Goal: Task Accomplishment & Management: Complete application form

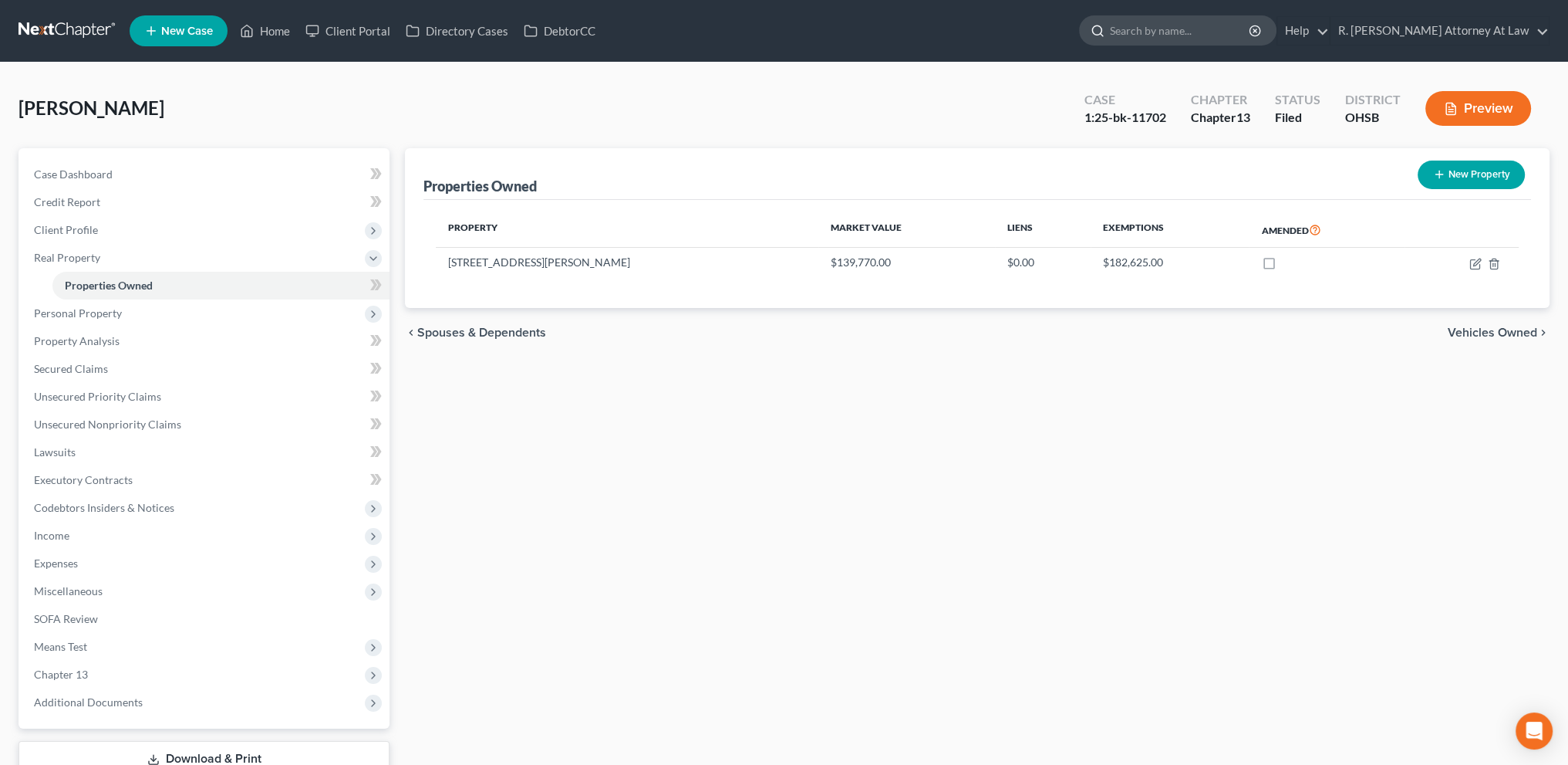
click at [1173, 35] on input "search" at bounding box center [1181, 30] width 141 height 29
type input "[PERSON_NAME]"
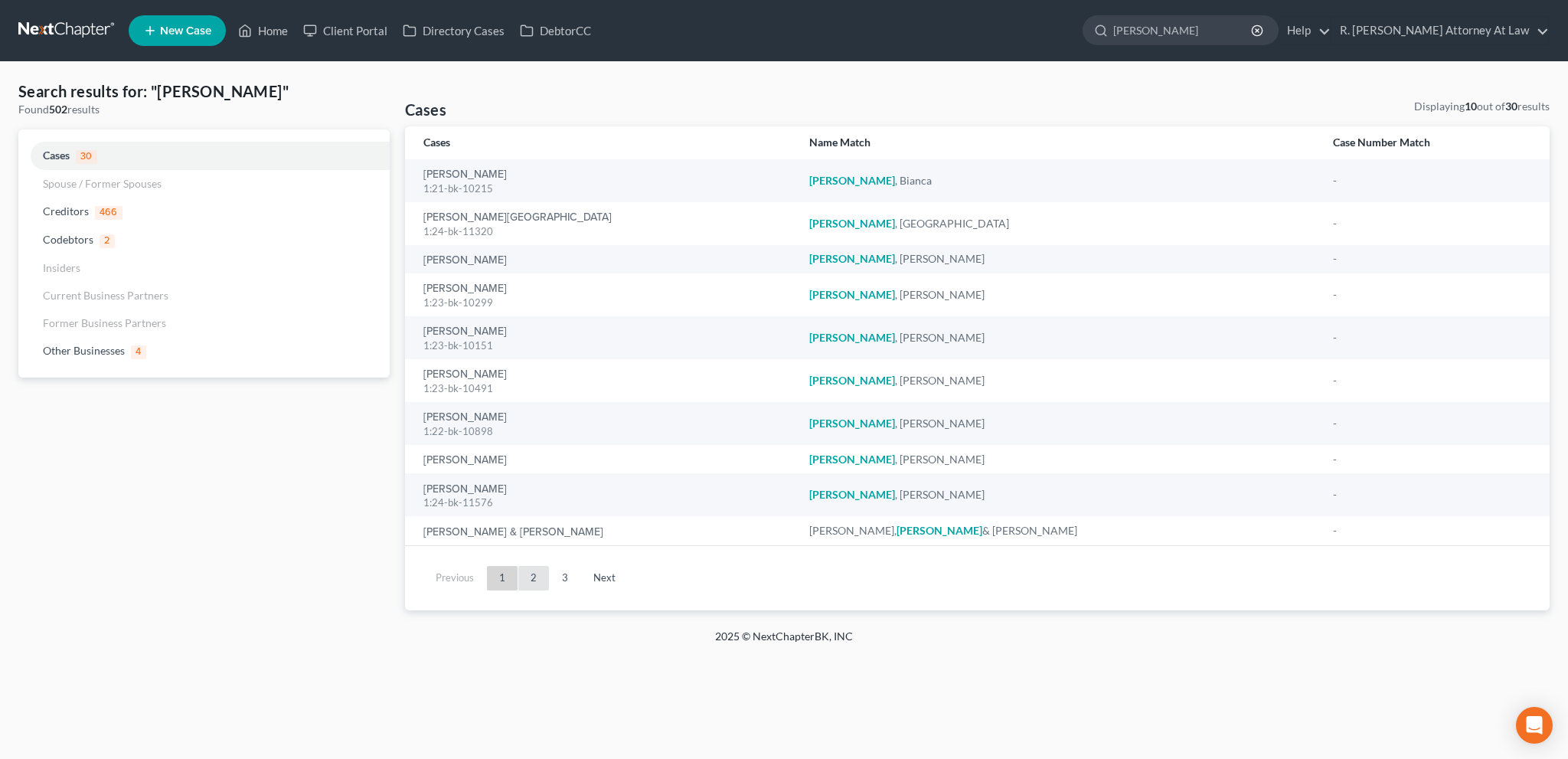
click at [531, 582] on link "2" at bounding box center [534, 579] width 31 height 25
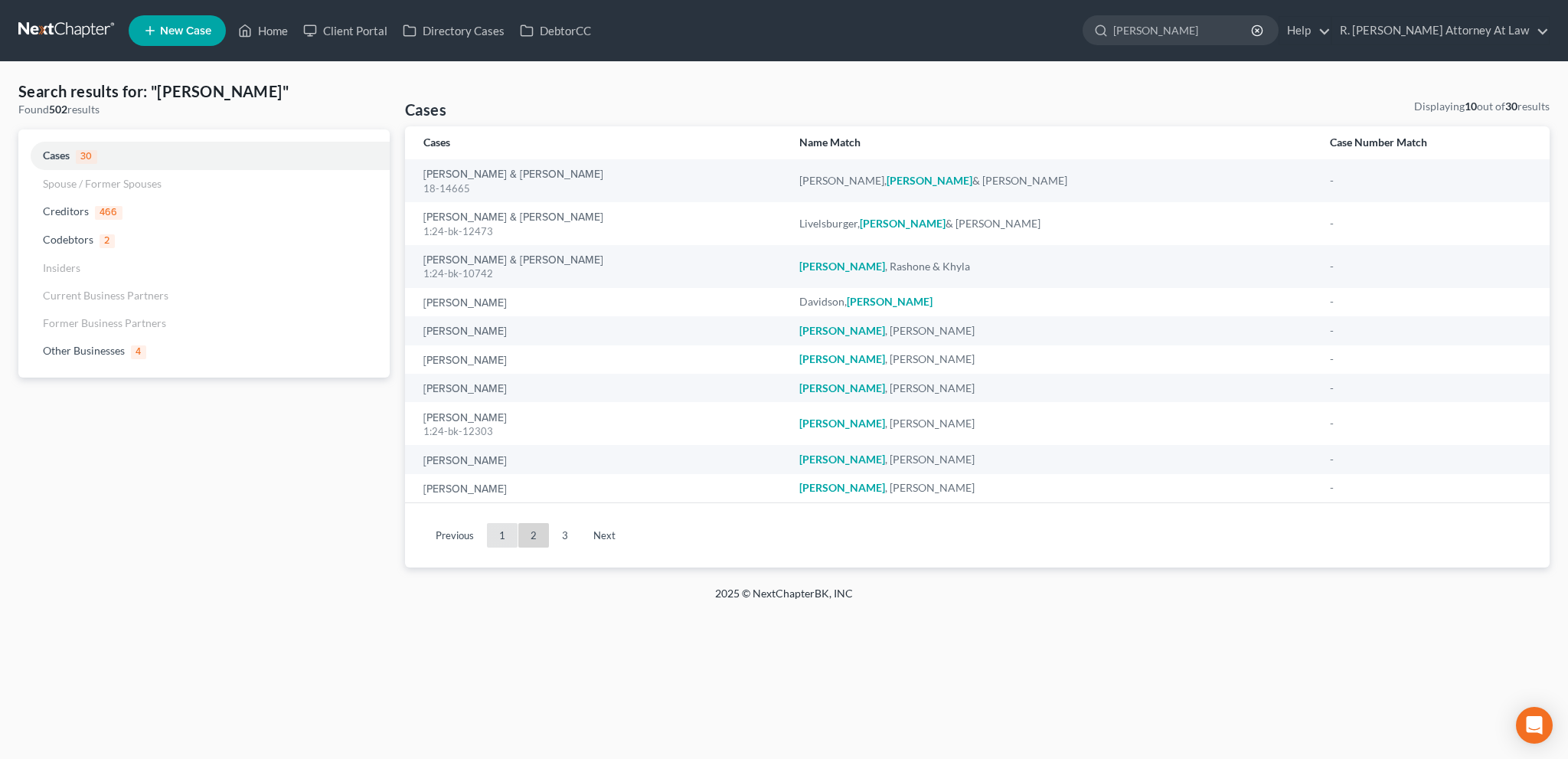
click at [502, 541] on link "1" at bounding box center [502, 535] width 31 height 25
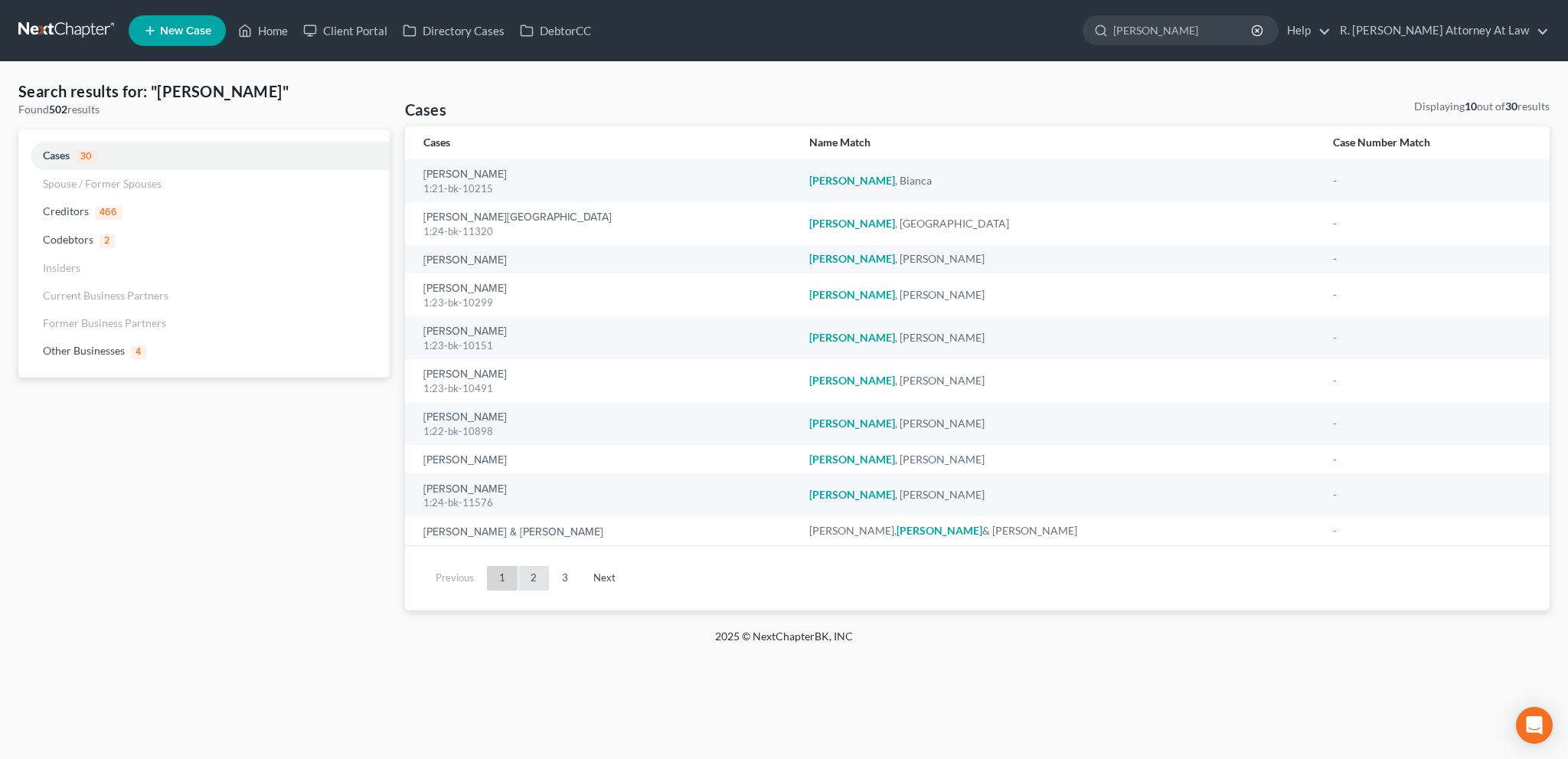
click at [538, 579] on link "2" at bounding box center [534, 579] width 31 height 25
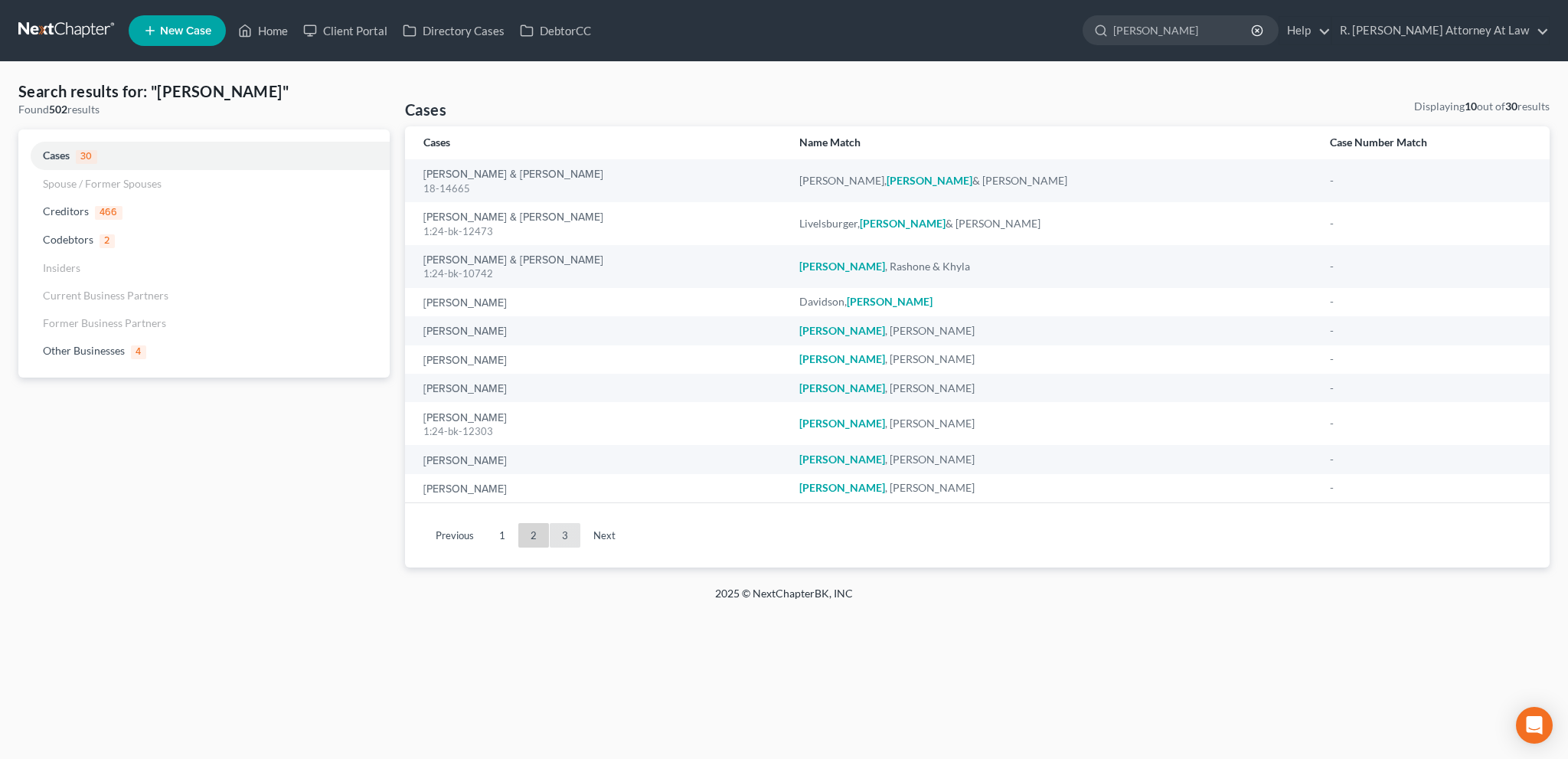
click at [569, 540] on link "3" at bounding box center [565, 535] width 31 height 25
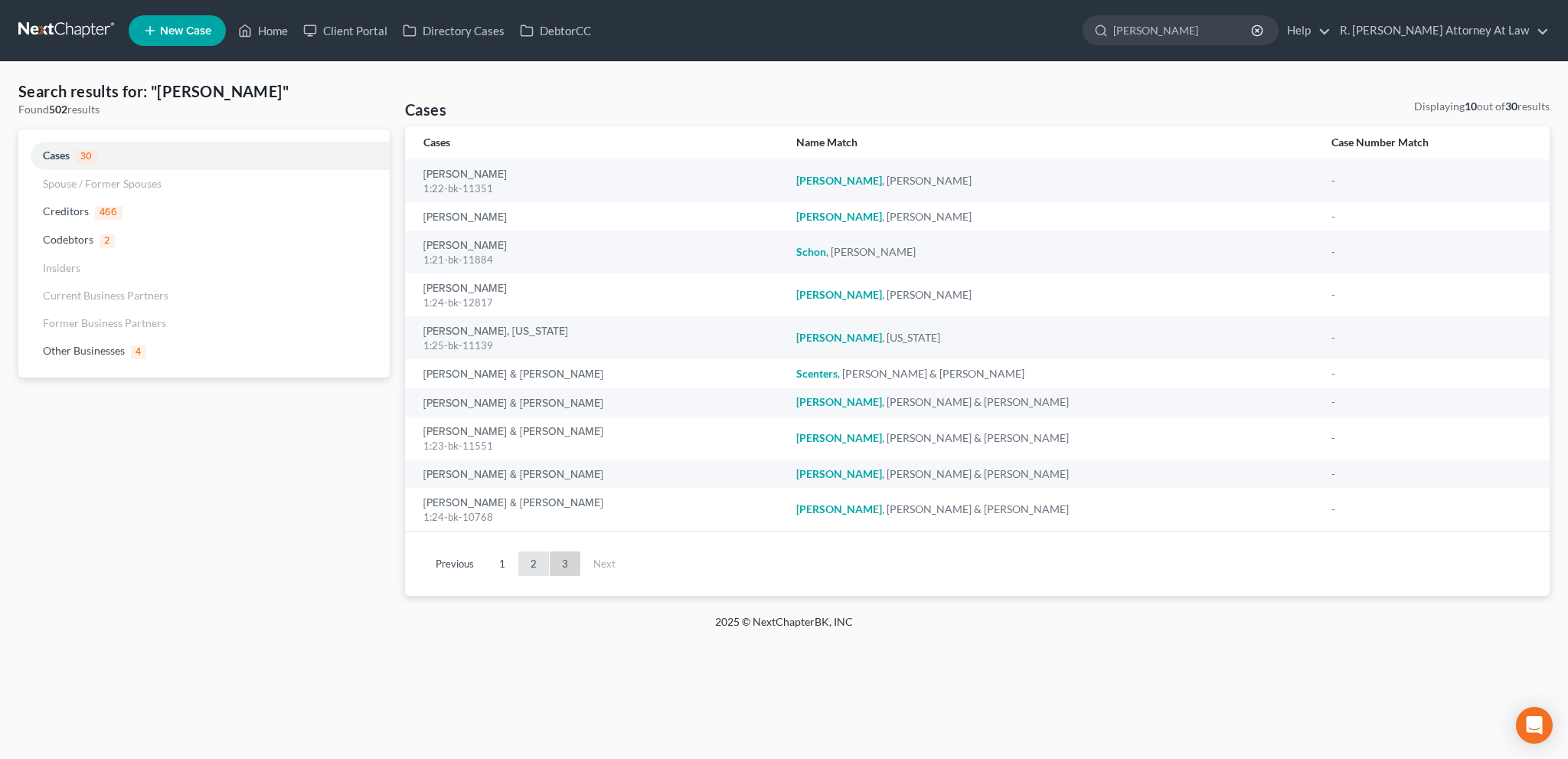
click at [534, 564] on link "2" at bounding box center [534, 564] width 31 height 25
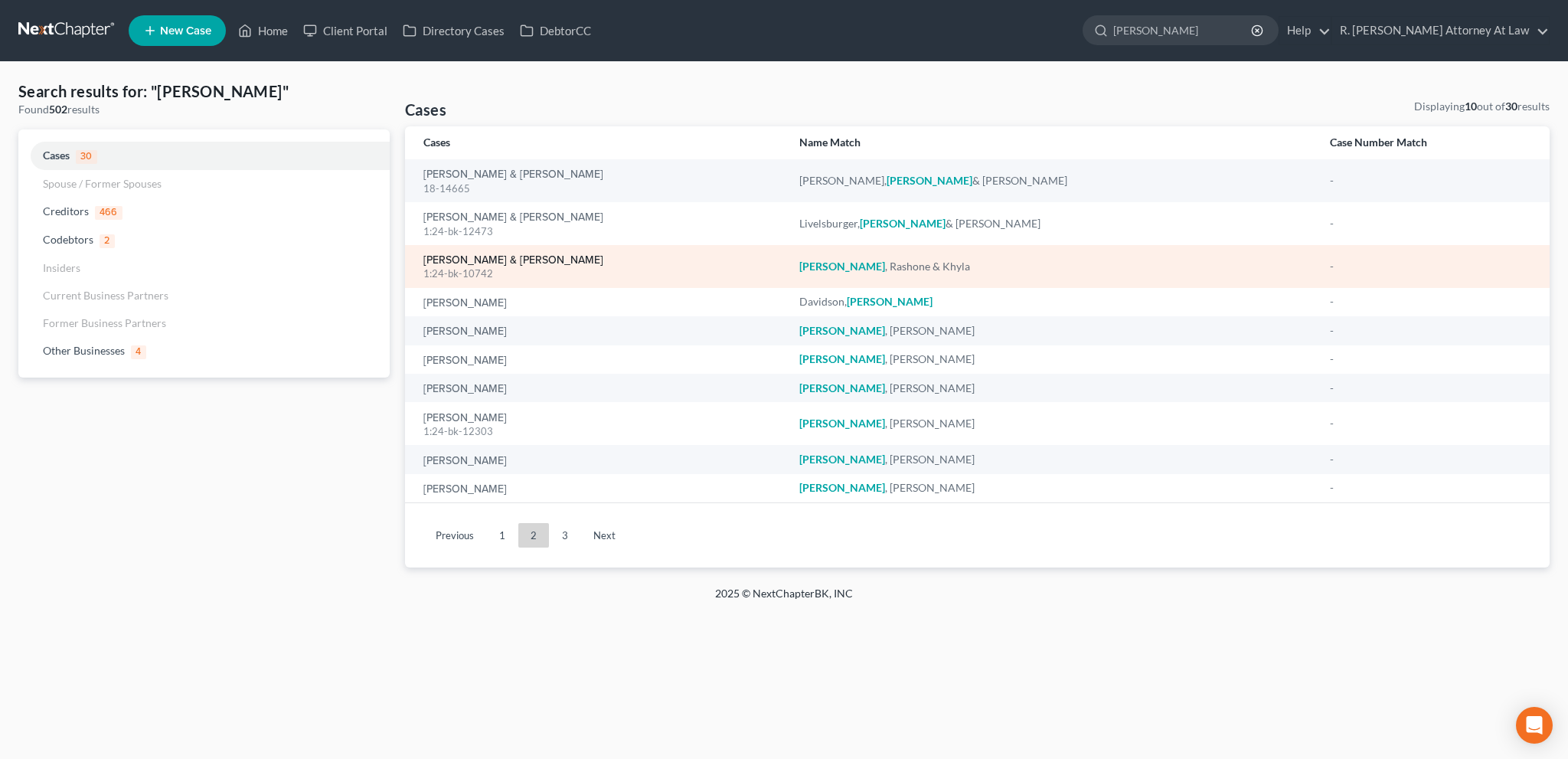
click at [444, 256] on link "[PERSON_NAME] & [PERSON_NAME]" at bounding box center [513, 261] width 180 height 11
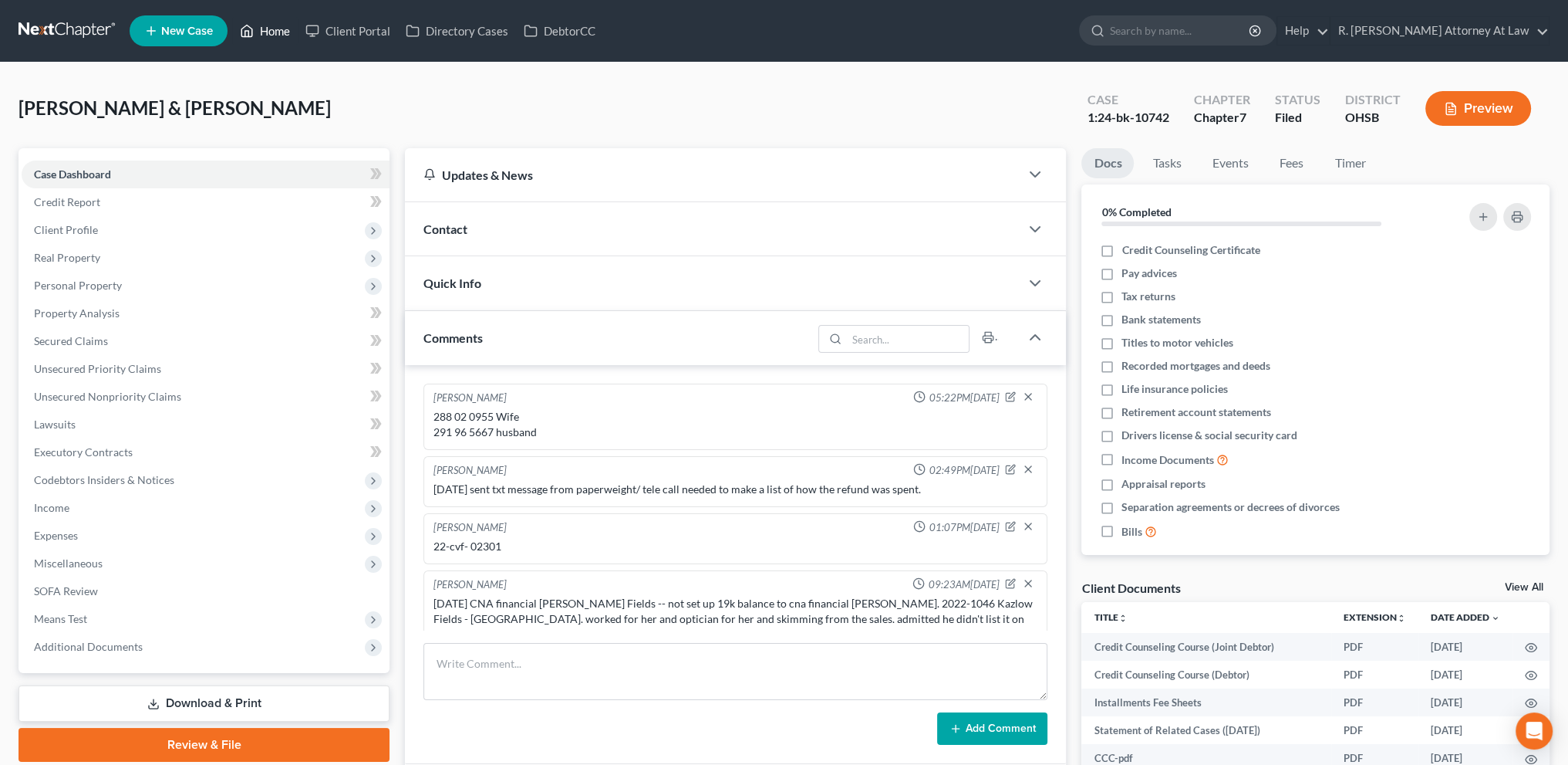
click at [270, 30] on link "Home" at bounding box center [265, 31] width 65 height 28
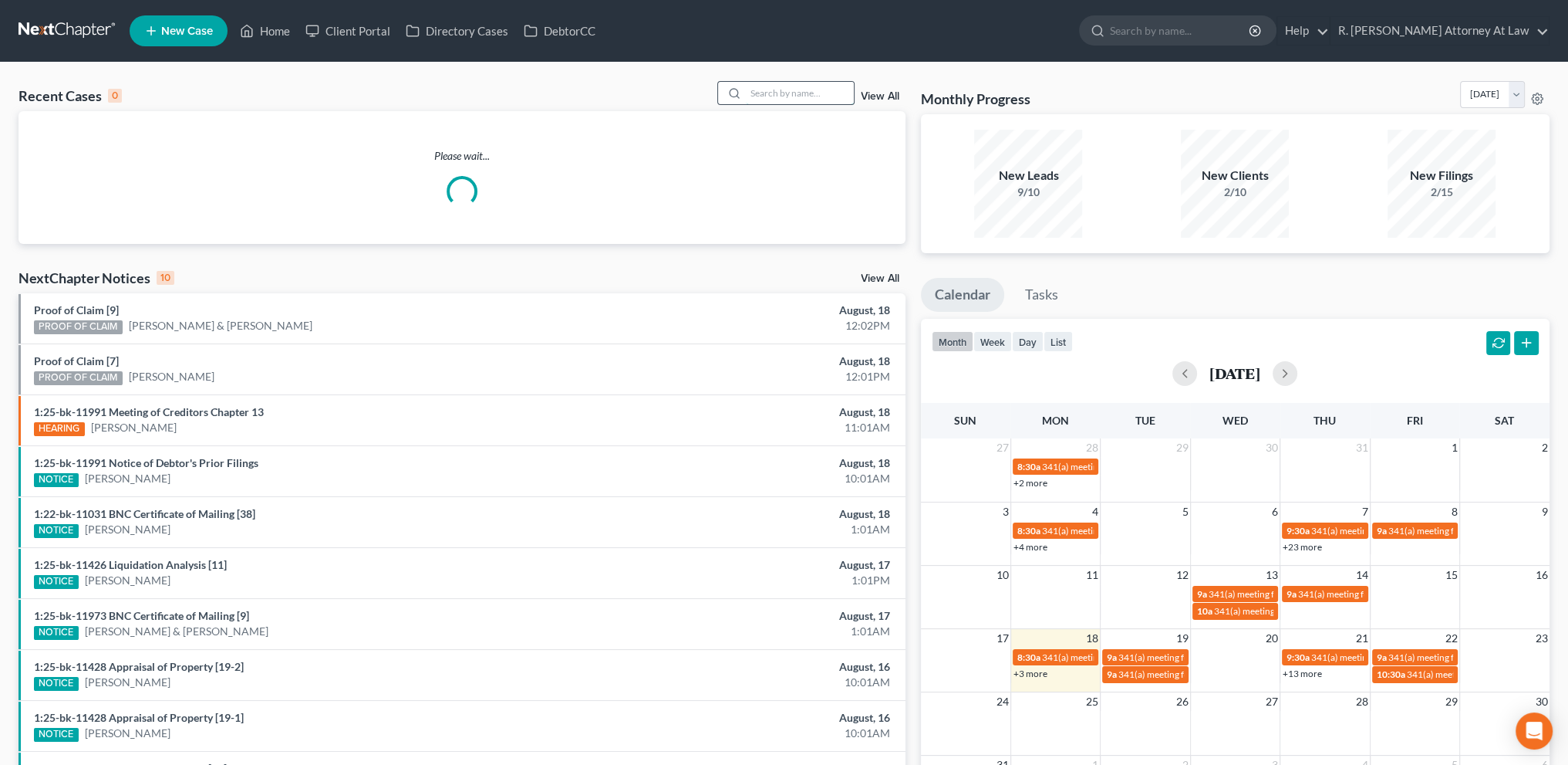
click at [756, 94] on input "search" at bounding box center [800, 93] width 108 height 23
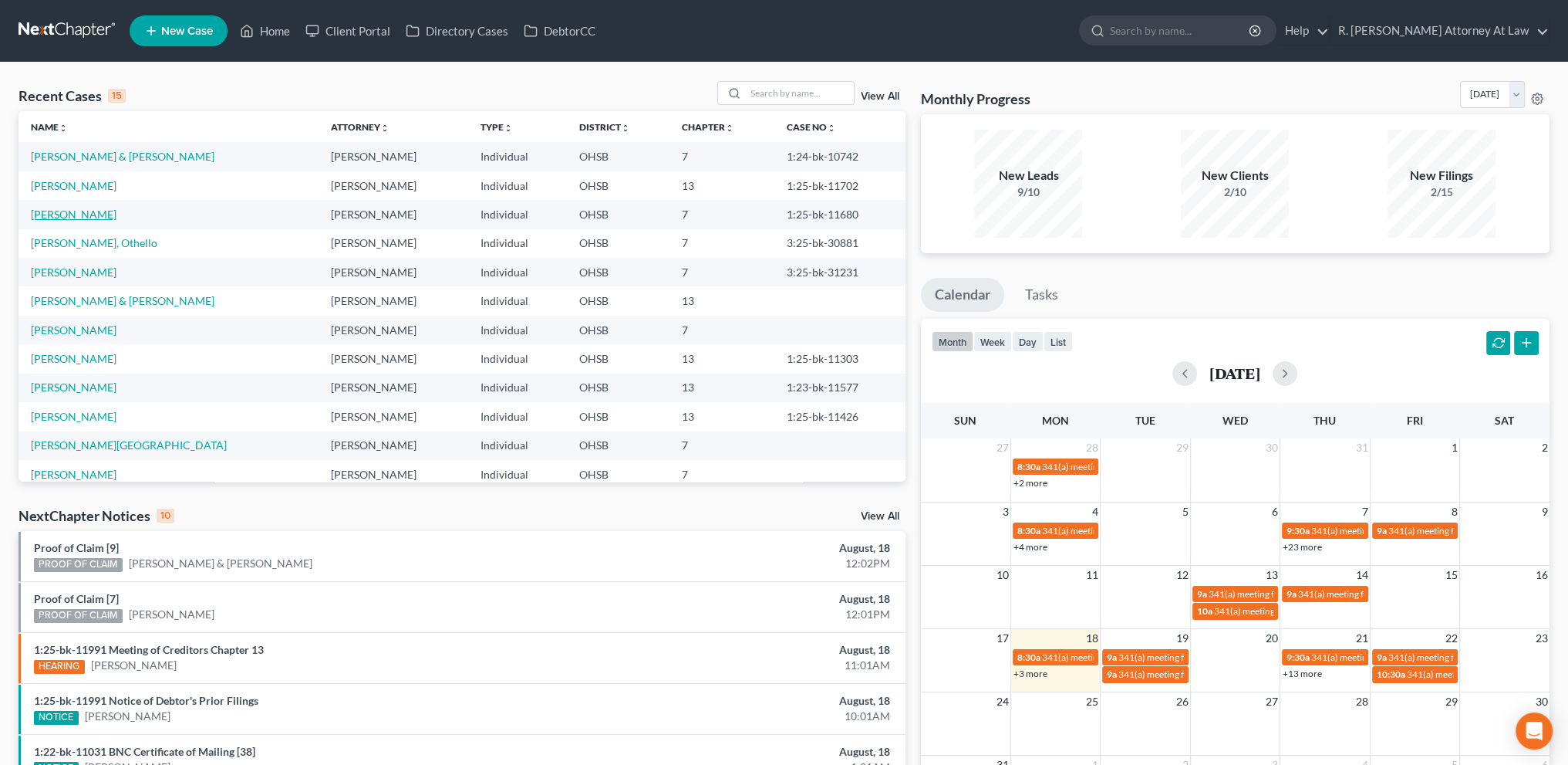
click at [60, 212] on link "[PERSON_NAME]" at bounding box center [74, 214] width 85 height 13
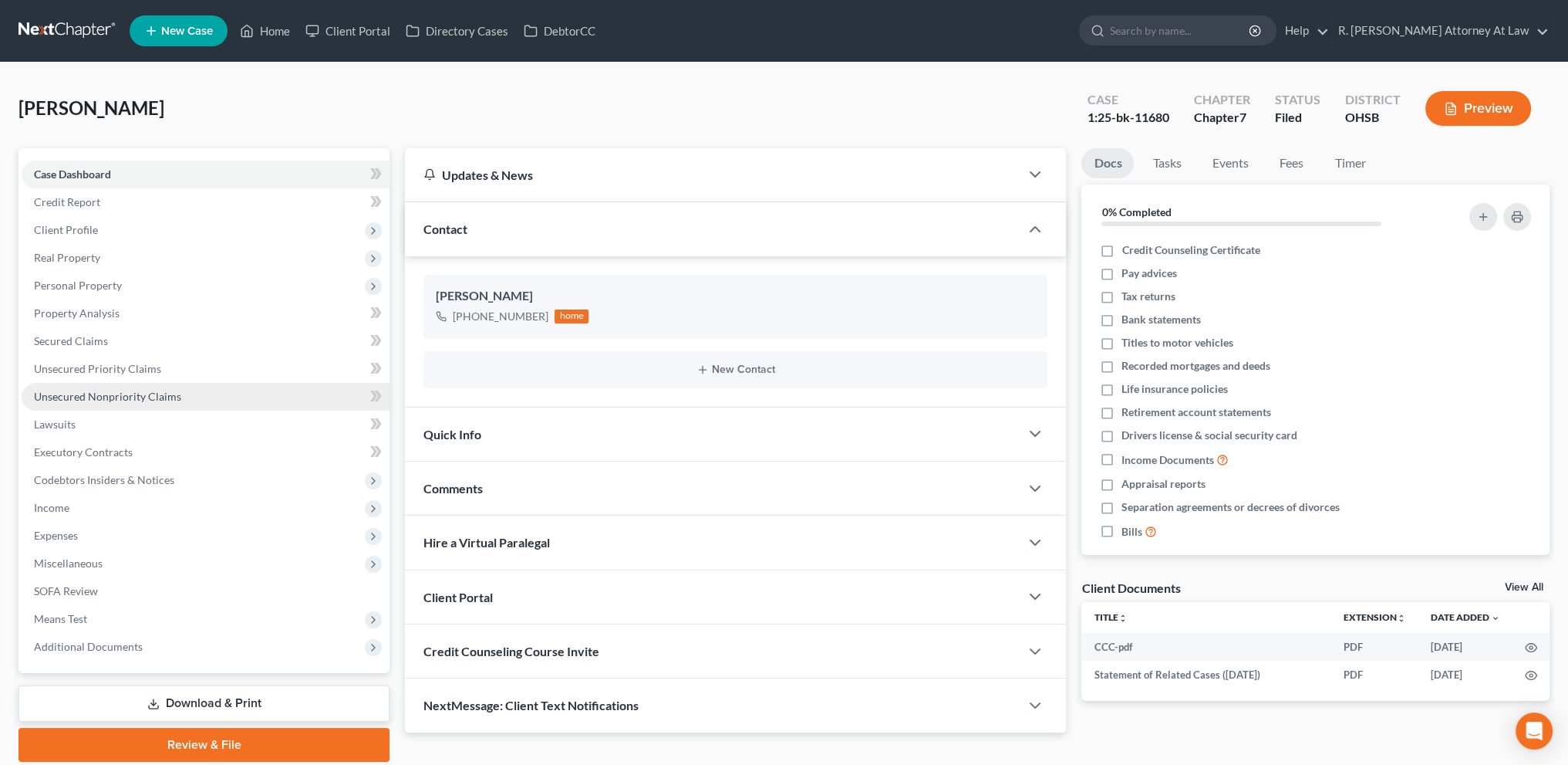
click at [66, 396] on span "Unsecured Nonpriority Claims" at bounding box center [108, 396] width 148 height 13
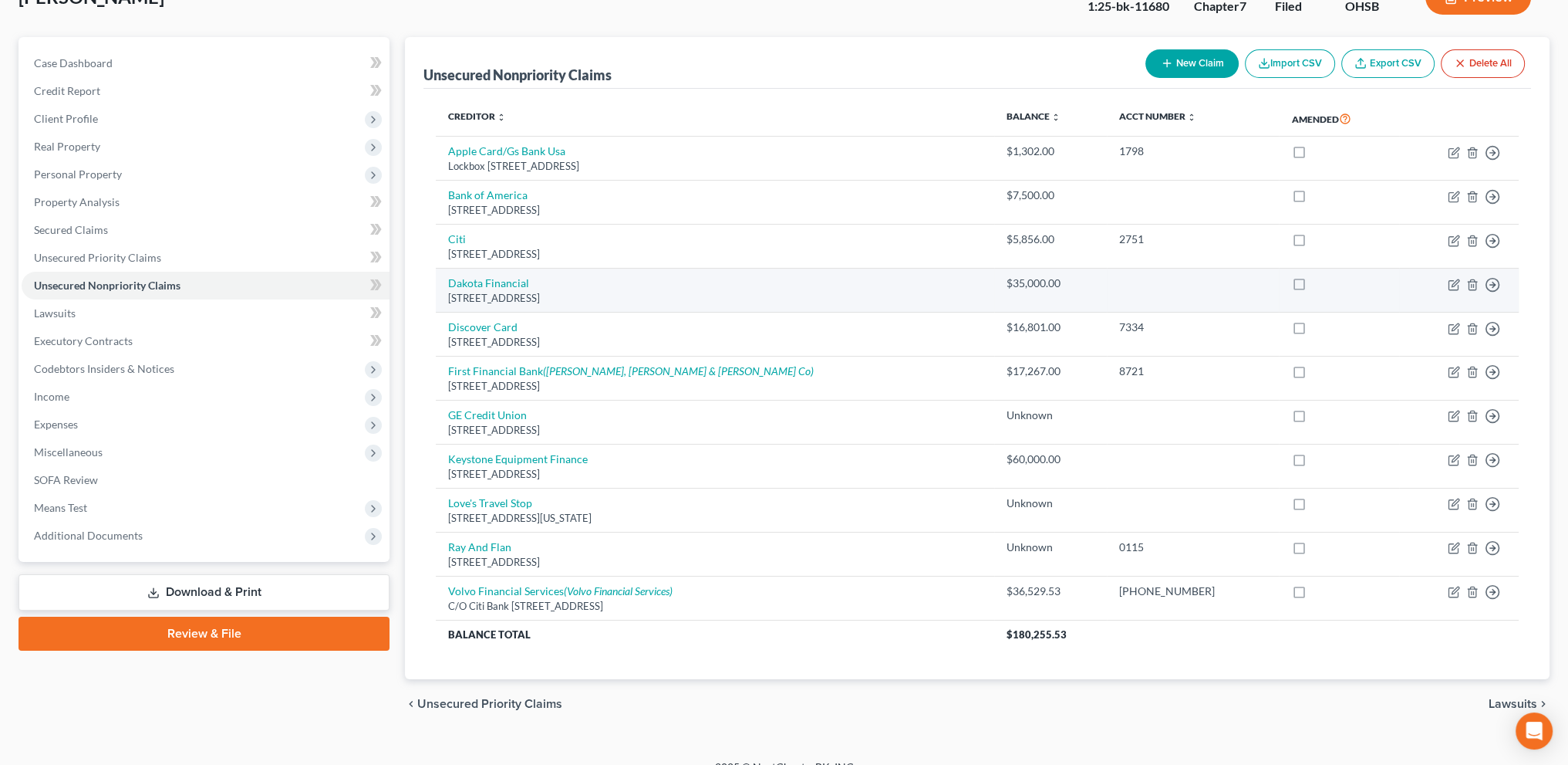
scroll to position [93, 0]
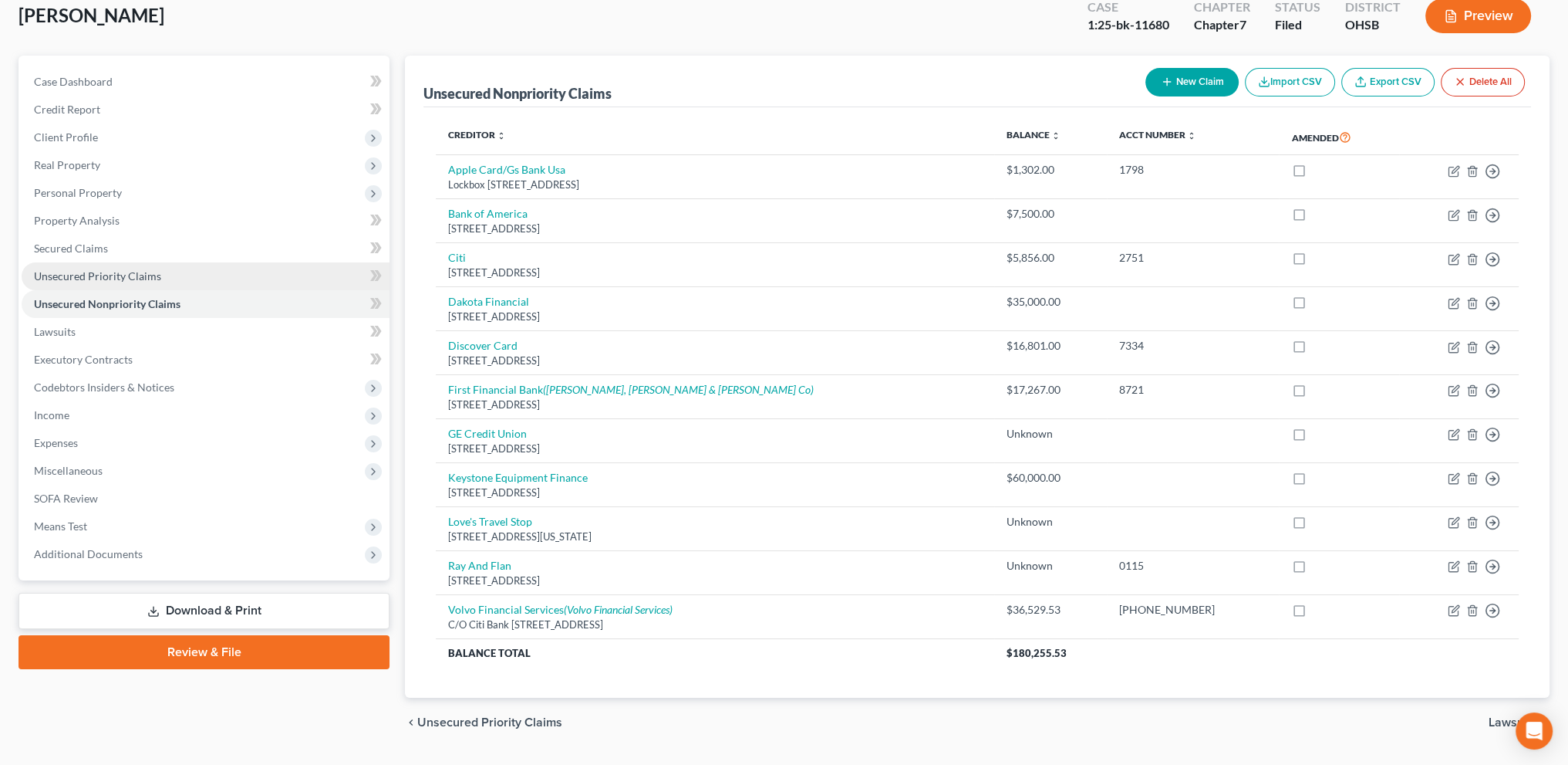
click at [101, 282] on link "Unsecured Priority Claims" at bounding box center [206, 277] width 368 height 28
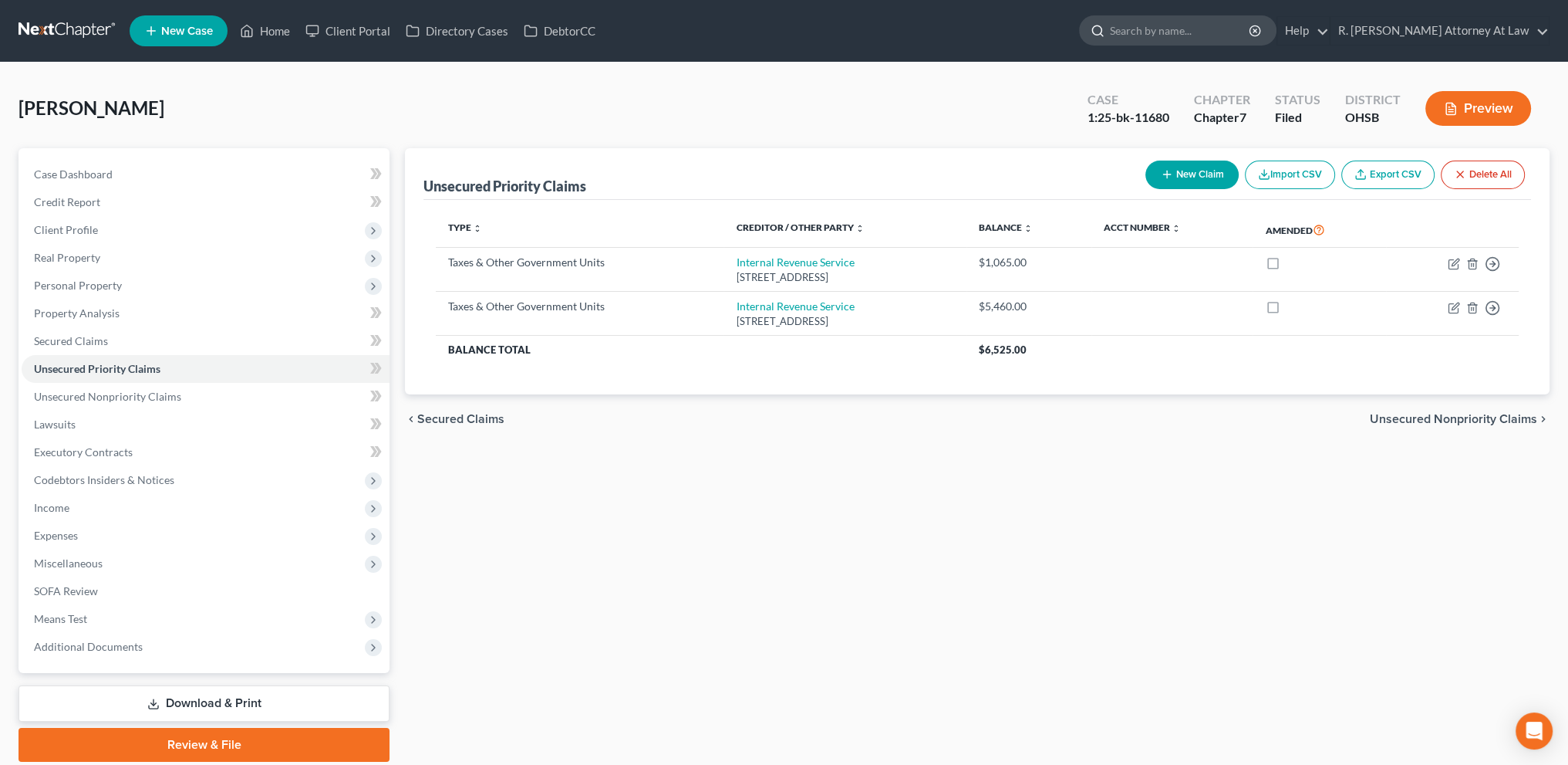
click at [1152, 27] on input "search" at bounding box center [1181, 30] width 141 height 29
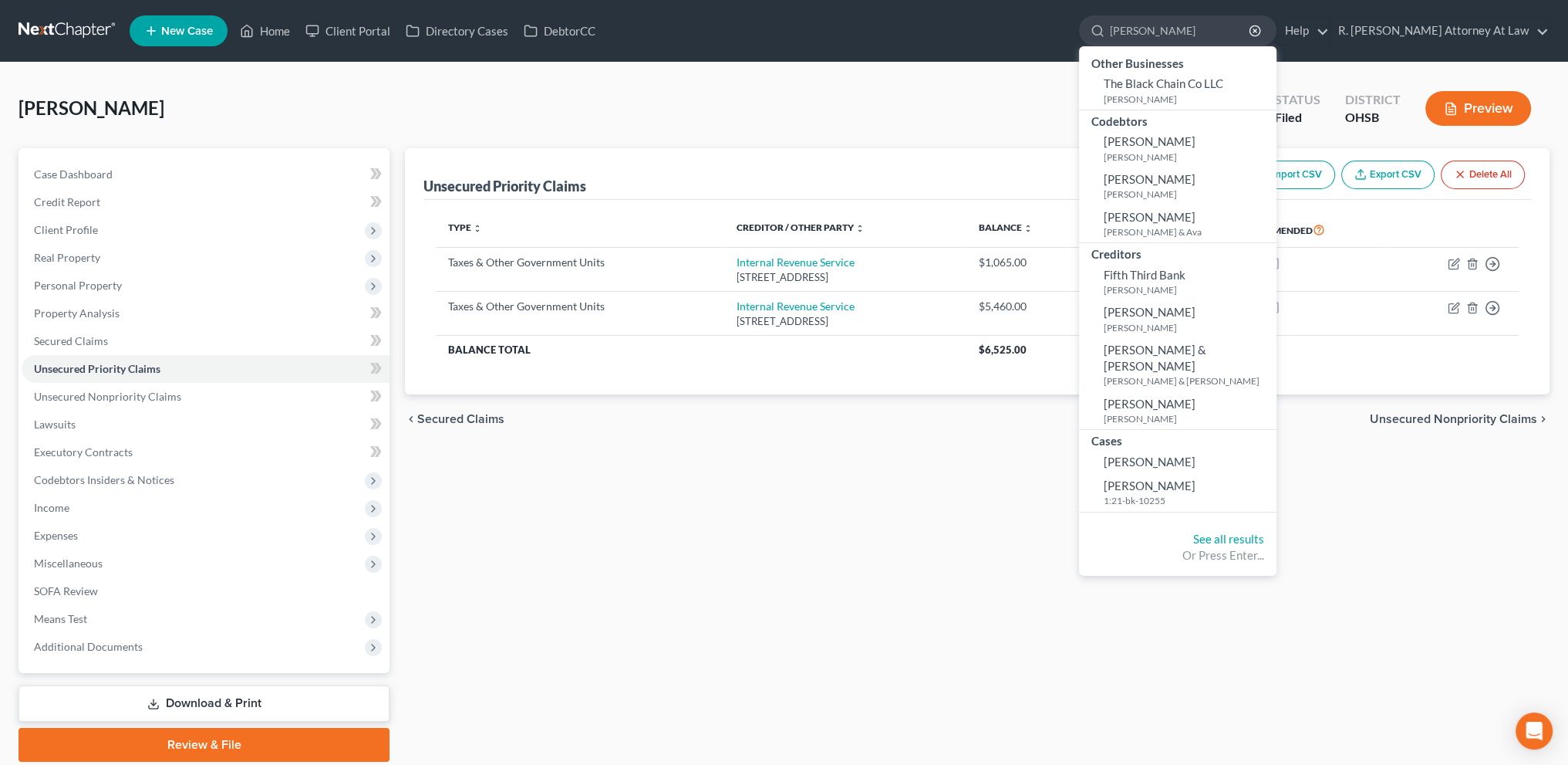
type input "[PERSON_NAME]"
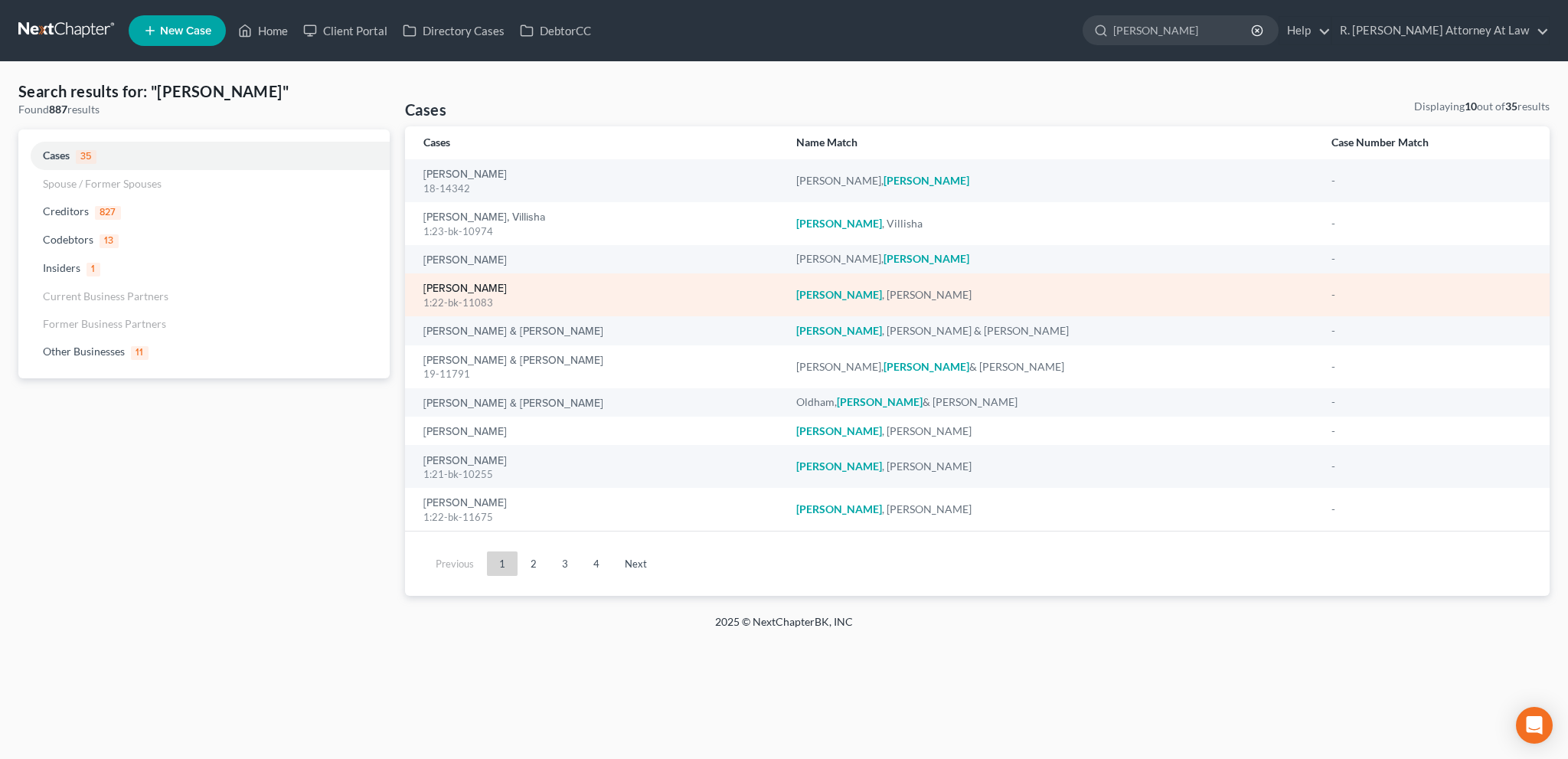
click at [459, 286] on link "[PERSON_NAME]" at bounding box center [465, 288] width 83 height 11
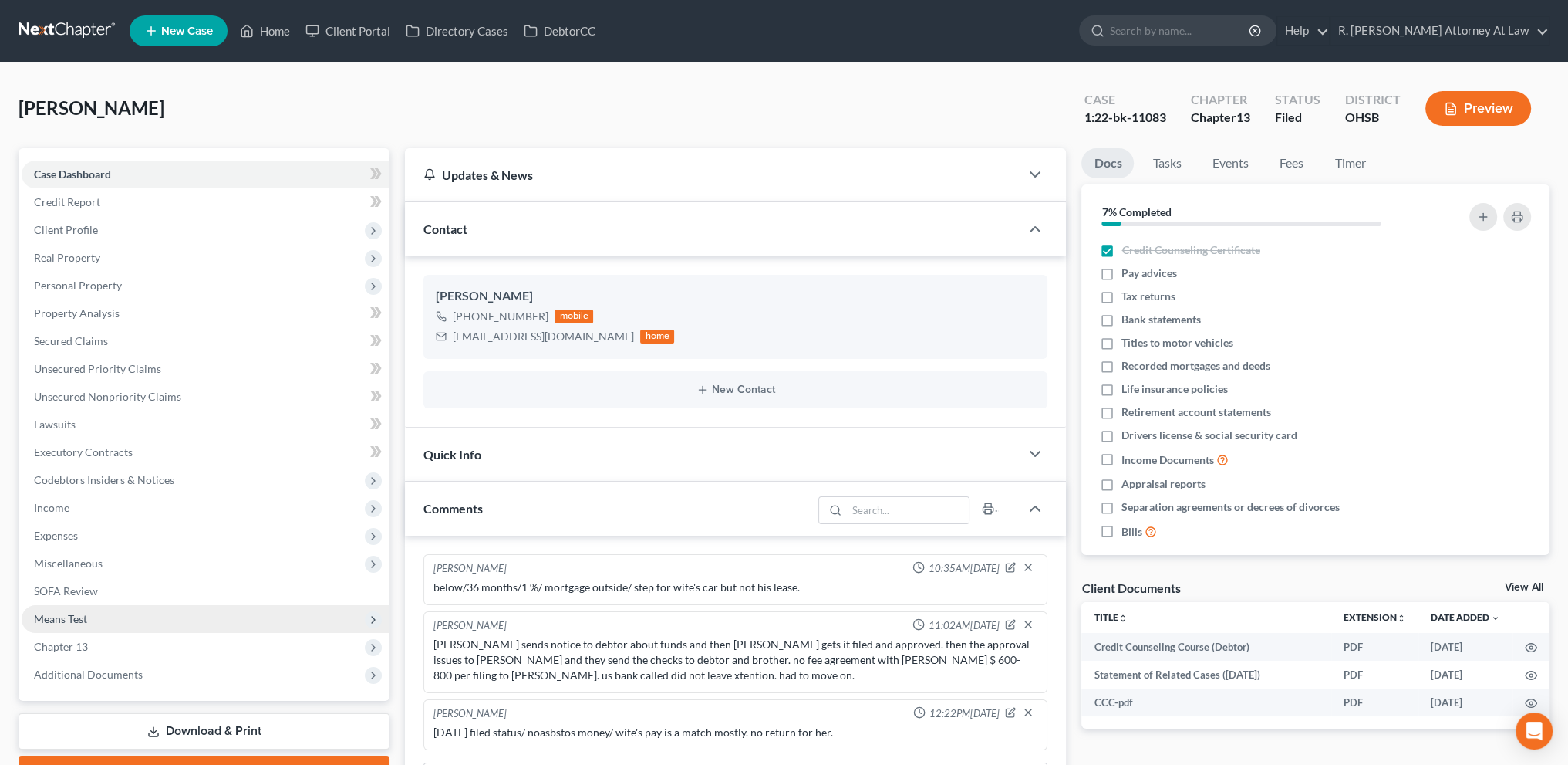
click at [71, 620] on span "Means Test" at bounding box center [61, 618] width 53 height 13
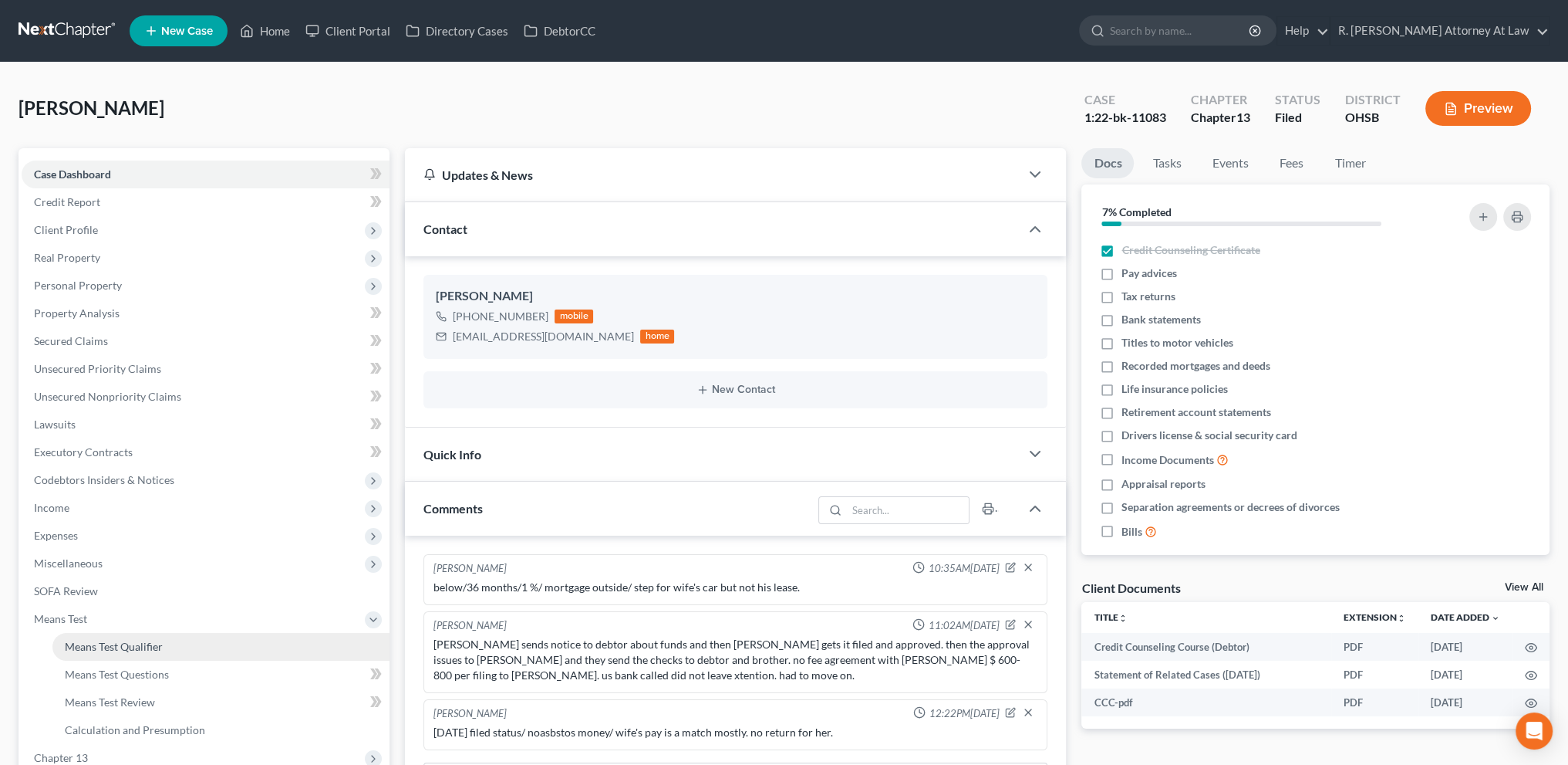
click at [85, 638] on link "Means Test Qualifier" at bounding box center [221, 647] width 337 height 28
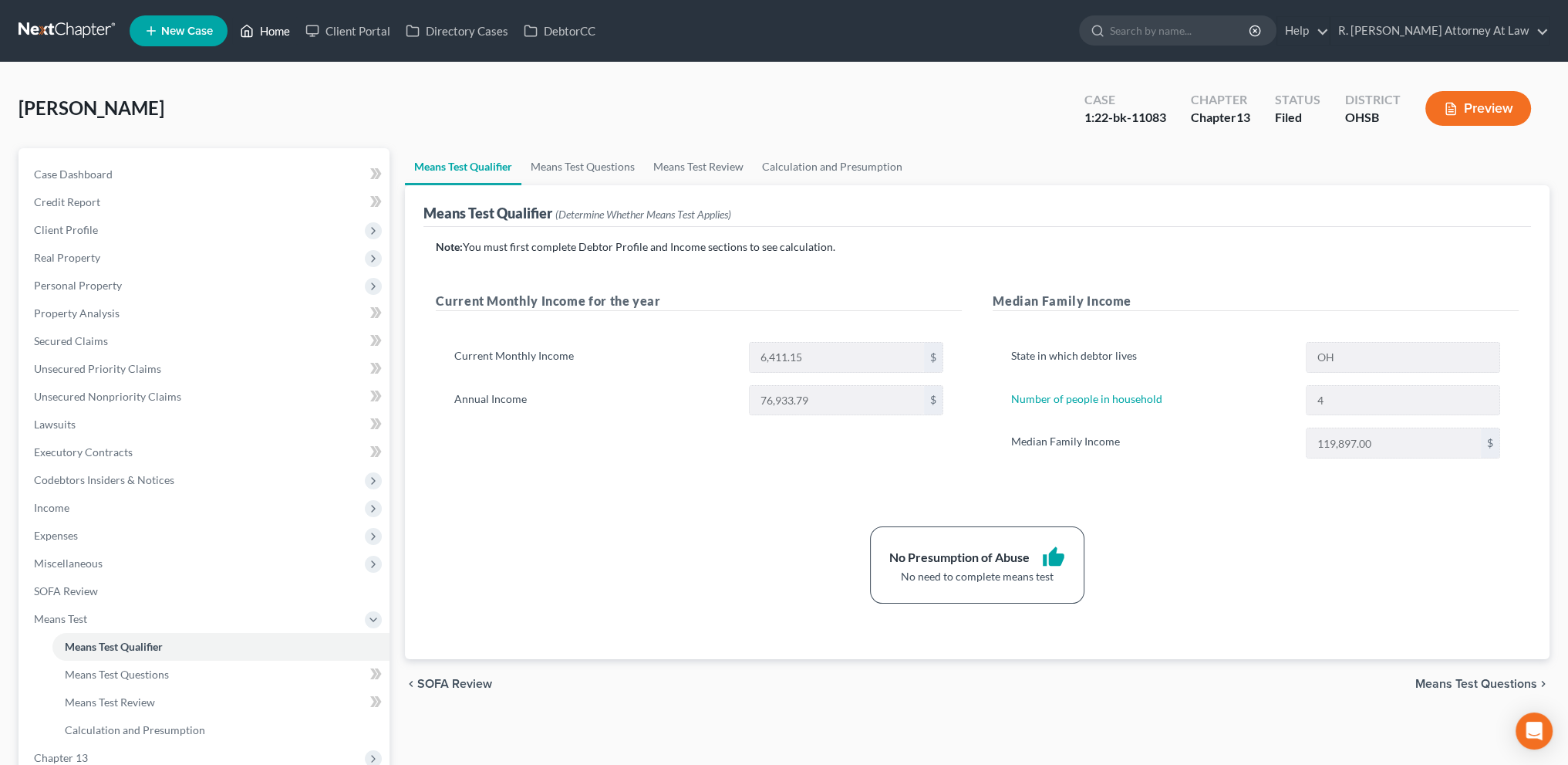
click at [281, 26] on link "Home" at bounding box center [265, 31] width 65 height 28
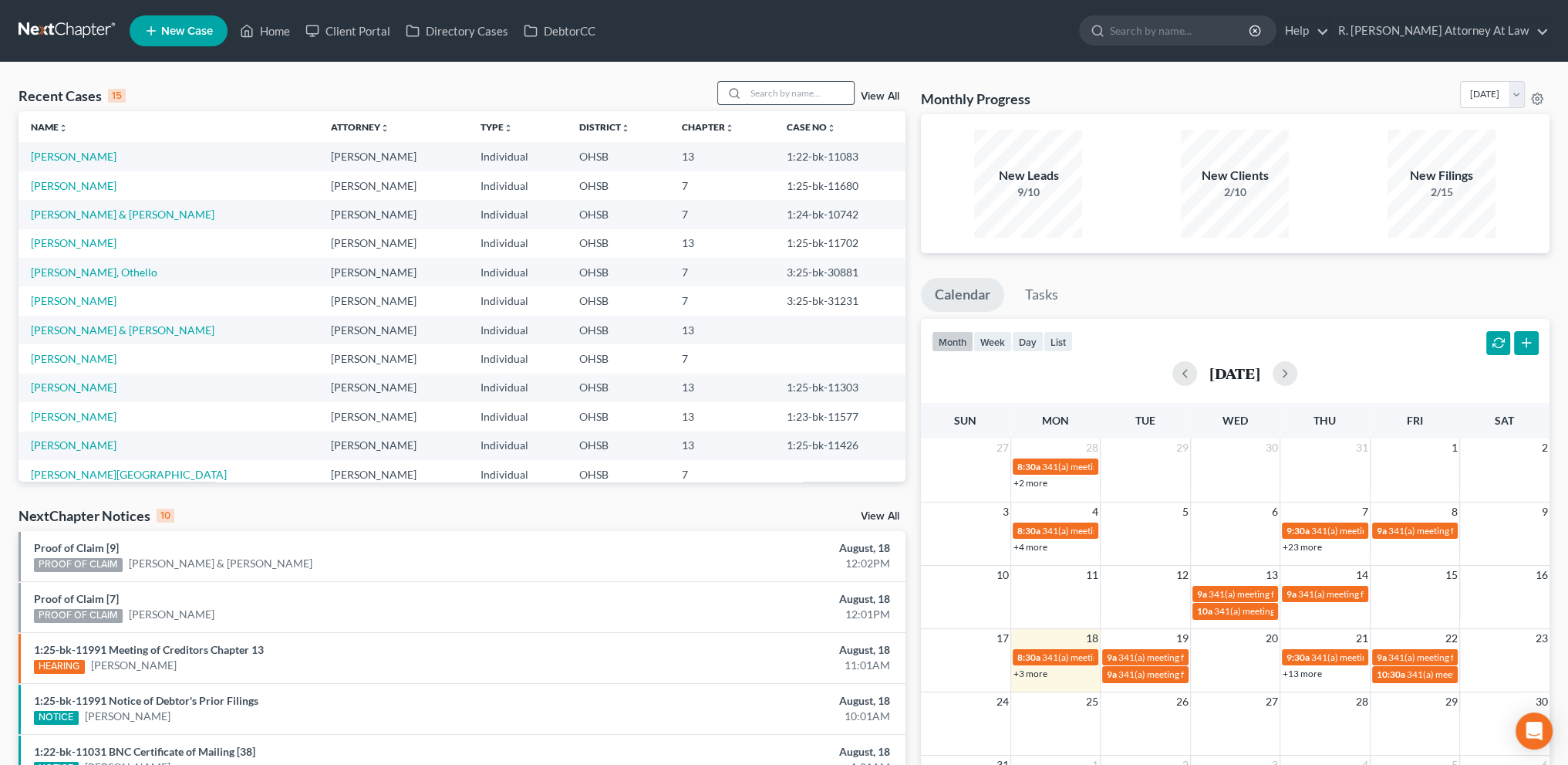
click at [750, 92] on input "search" at bounding box center [800, 93] width 108 height 23
type input "white"
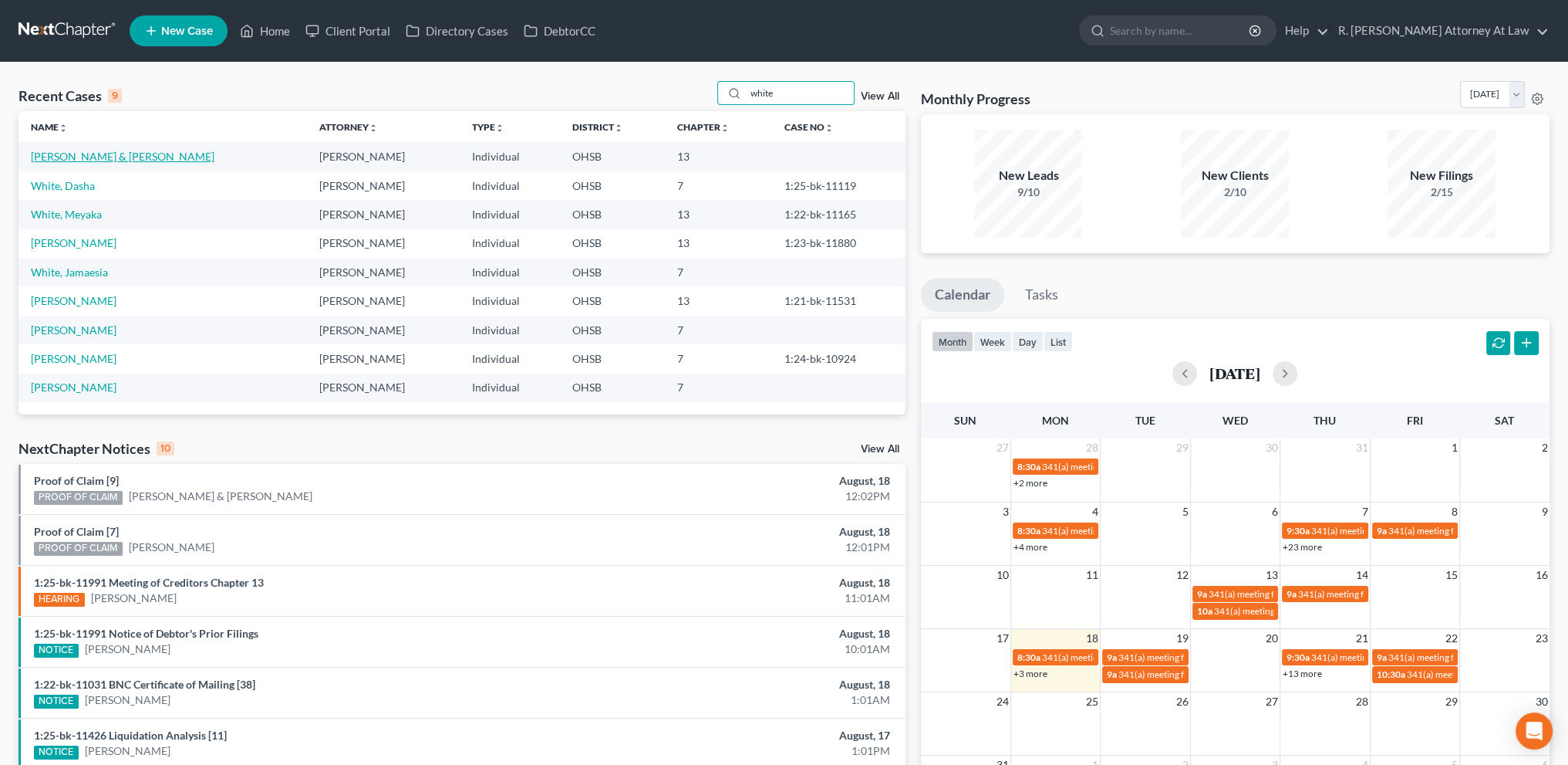
click at [68, 159] on link "[PERSON_NAME] & [PERSON_NAME]" at bounding box center [123, 156] width 183 height 13
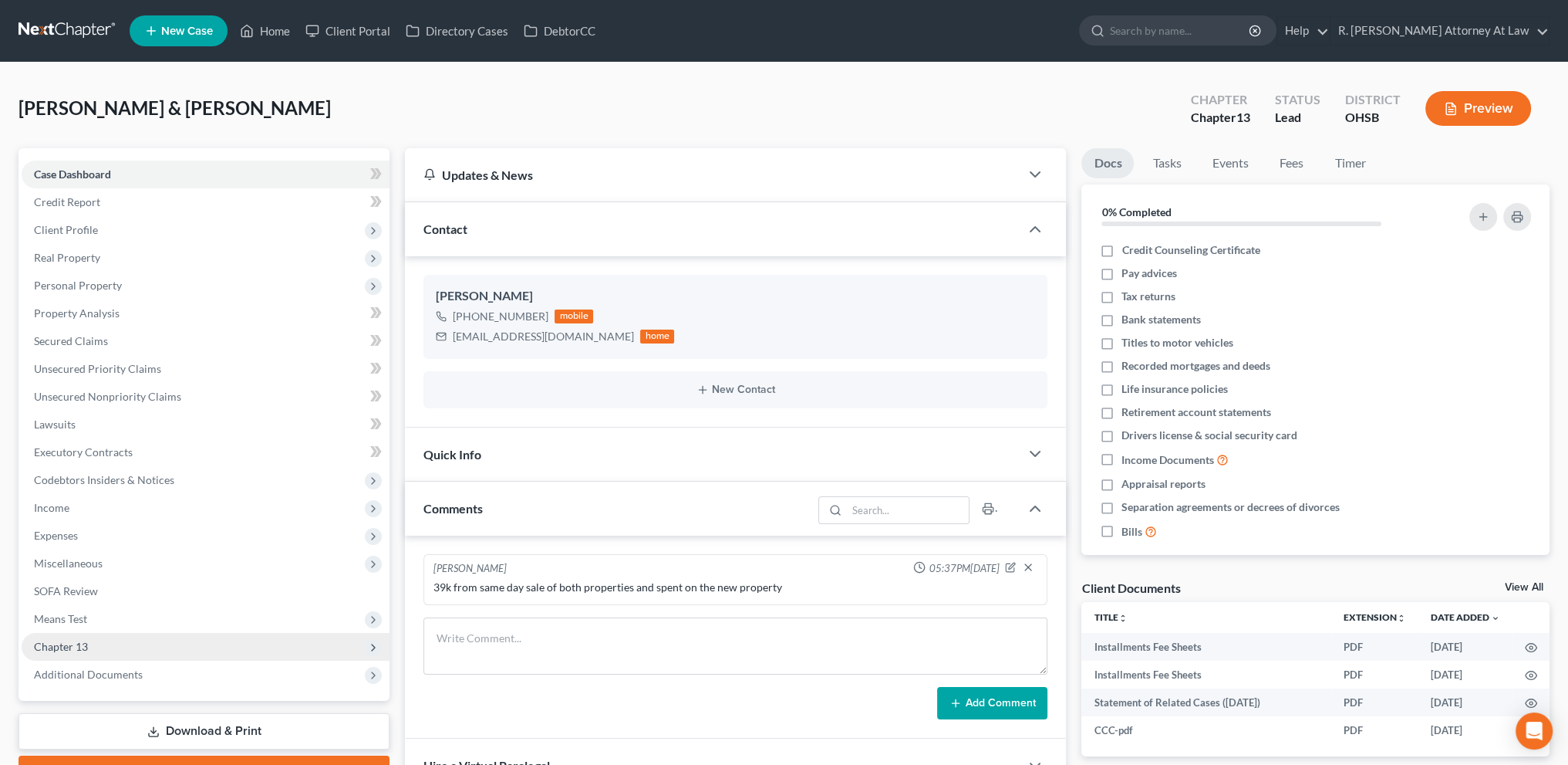
click at [92, 638] on span "Chapter 13" at bounding box center [206, 647] width 368 height 28
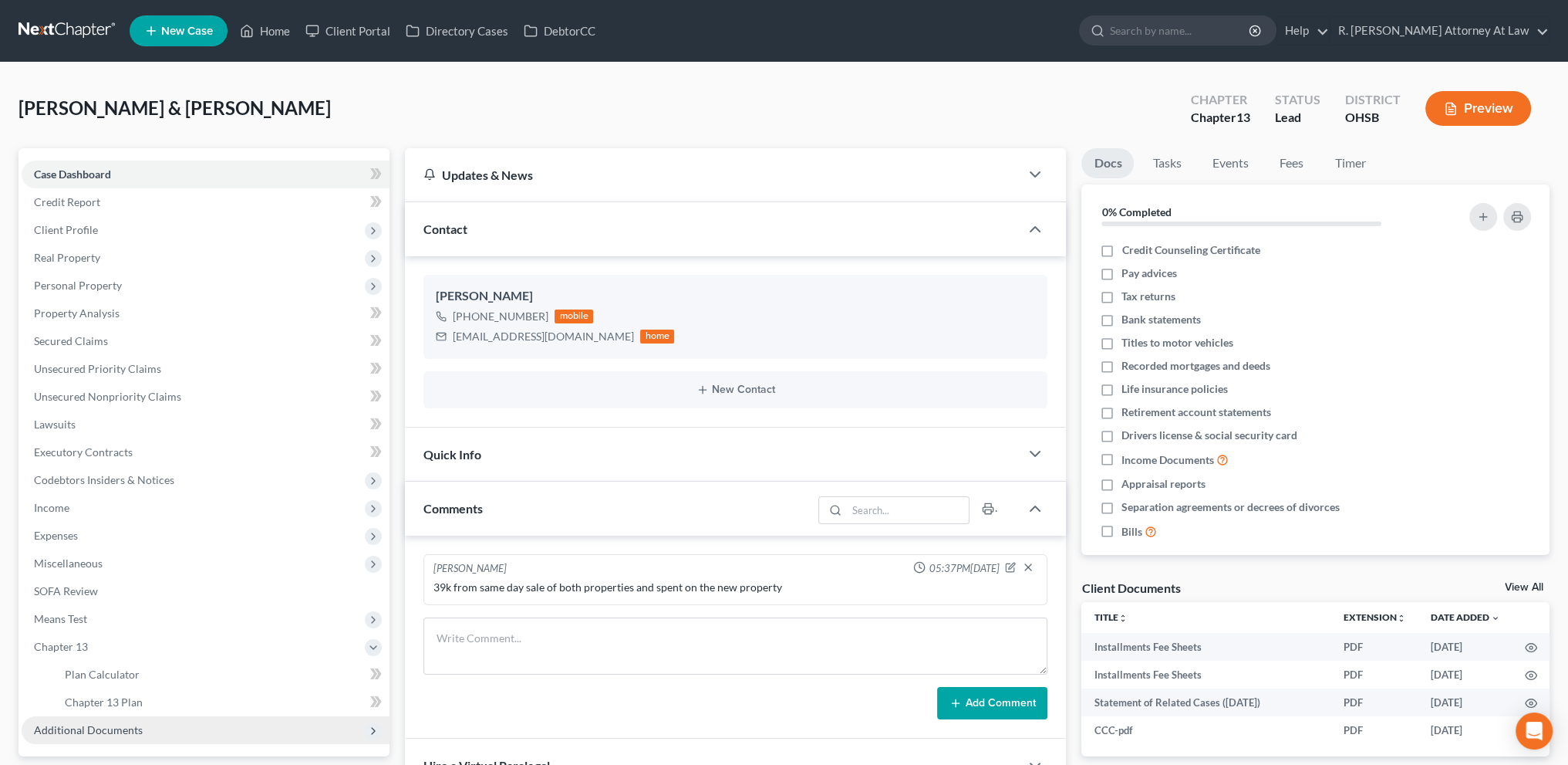
click at [79, 731] on span "Additional Documents" at bounding box center [89, 729] width 109 height 13
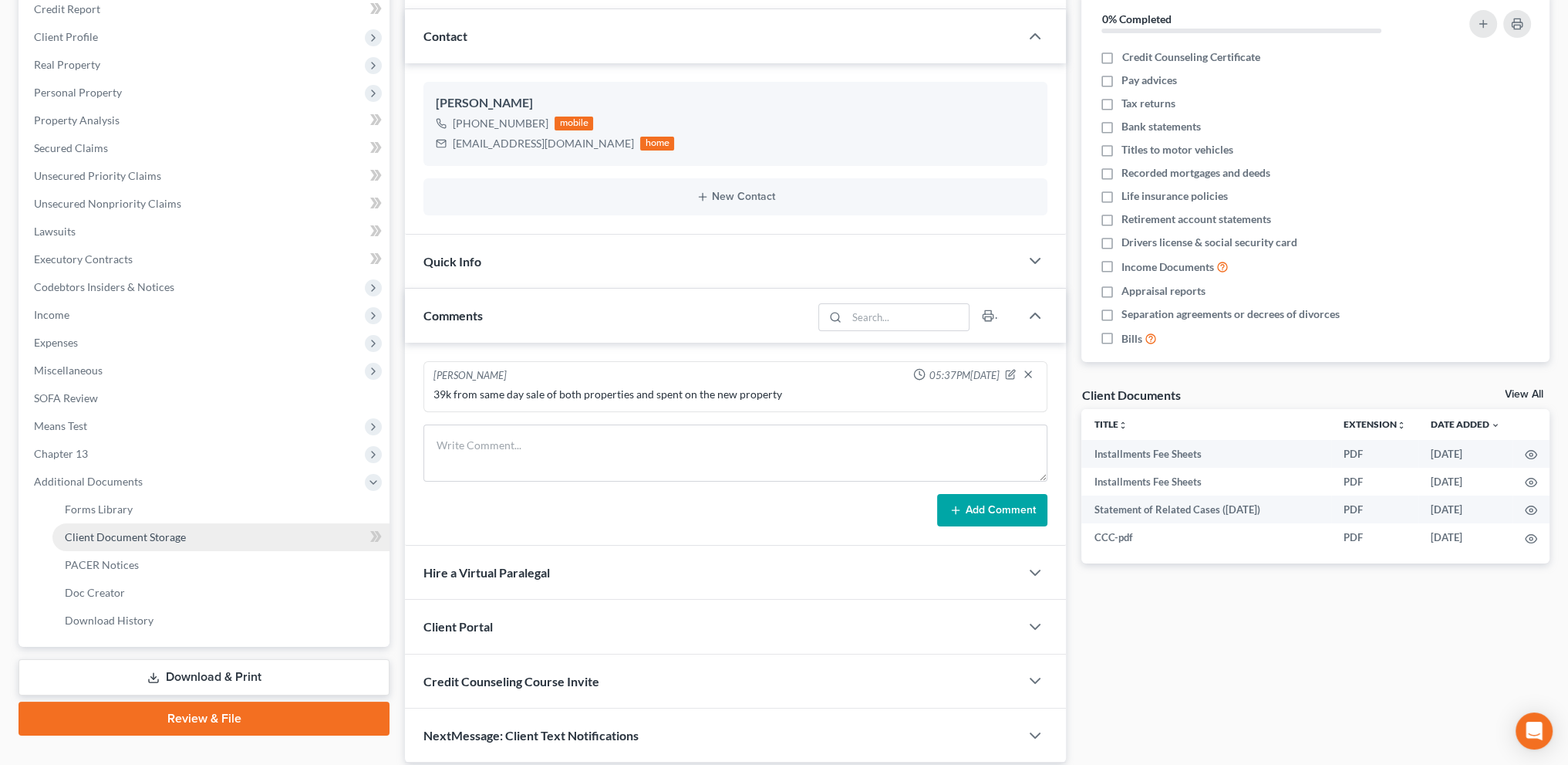
click at [102, 527] on link "Client Document Storage" at bounding box center [221, 537] width 337 height 28
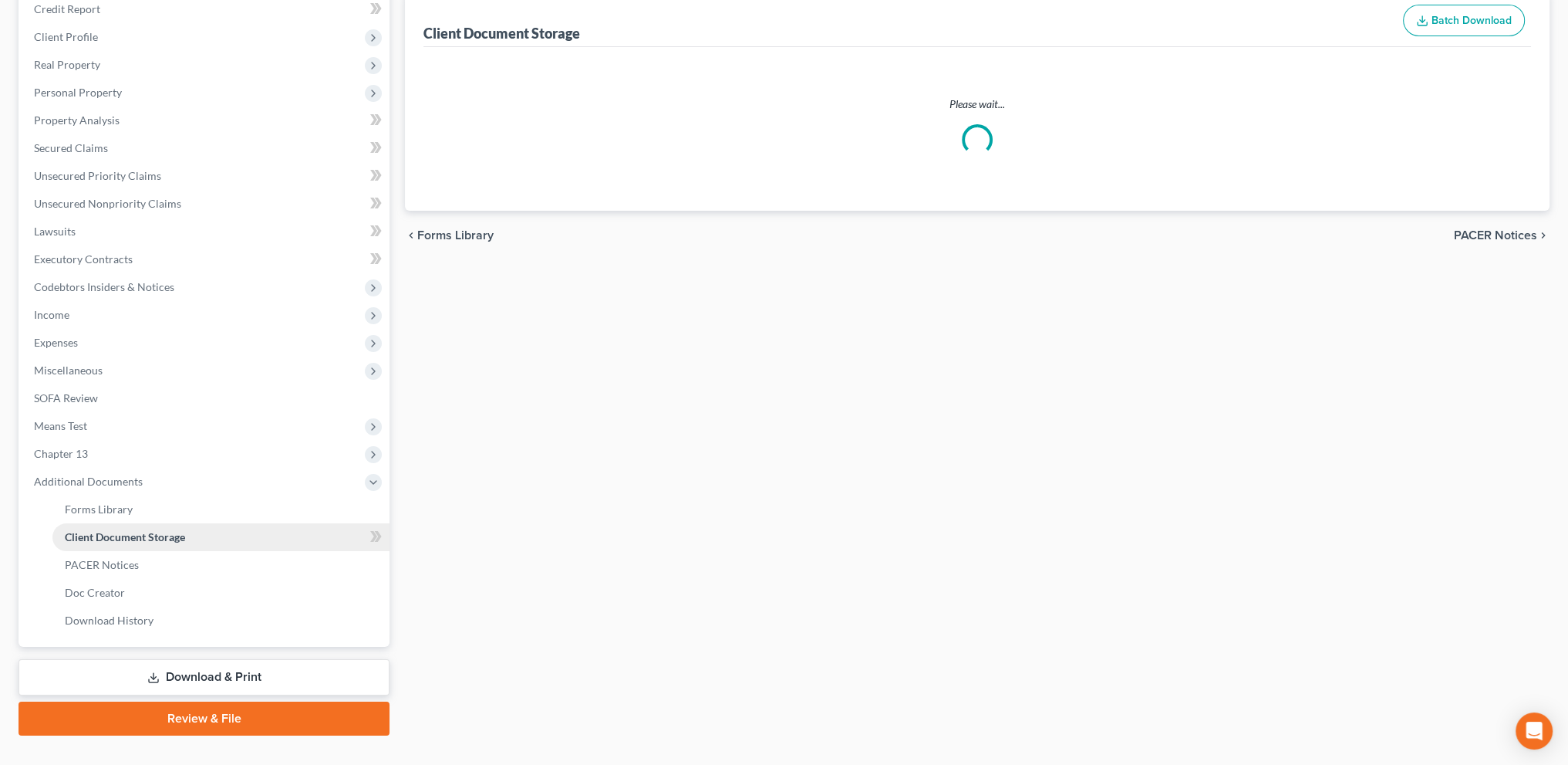
scroll to position [12, 0]
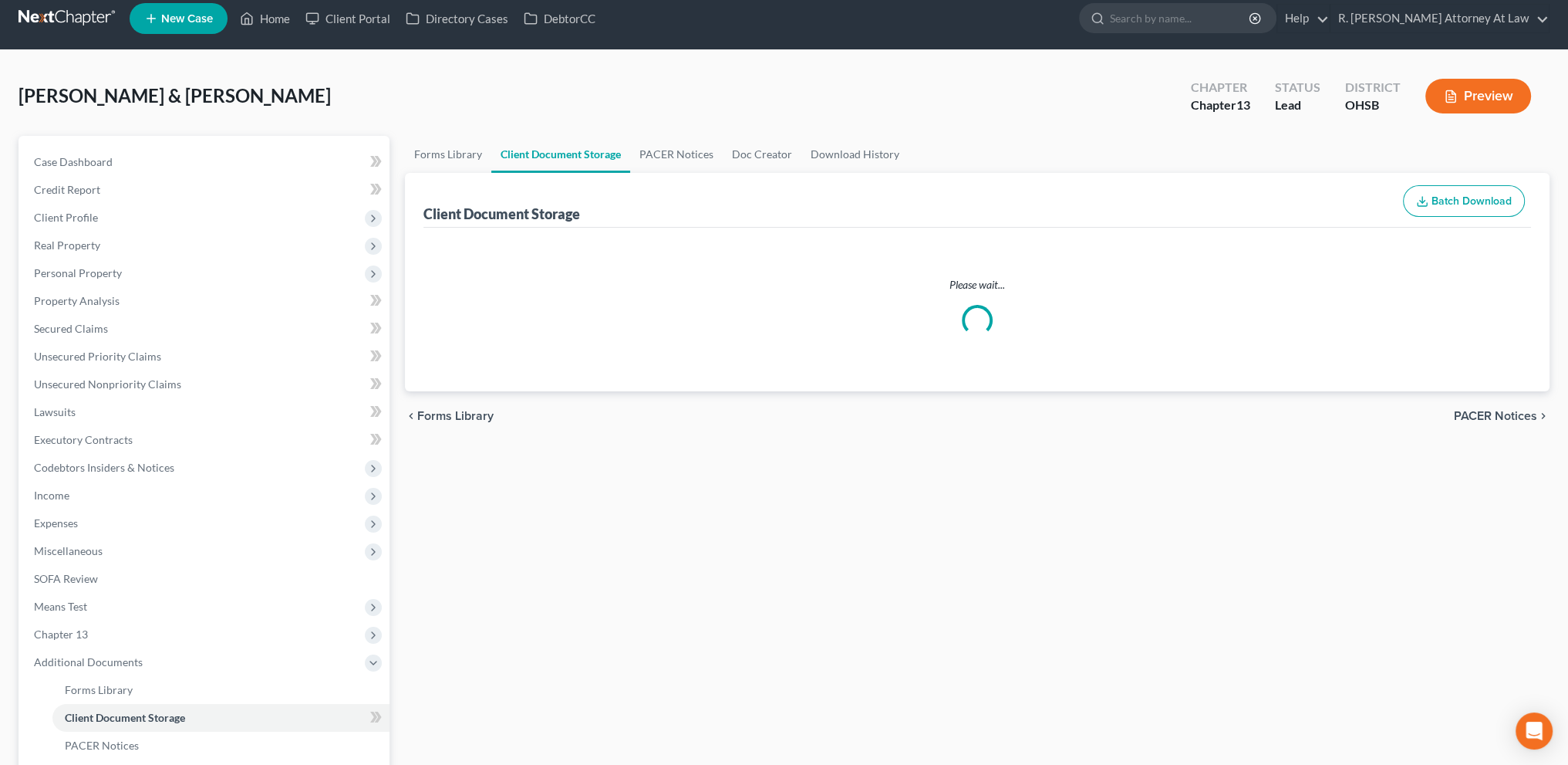
select select "7"
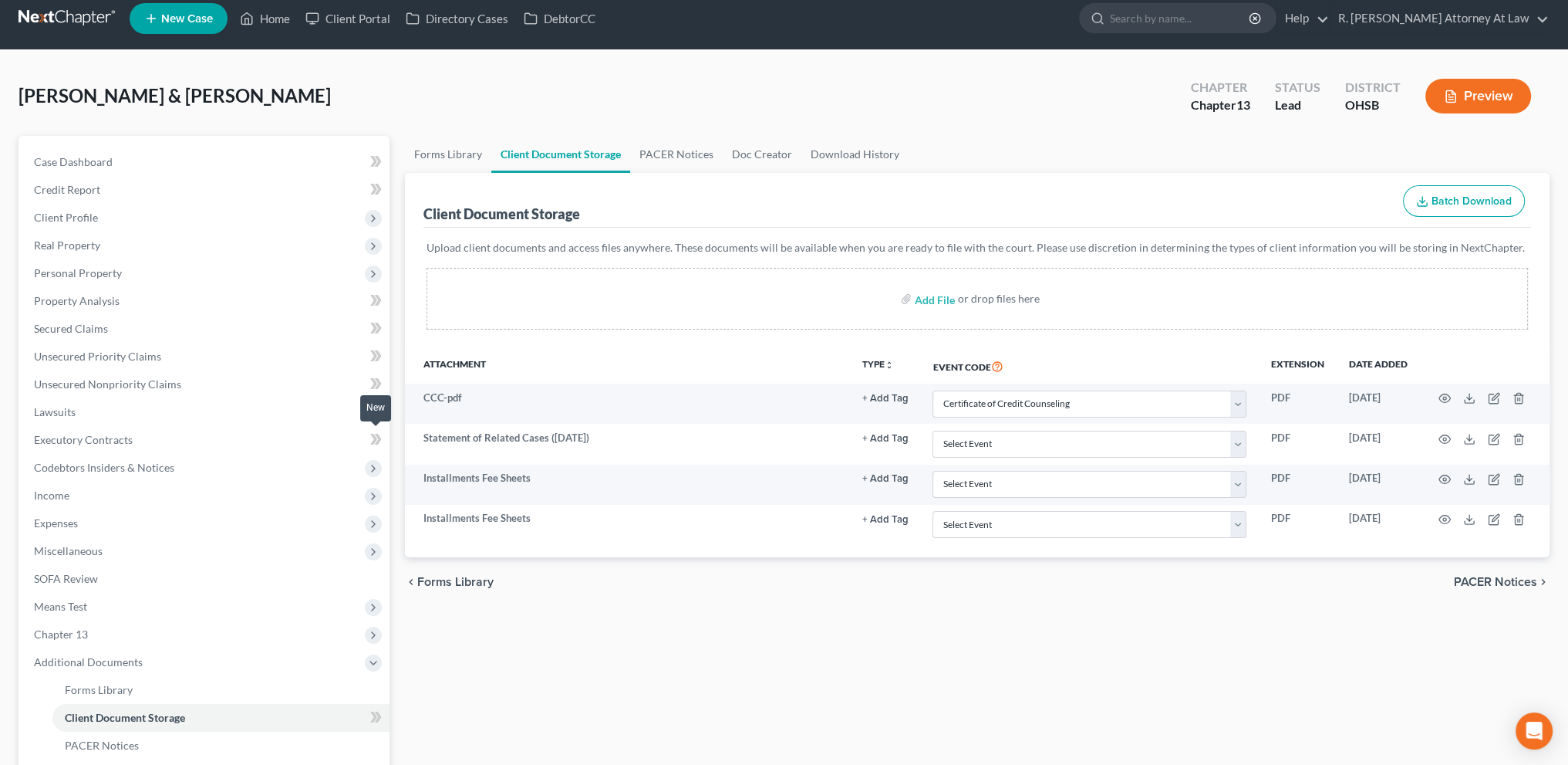
scroll to position [0, 0]
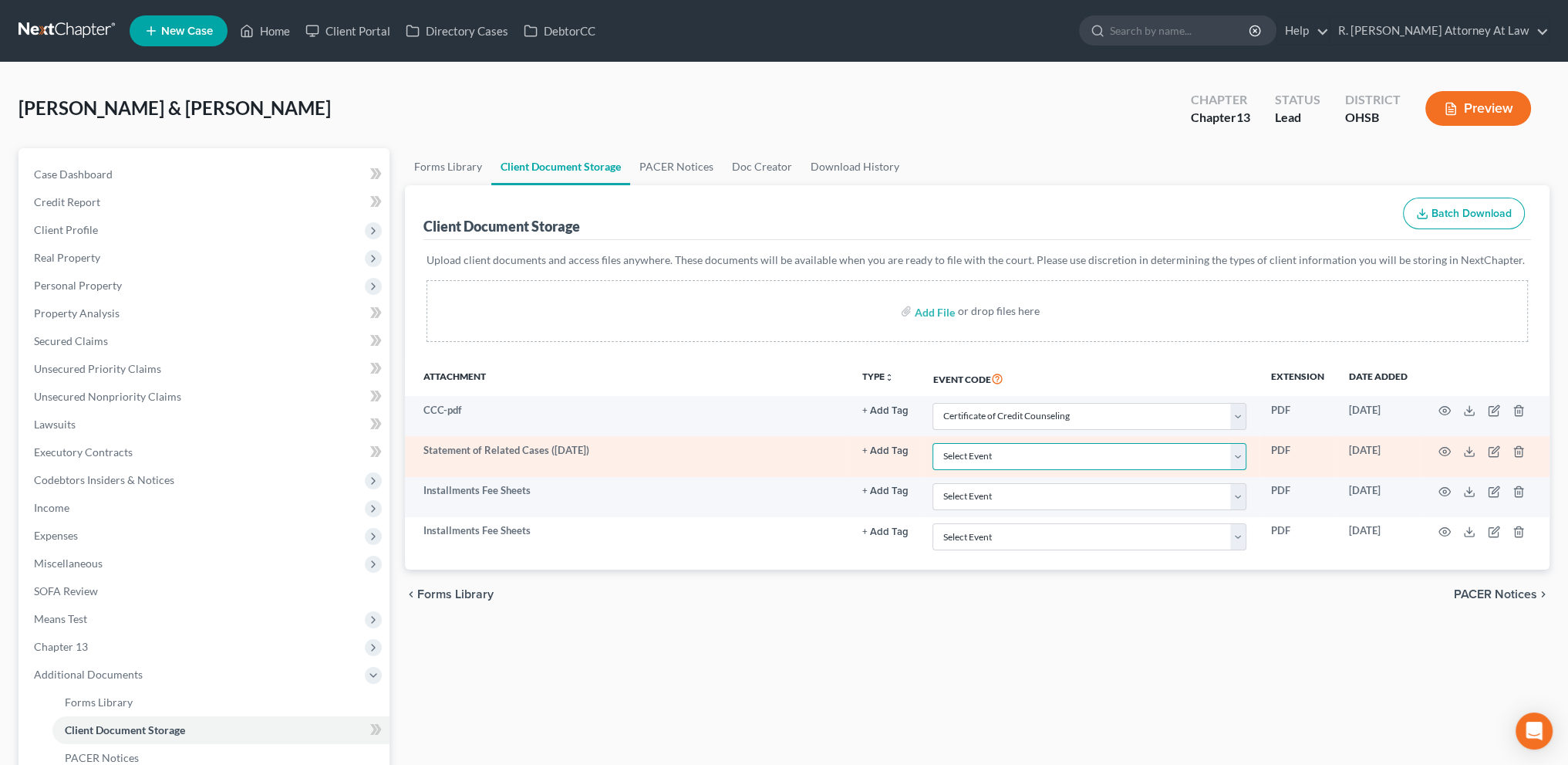
click at [1239, 457] on select "Select Event 20 Largest Unsecured Creditors Amended Document Amended List of Cr…" at bounding box center [1089, 456] width 314 height 27
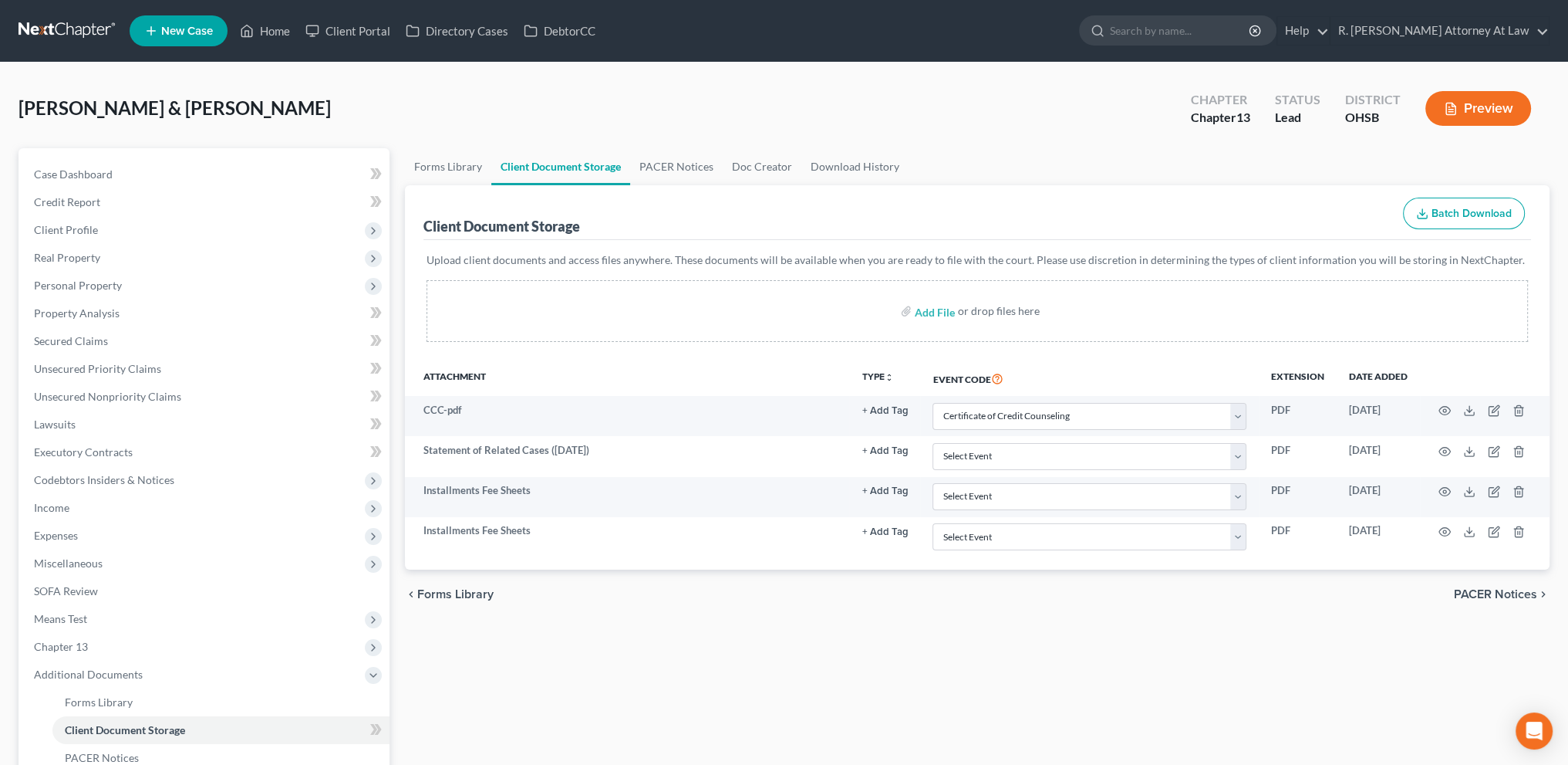
drag, startPoint x: 790, startPoint y: 359, endPoint x: 941, endPoint y: 381, distance: 152.6
click at [790, 361] on th "Attachment" at bounding box center [627, 379] width 444 height 36
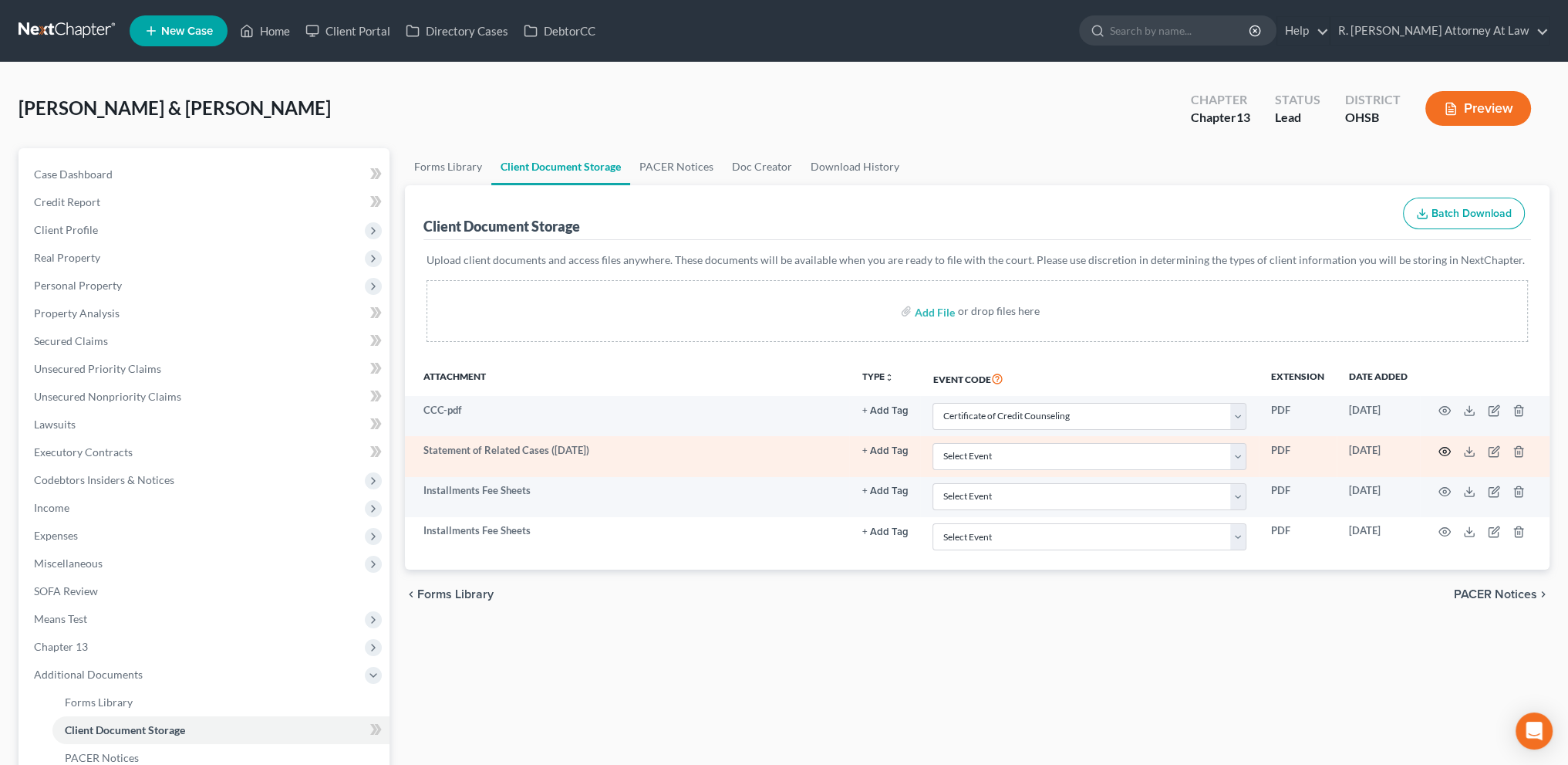
click at [1443, 448] on icon "button" at bounding box center [1444, 452] width 12 height 12
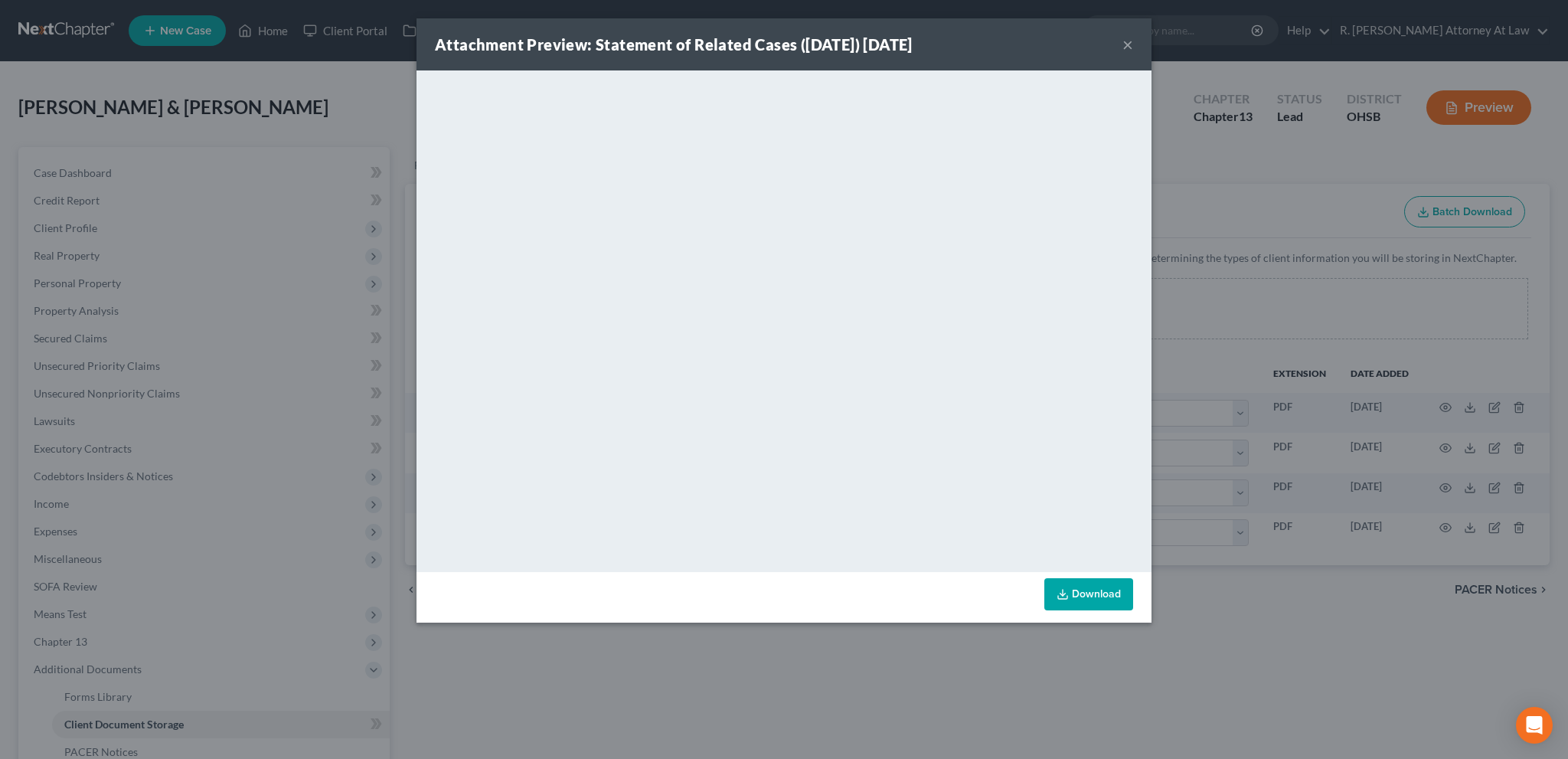
click at [1127, 46] on button "×" at bounding box center [1128, 45] width 11 height 19
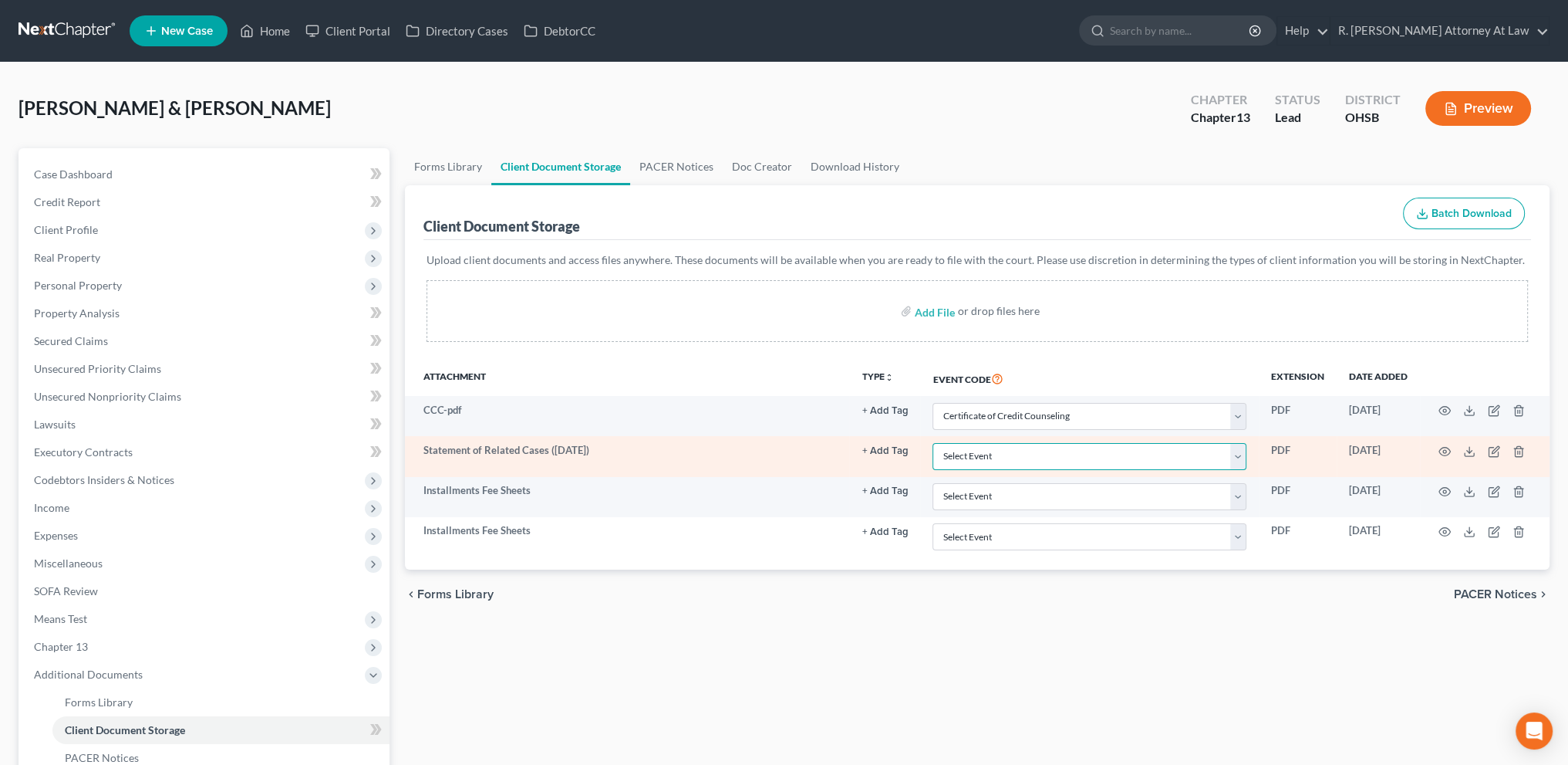
click at [1240, 452] on select "Select Event 20 Largest Unsecured Creditors Amended Document Amended List of Cr…" at bounding box center [1089, 456] width 314 height 27
select select "52"
click at [932, 443] on select "Select Event 20 Largest Unsecured Creditors Amended Document Amended List of Cr…" at bounding box center [1089, 456] width 314 height 27
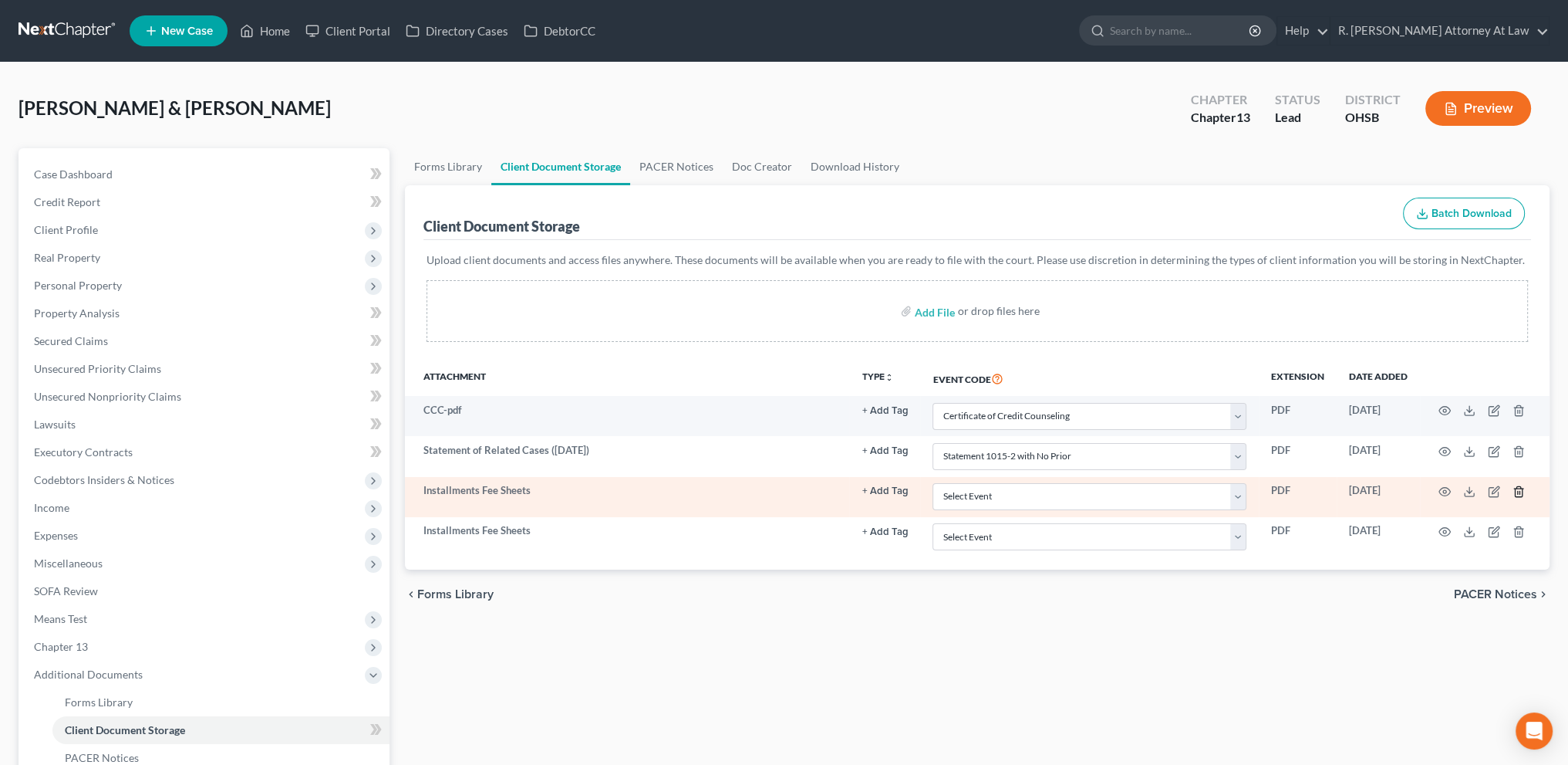
click at [1517, 488] on icon "button" at bounding box center [1519, 491] width 12 height 12
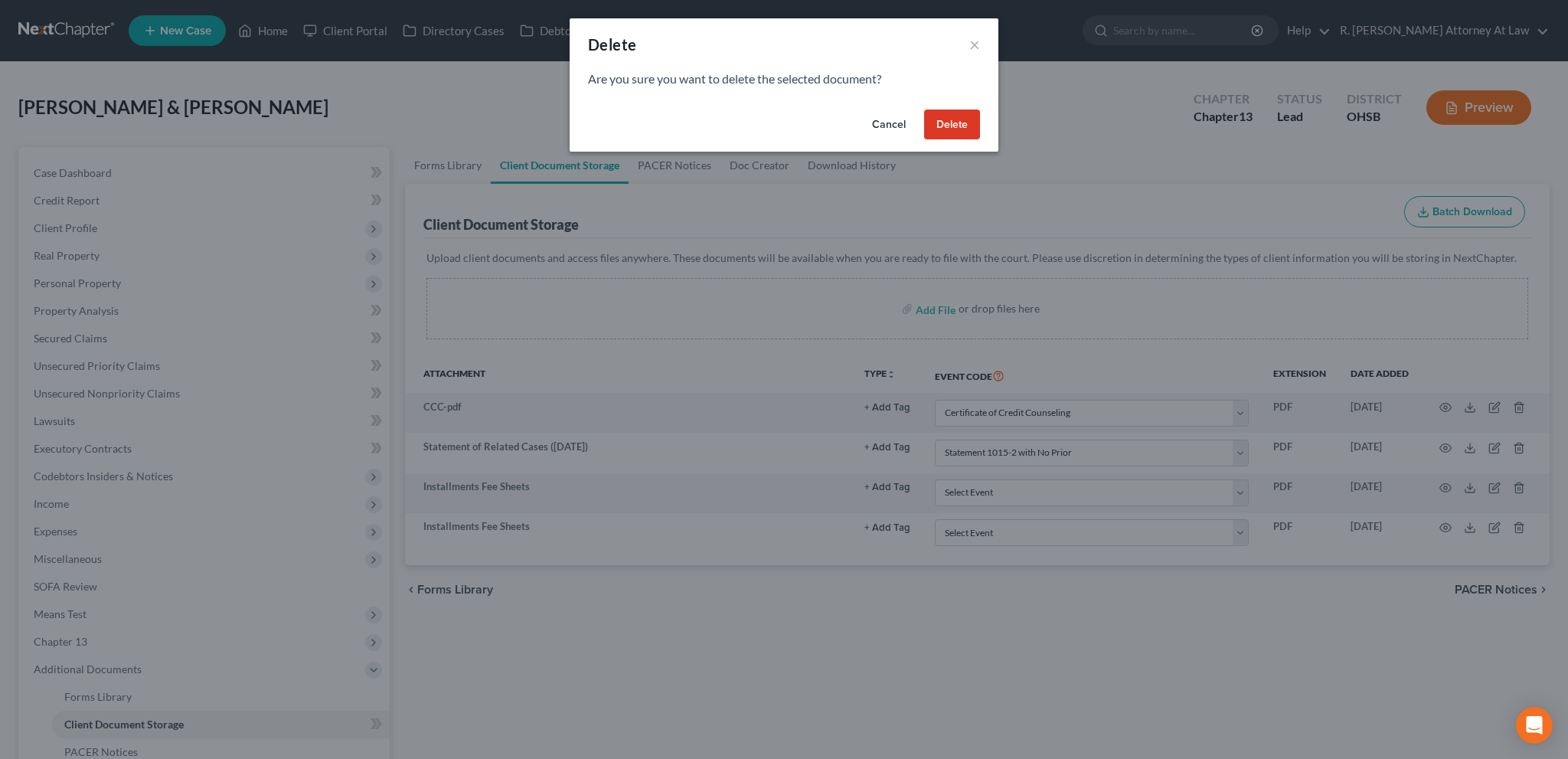
click at [959, 123] on button "Delete" at bounding box center [952, 125] width 56 height 31
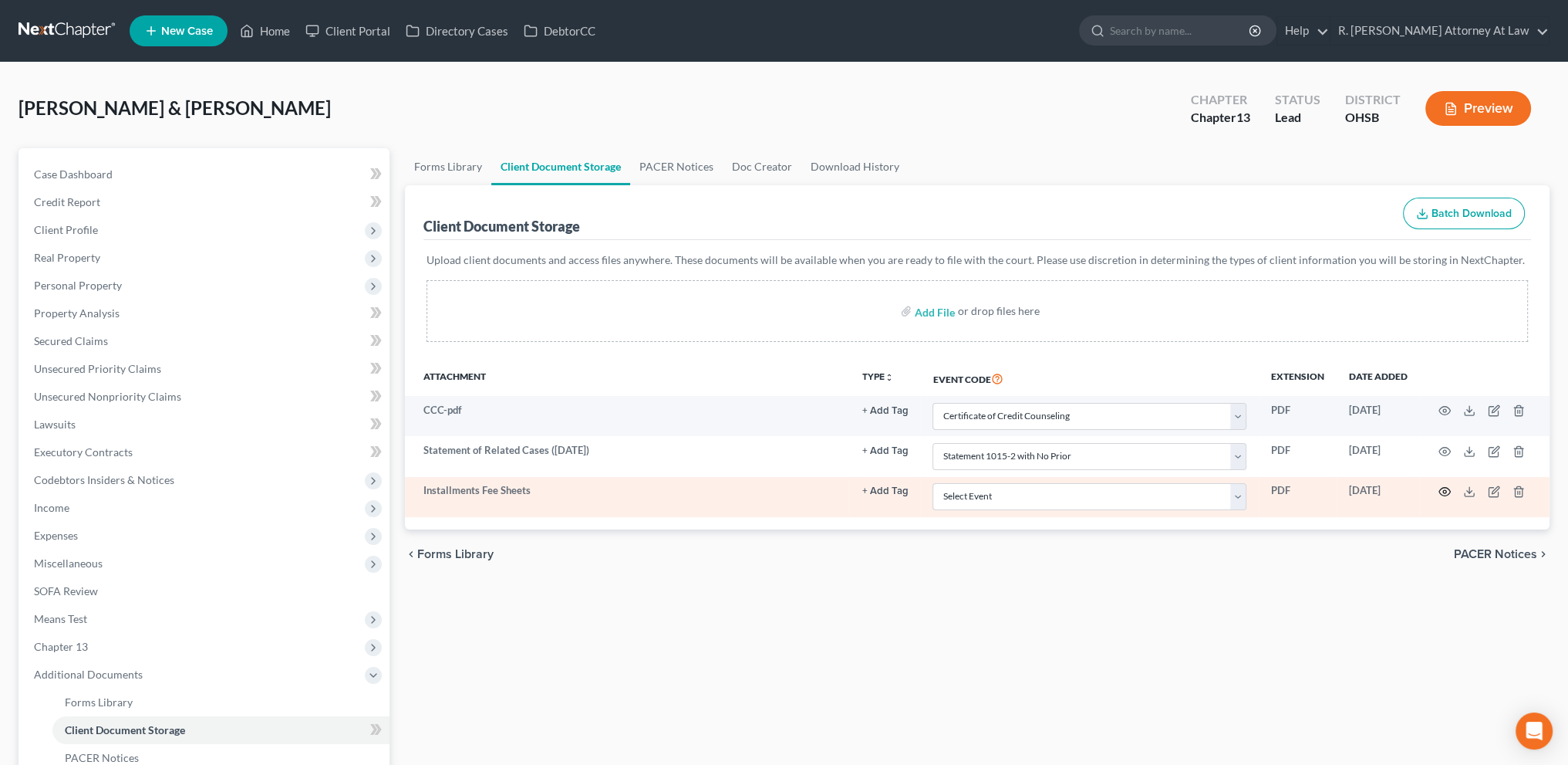
click at [1444, 489] on icon "button" at bounding box center [1444, 491] width 12 height 12
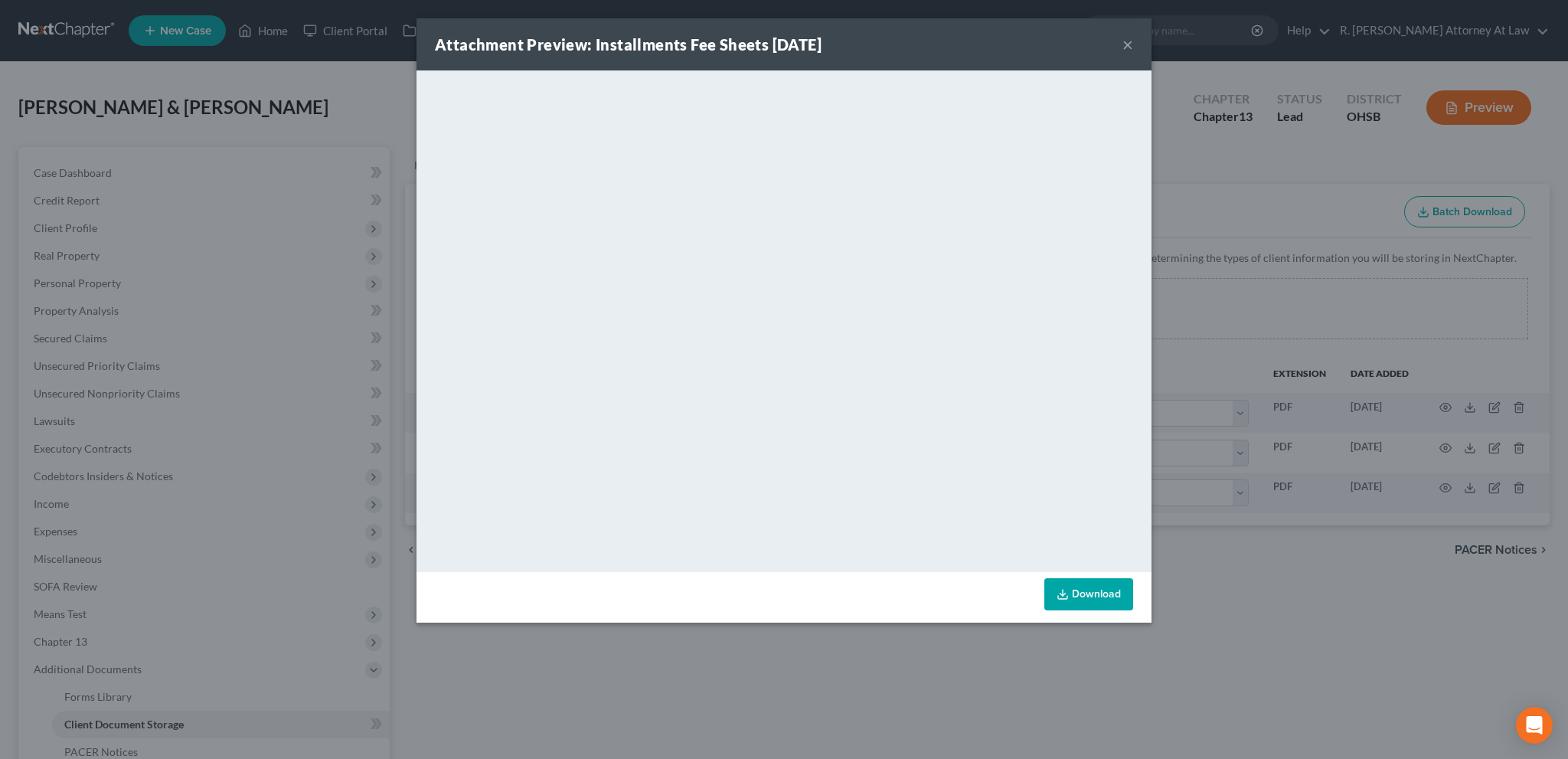
click at [1125, 47] on button "×" at bounding box center [1128, 45] width 11 height 19
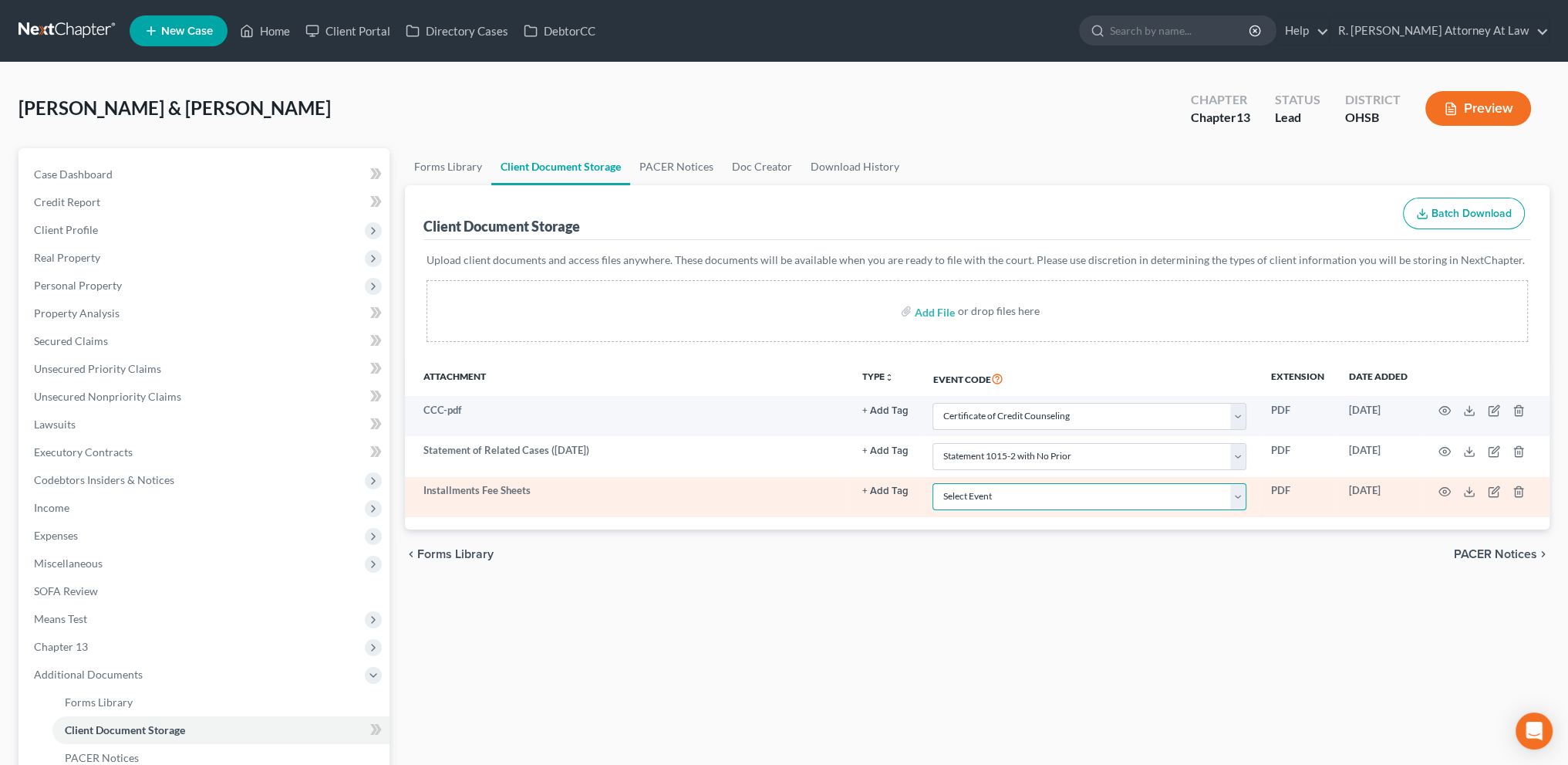
click at [1157, 497] on select "Select Event 20 Largest Unsecured Creditors Amended Document Amended List of Cr…" at bounding box center [1089, 496] width 314 height 27
click at [1126, 491] on select "Select Event 20 Largest Unsecured Creditors Amended Document Amended List of Cr…" at bounding box center [1089, 496] width 314 height 27
select select "37"
click at [932, 483] on select "Select Event 20 Largest Unsecured Creditors Amended Document Amended List of Cr…" at bounding box center [1089, 496] width 314 height 27
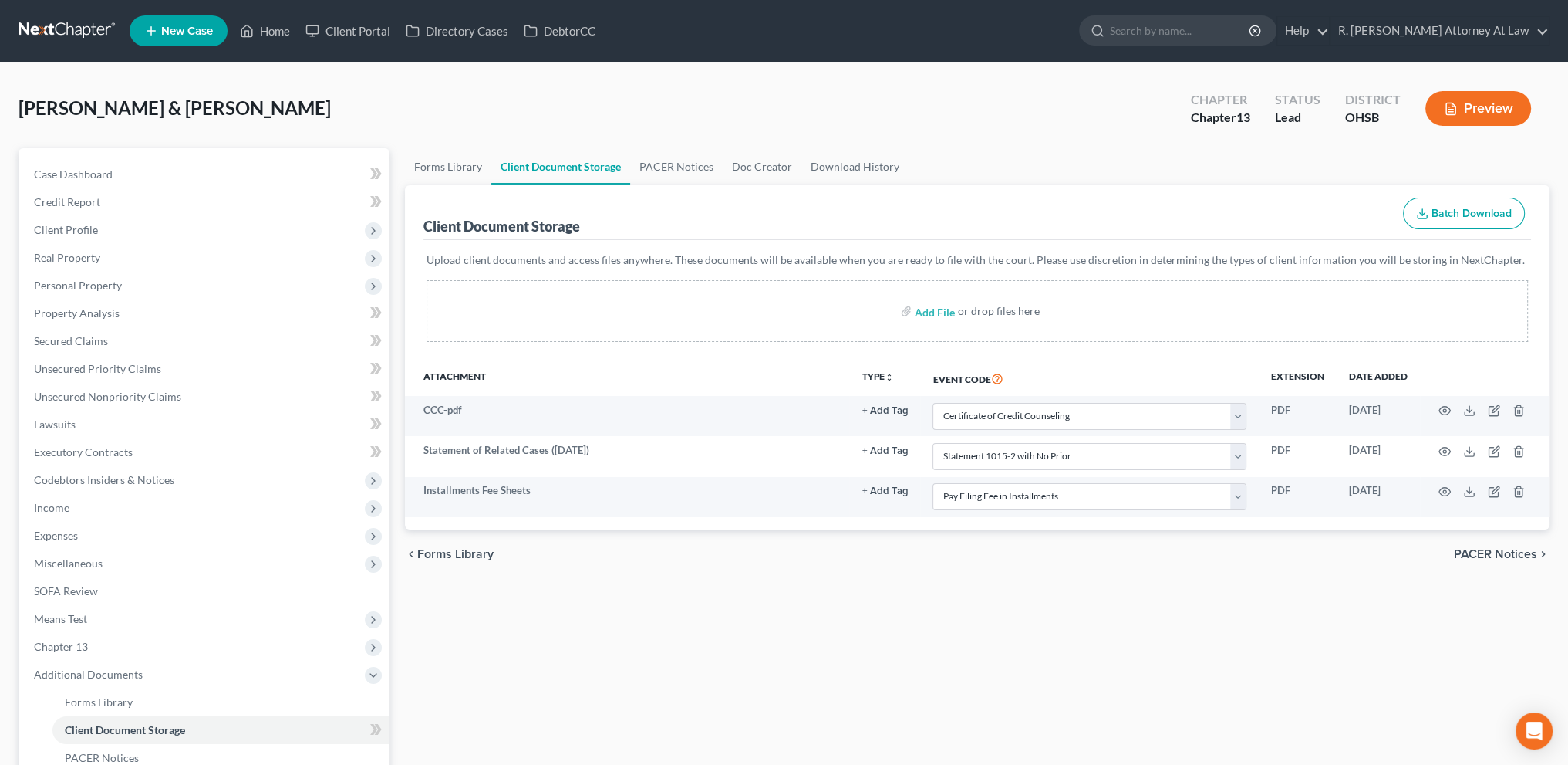
click at [858, 561] on div "chevron_left Forms Library PACER Notices chevron_right" at bounding box center [977, 554] width 1145 height 50
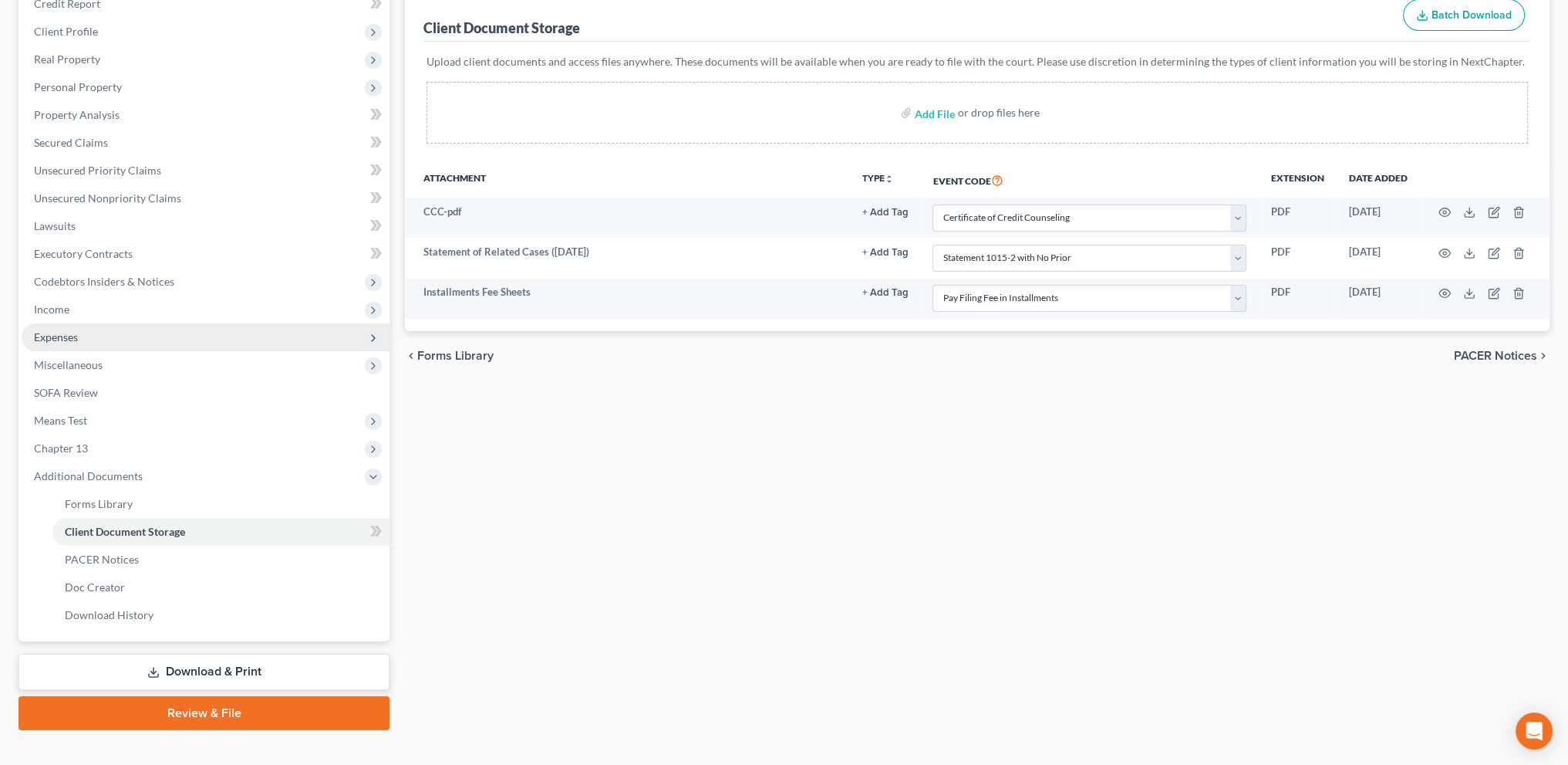
scroll to position [221, 0]
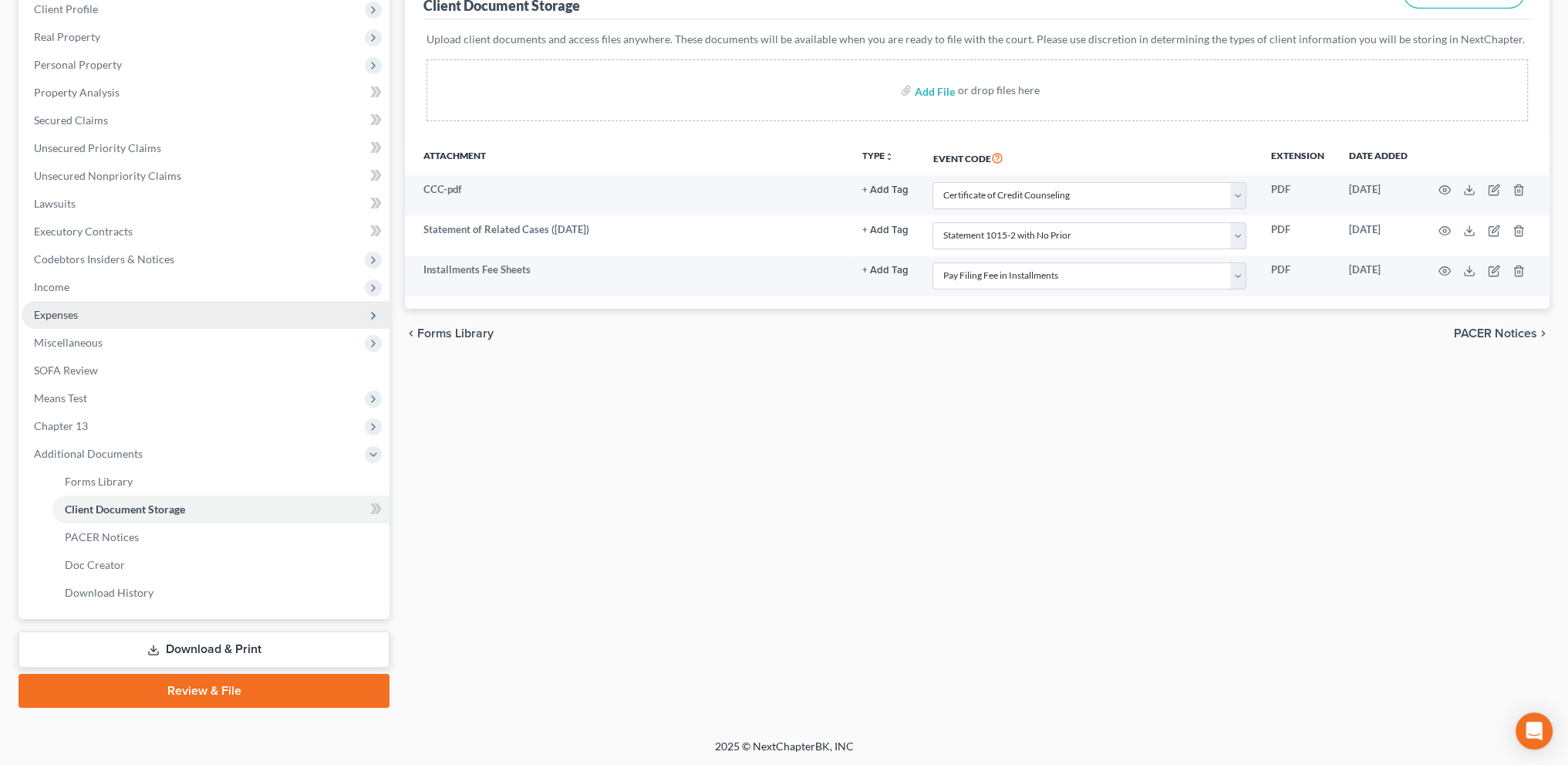
click at [65, 318] on span "Expenses" at bounding box center [56, 314] width 44 height 13
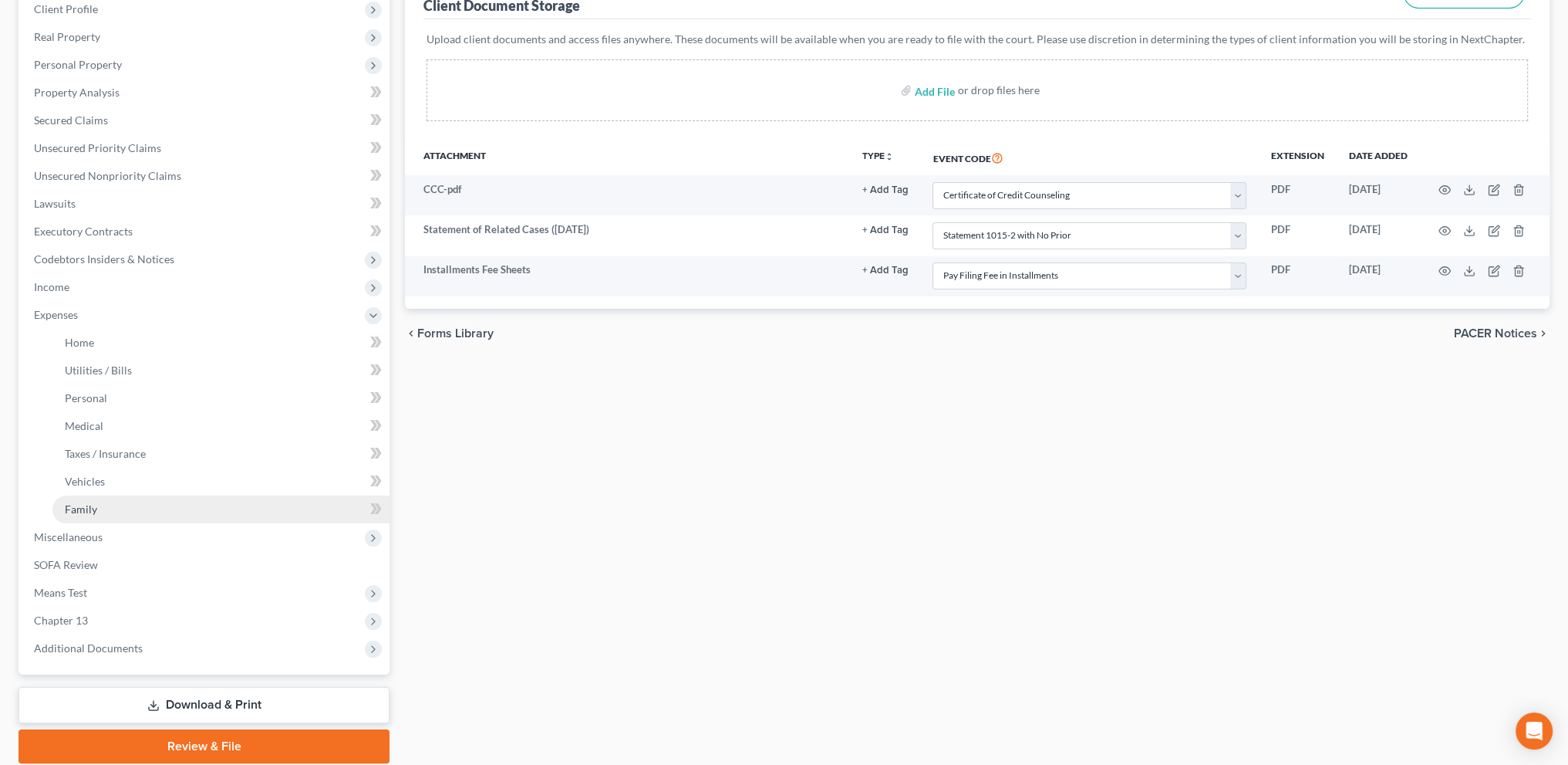
click at [85, 502] on span "Family" at bounding box center [81, 508] width 33 height 13
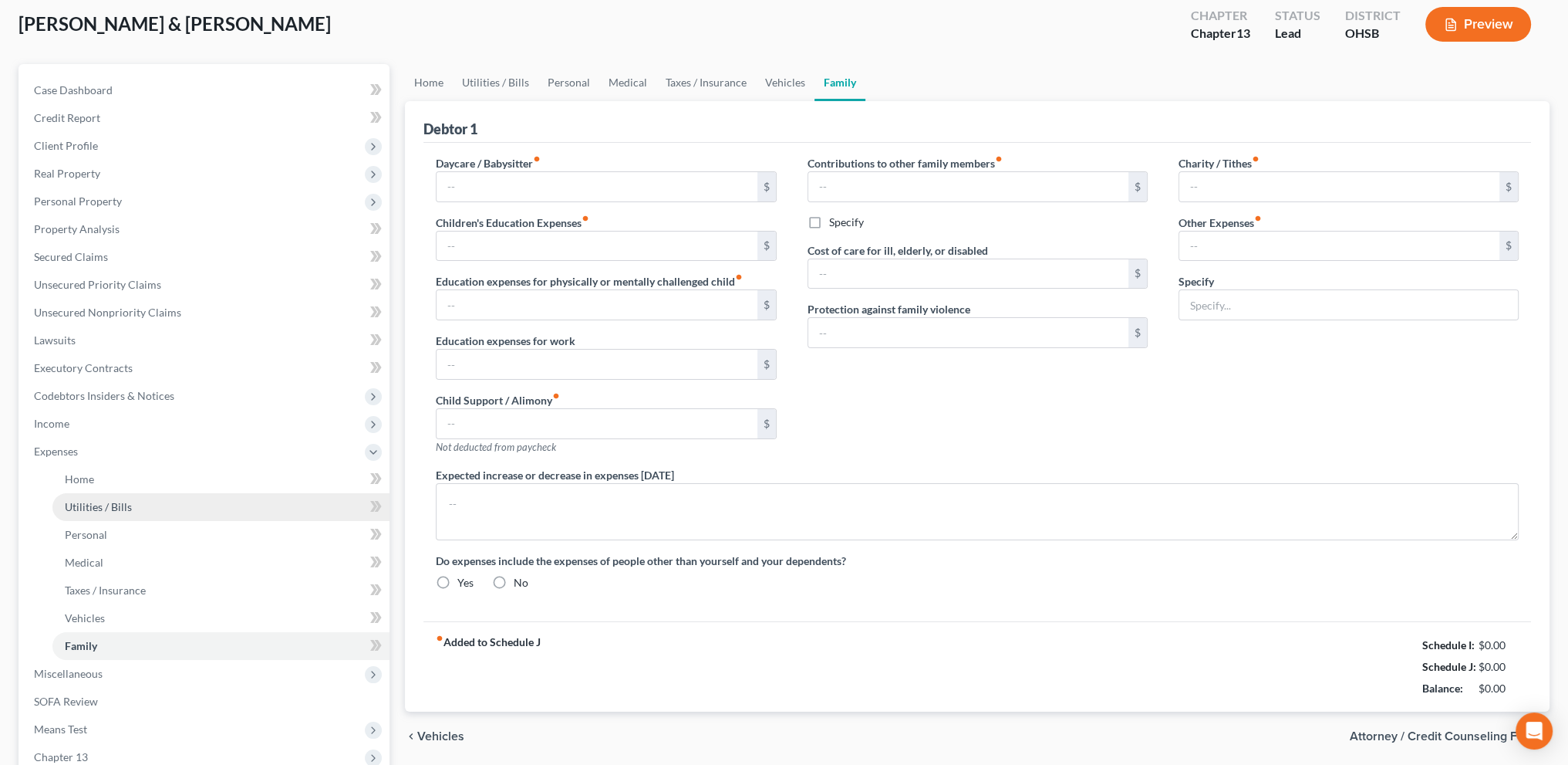
type input "0.00"
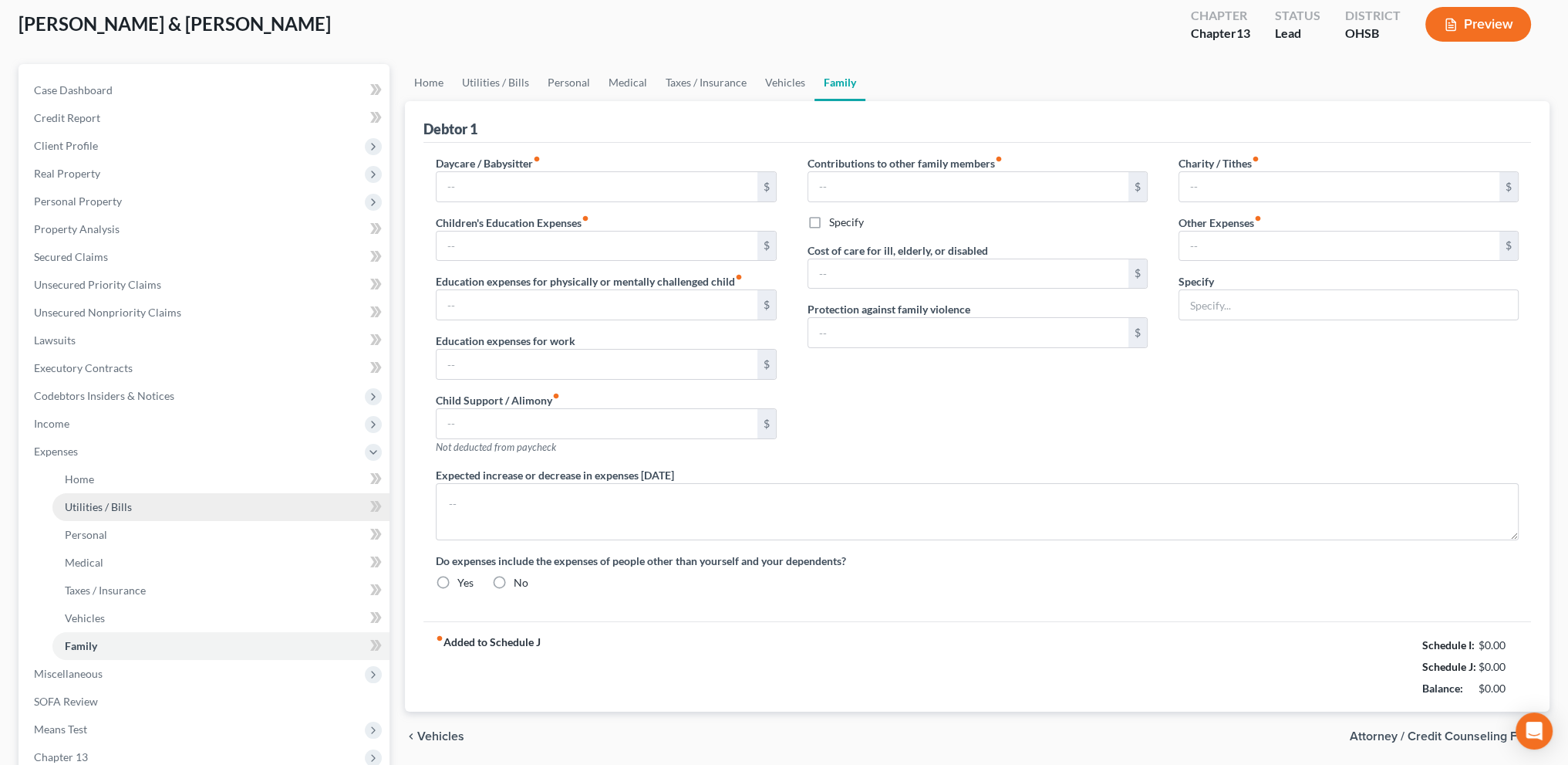
type input "0.00"
type input "72.00"
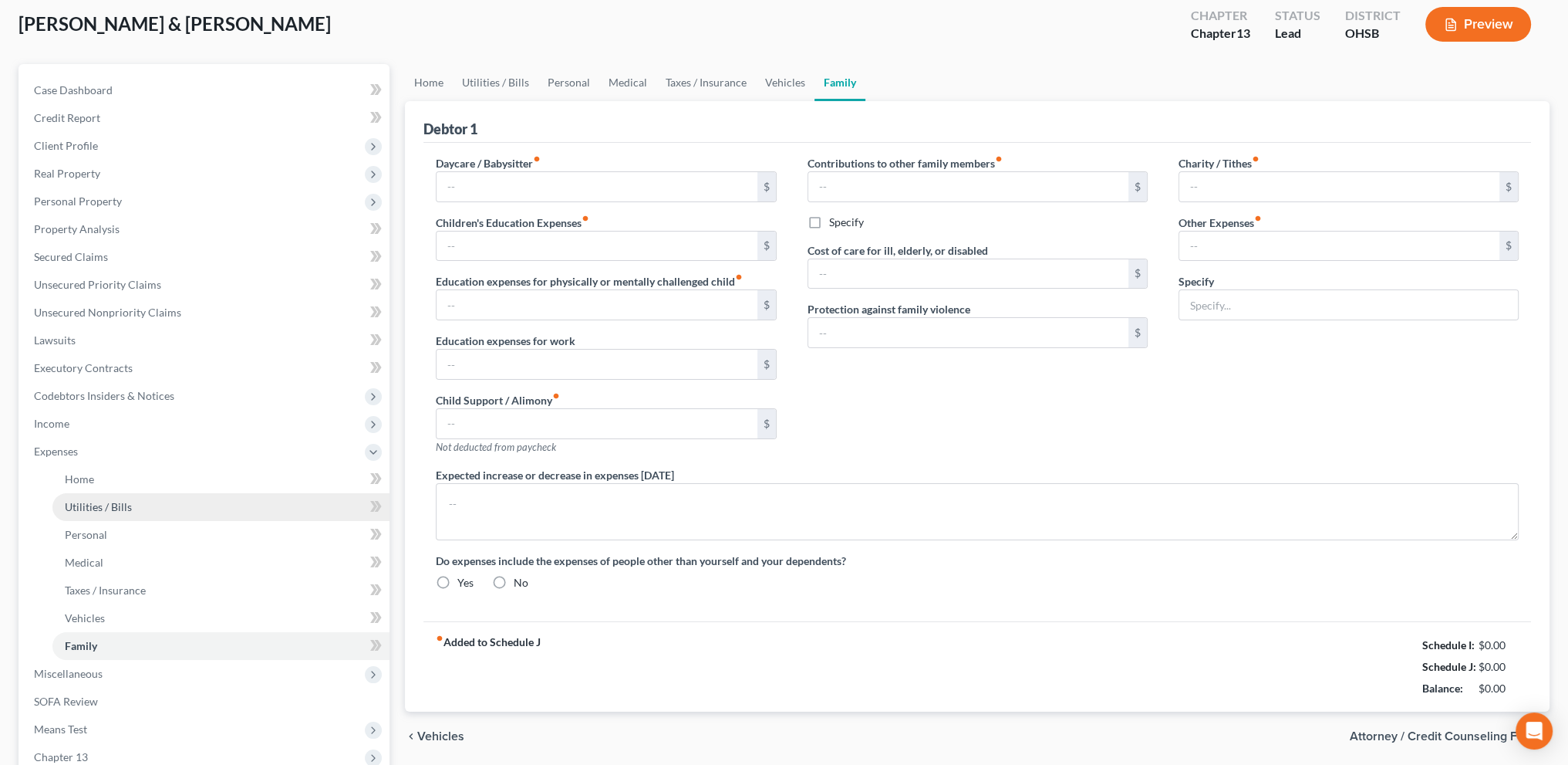
type input "Subscriptions 72"
type textarea "no leases/ spectrum month to month"
radio input "true"
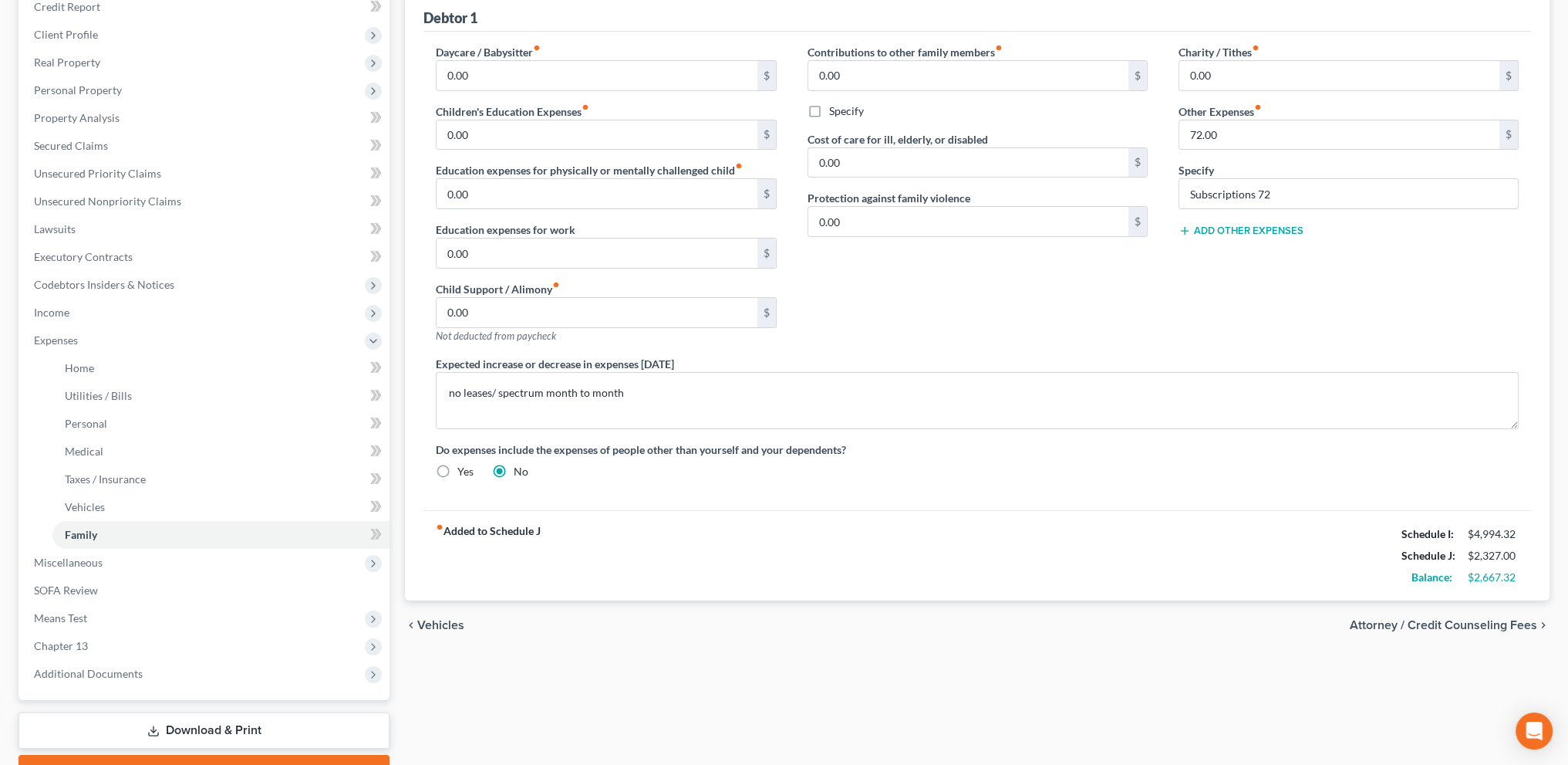
scroll to position [212, 0]
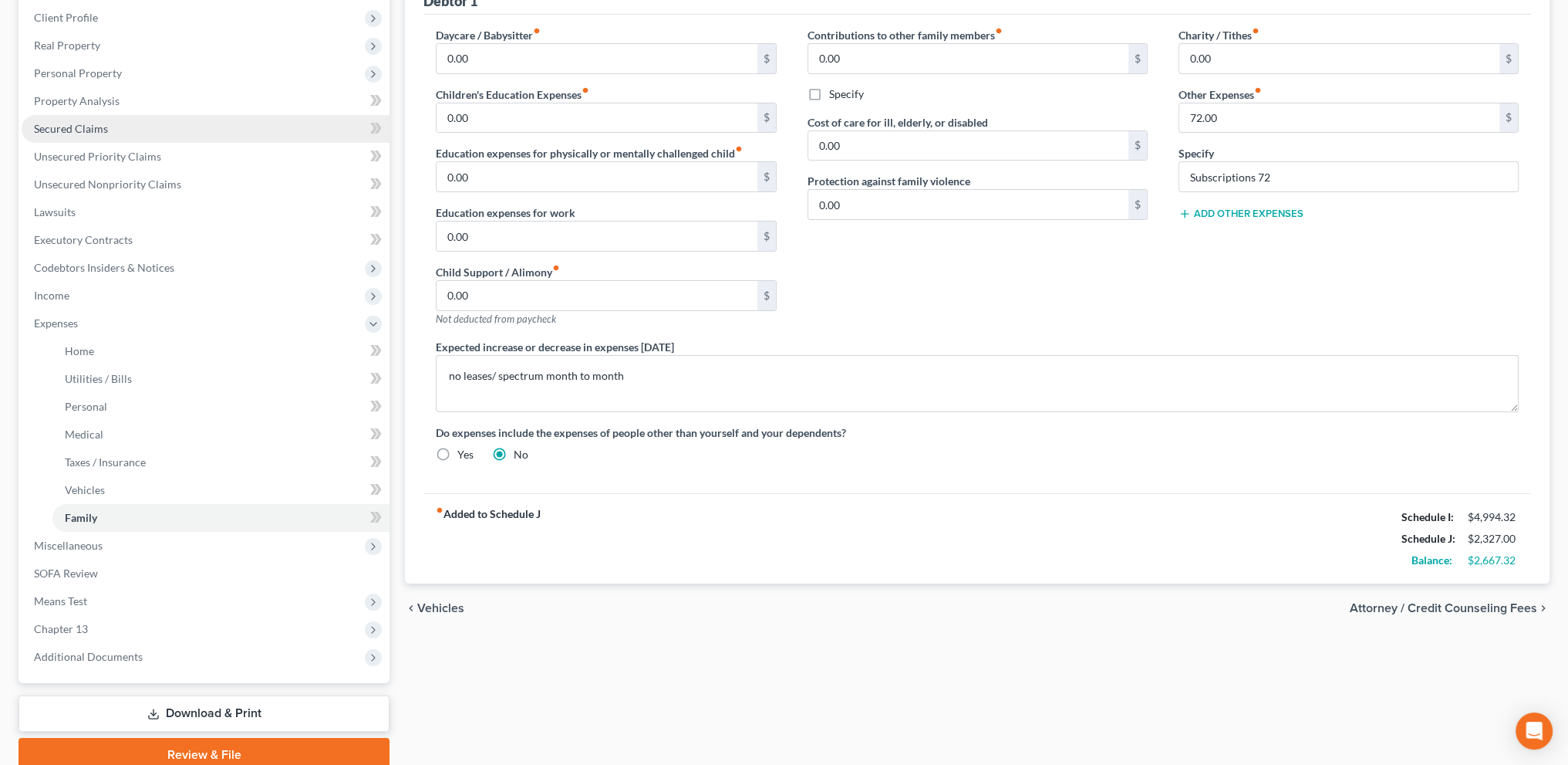
click at [52, 120] on link "Secured Claims" at bounding box center [206, 129] width 368 height 28
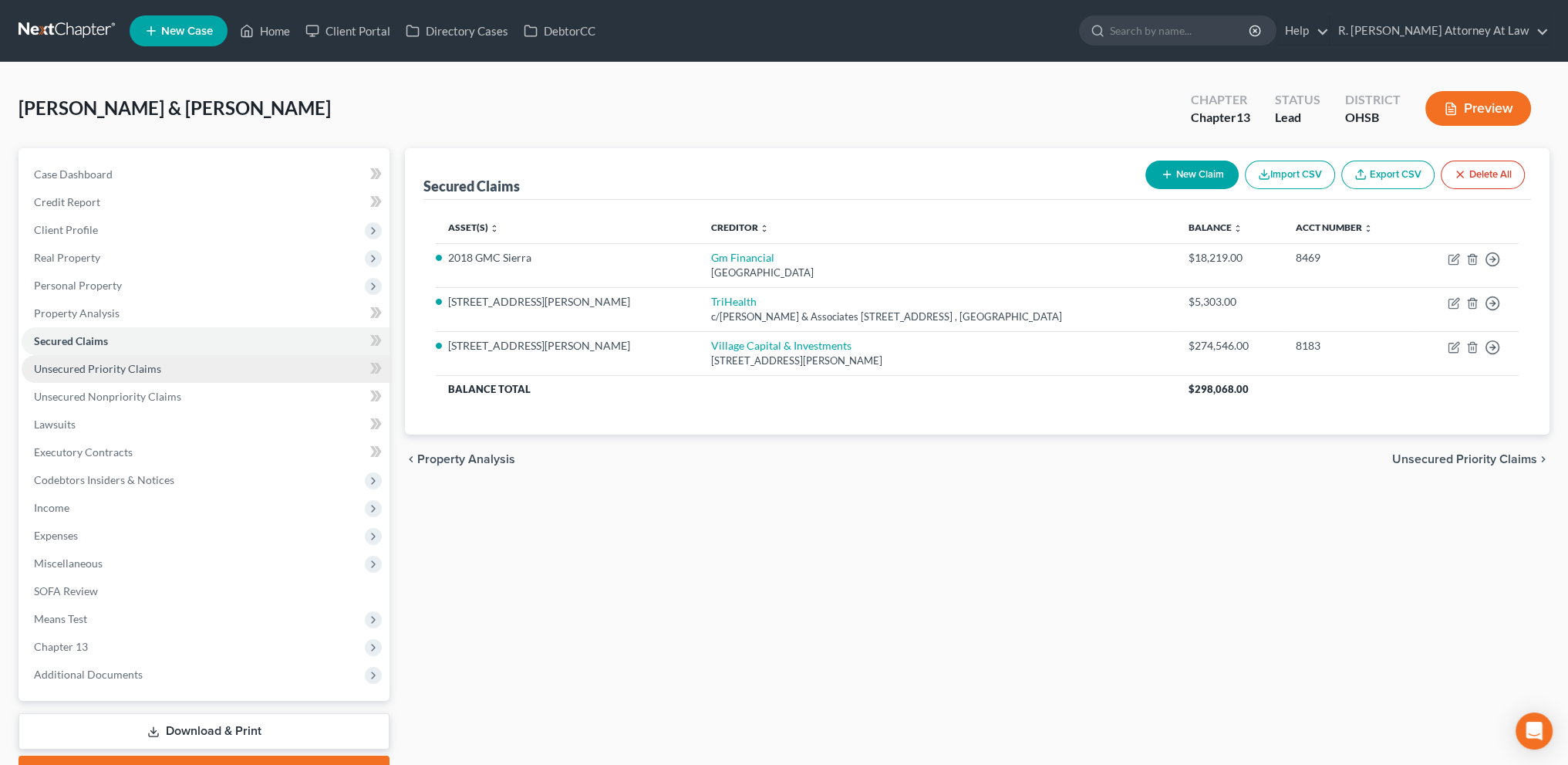
click at [102, 365] on span "Unsecured Priority Claims" at bounding box center [98, 369] width 127 height 13
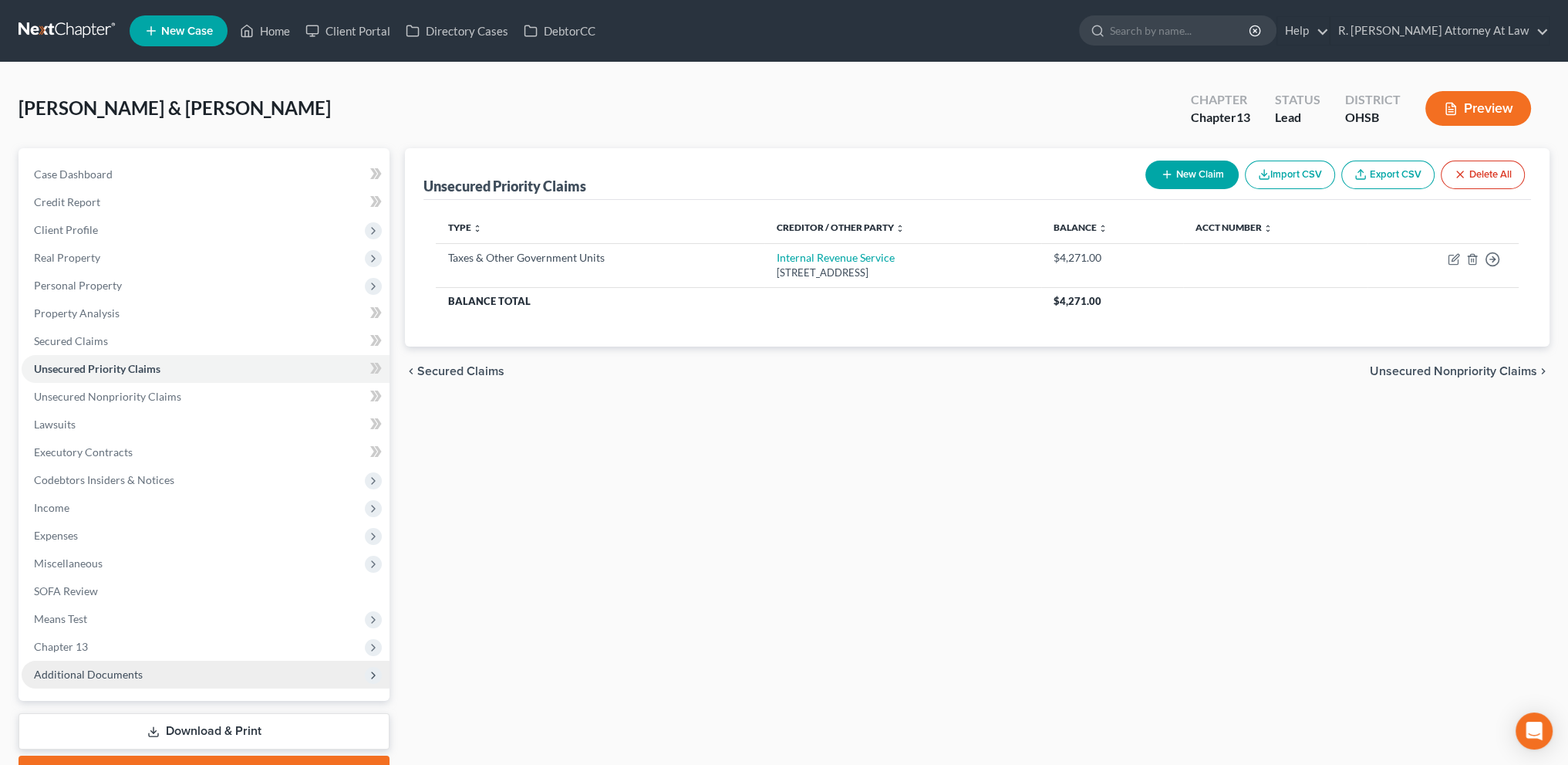
click at [75, 679] on span "Additional Documents" at bounding box center [89, 674] width 109 height 13
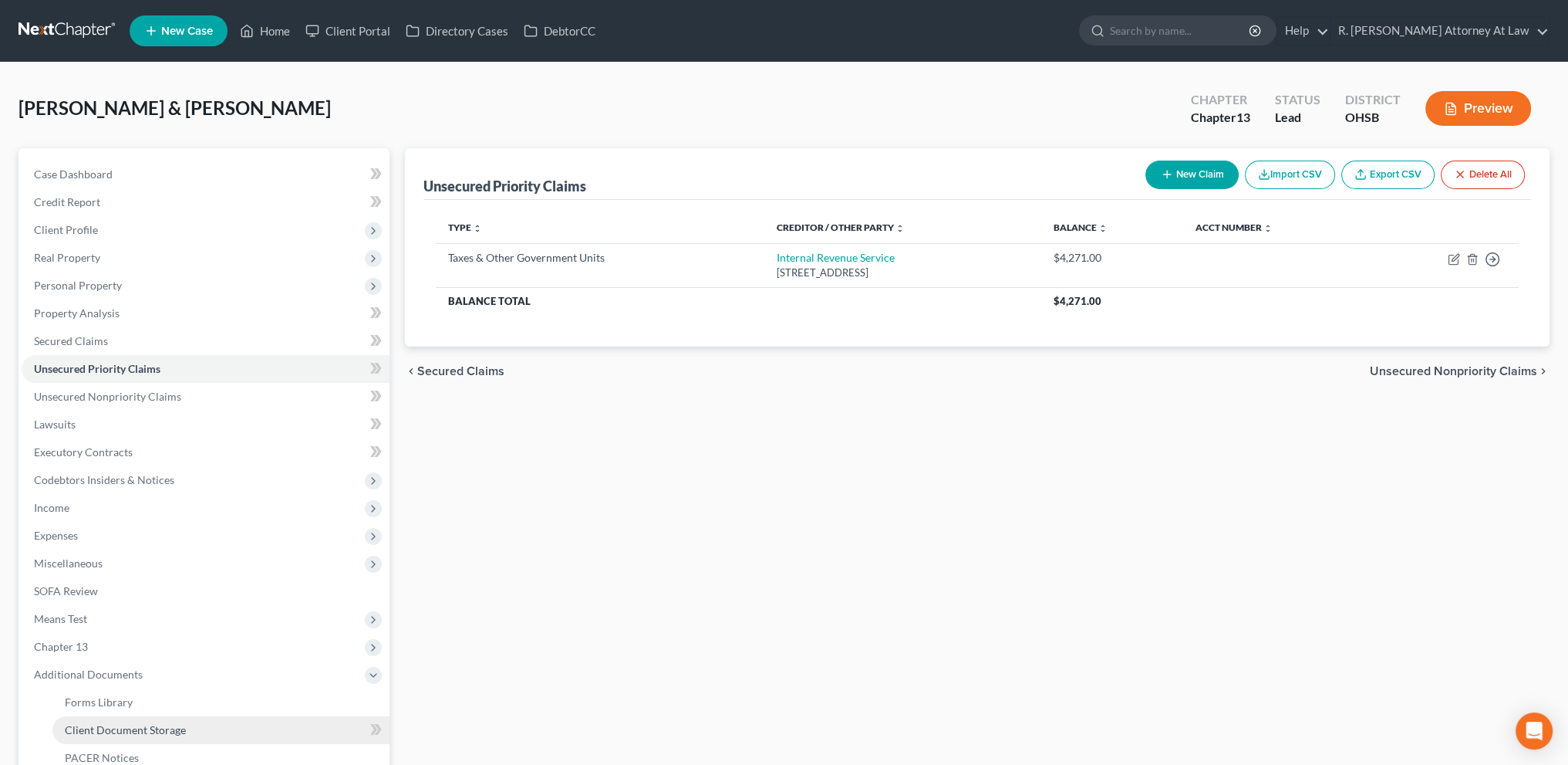
click at [98, 733] on span "Client Document Storage" at bounding box center [125, 729] width 121 height 13
select select "7"
select select "52"
select select "37"
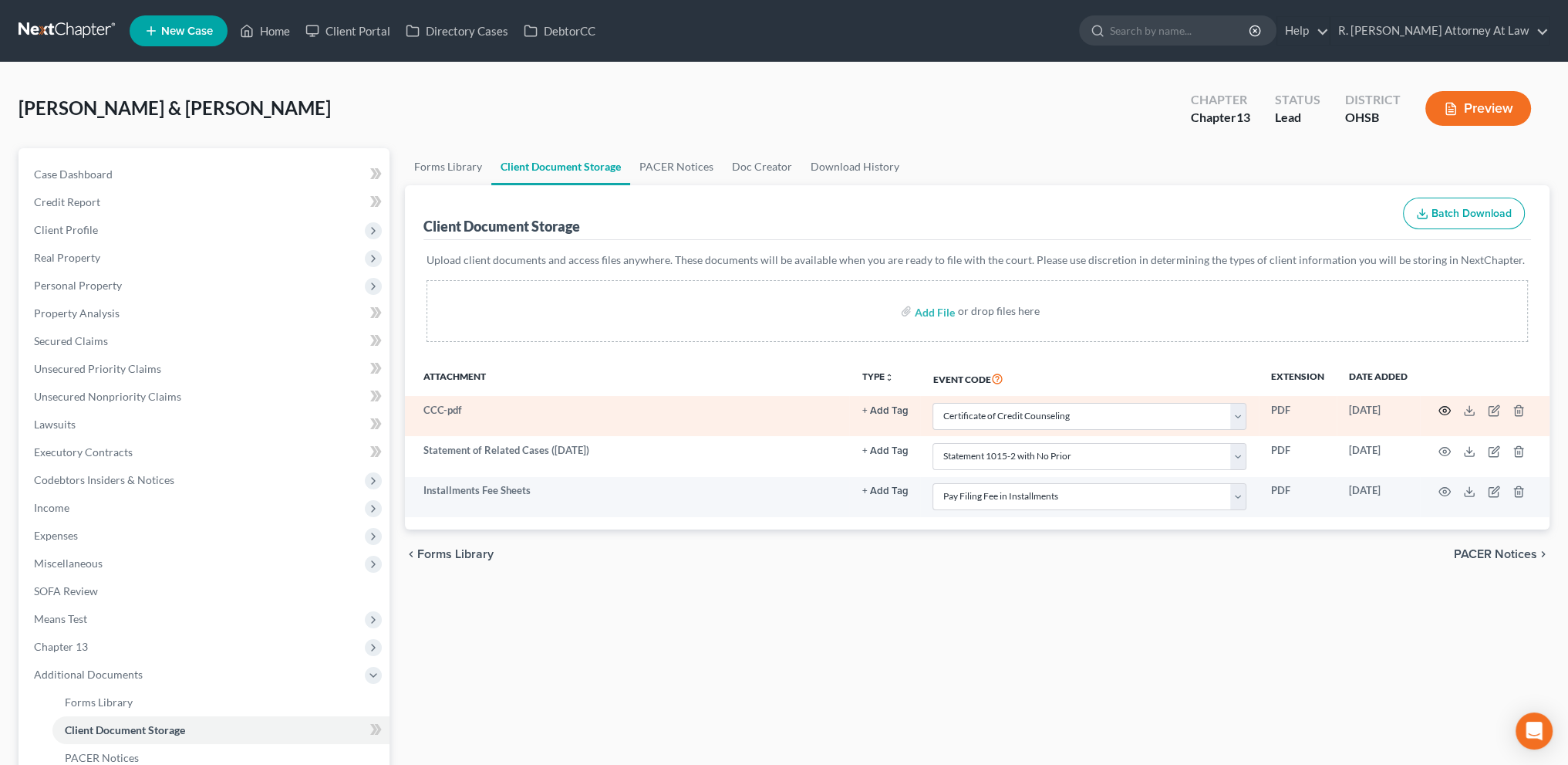
click at [1444, 407] on icon "button" at bounding box center [1444, 410] width 12 height 12
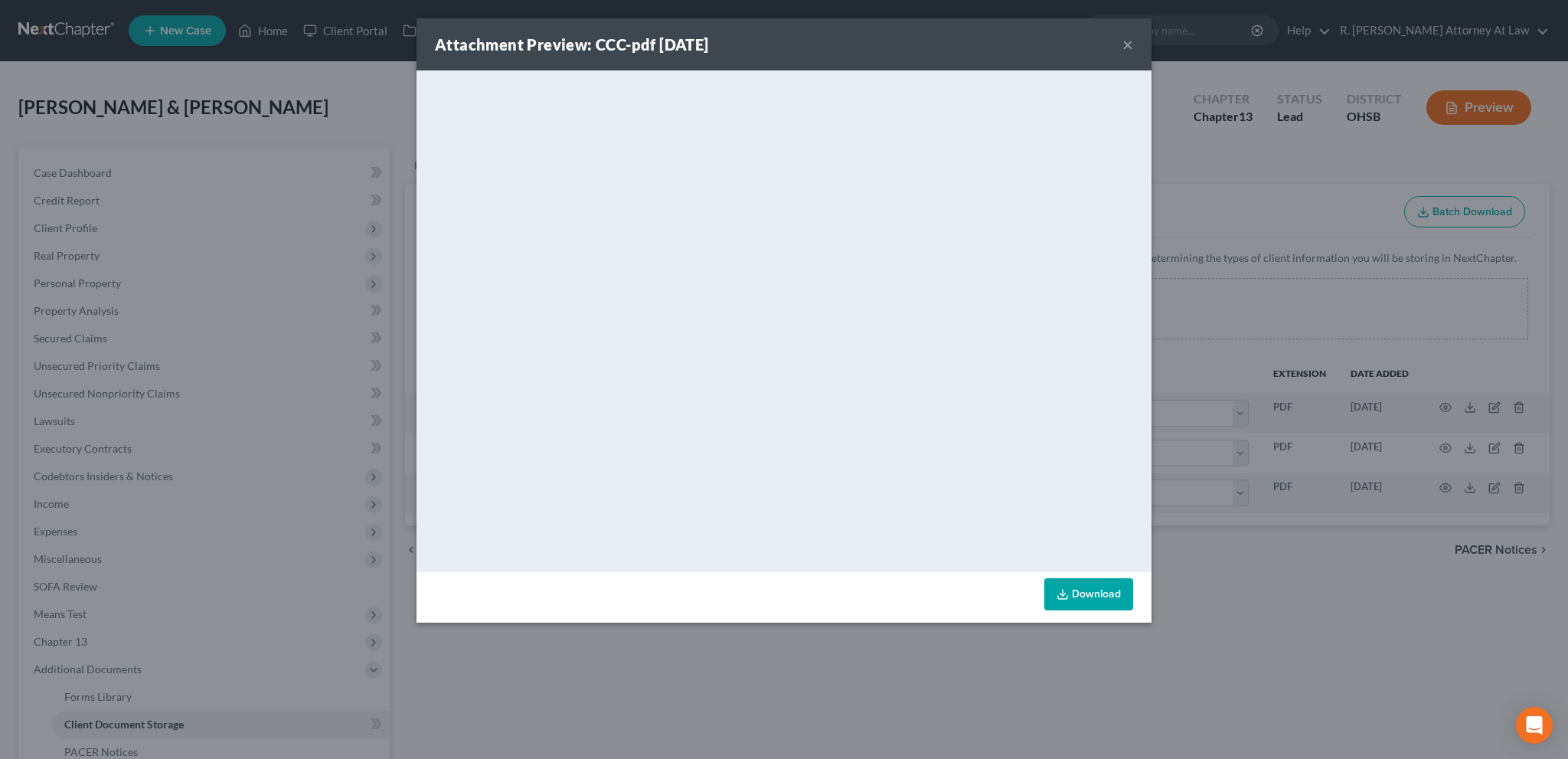
click at [1125, 42] on button "×" at bounding box center [1128, 45] width 11 height 19
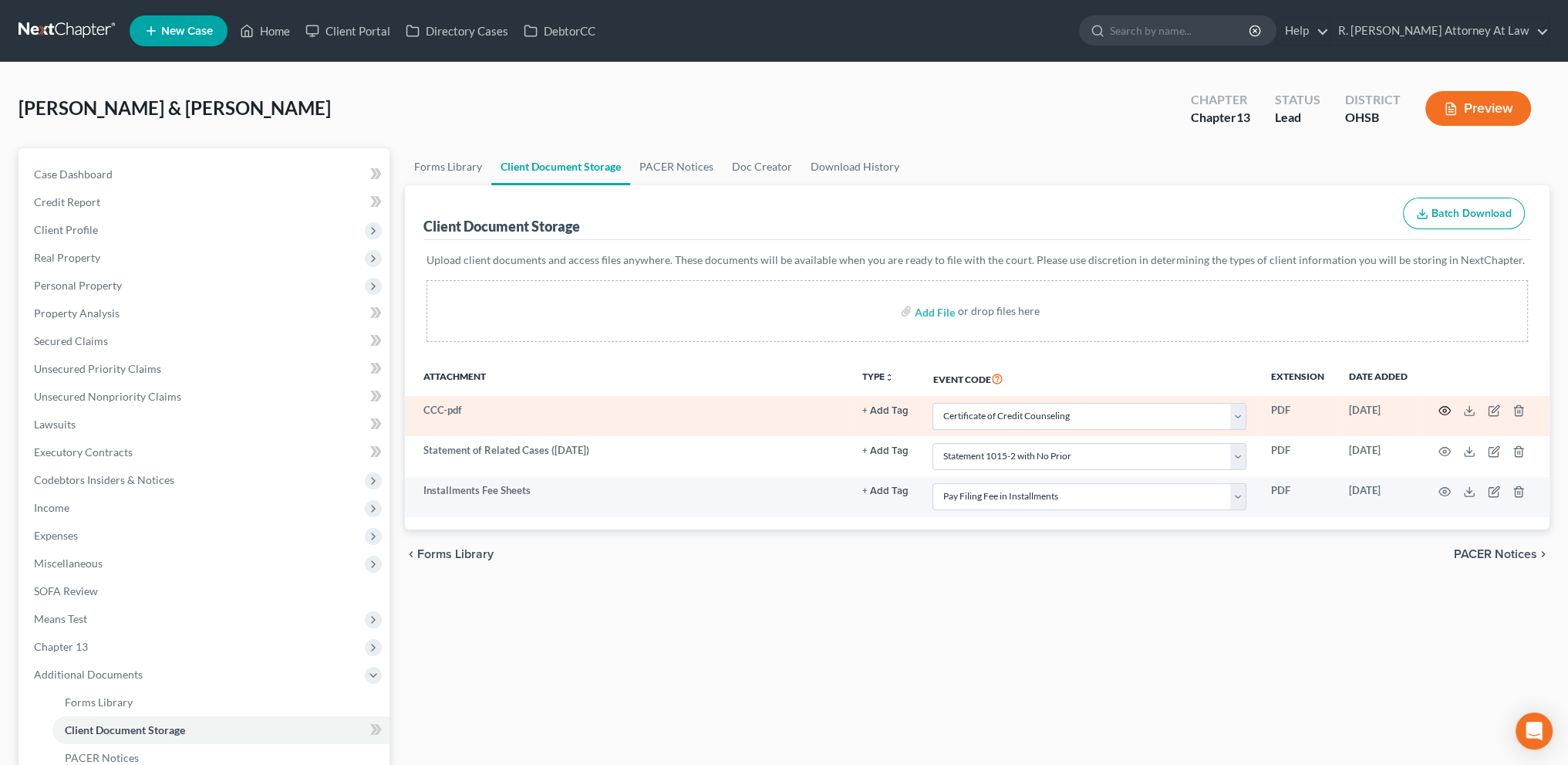
click at [1448, 409] on icon "button" at bounding box center [1444, 410] width 12 height 12
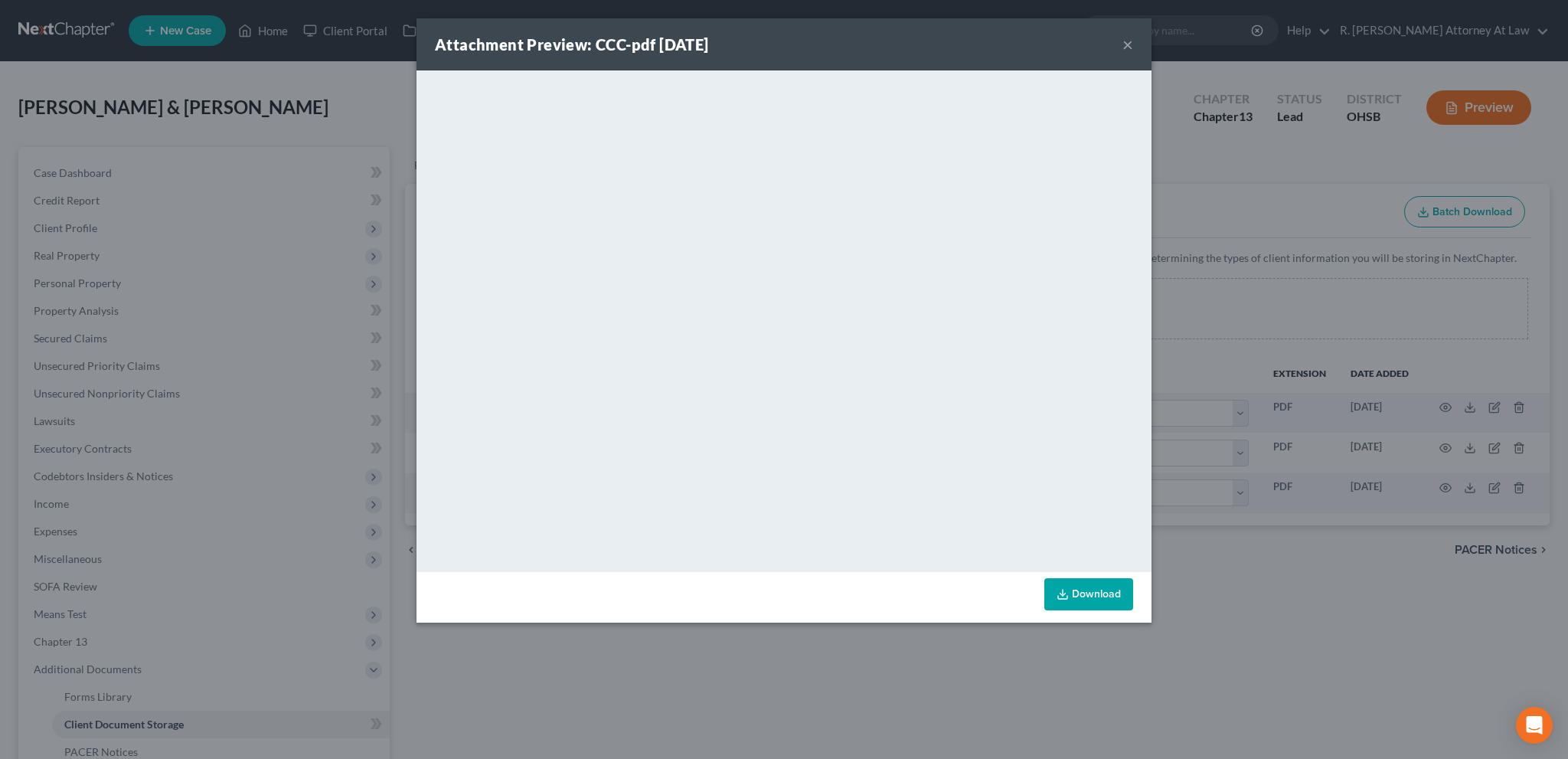
click at [1128, 45] on button "×" at bounding box center [1128, 45] width 11 height 19
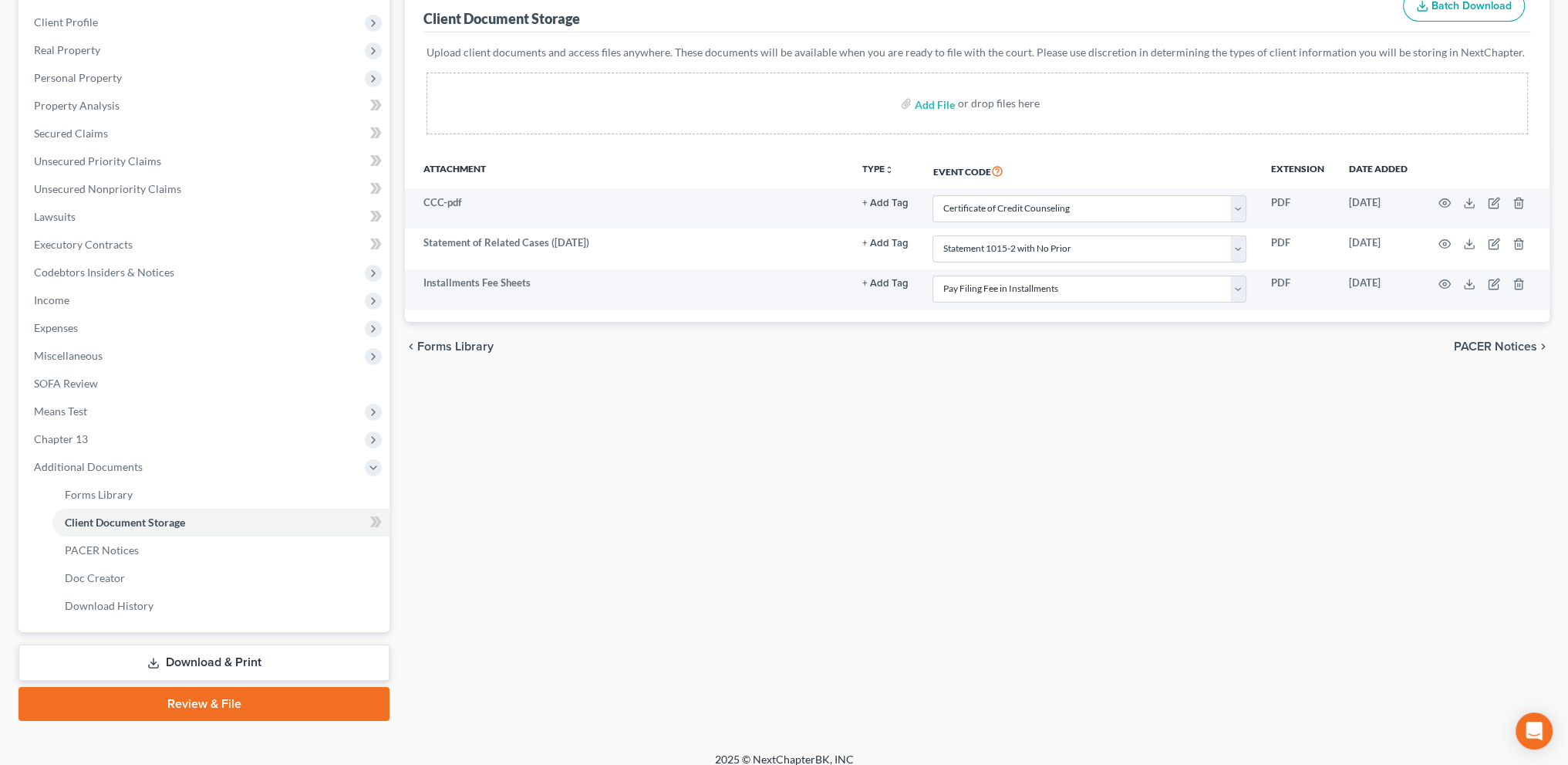
scroll to position [212, 0]
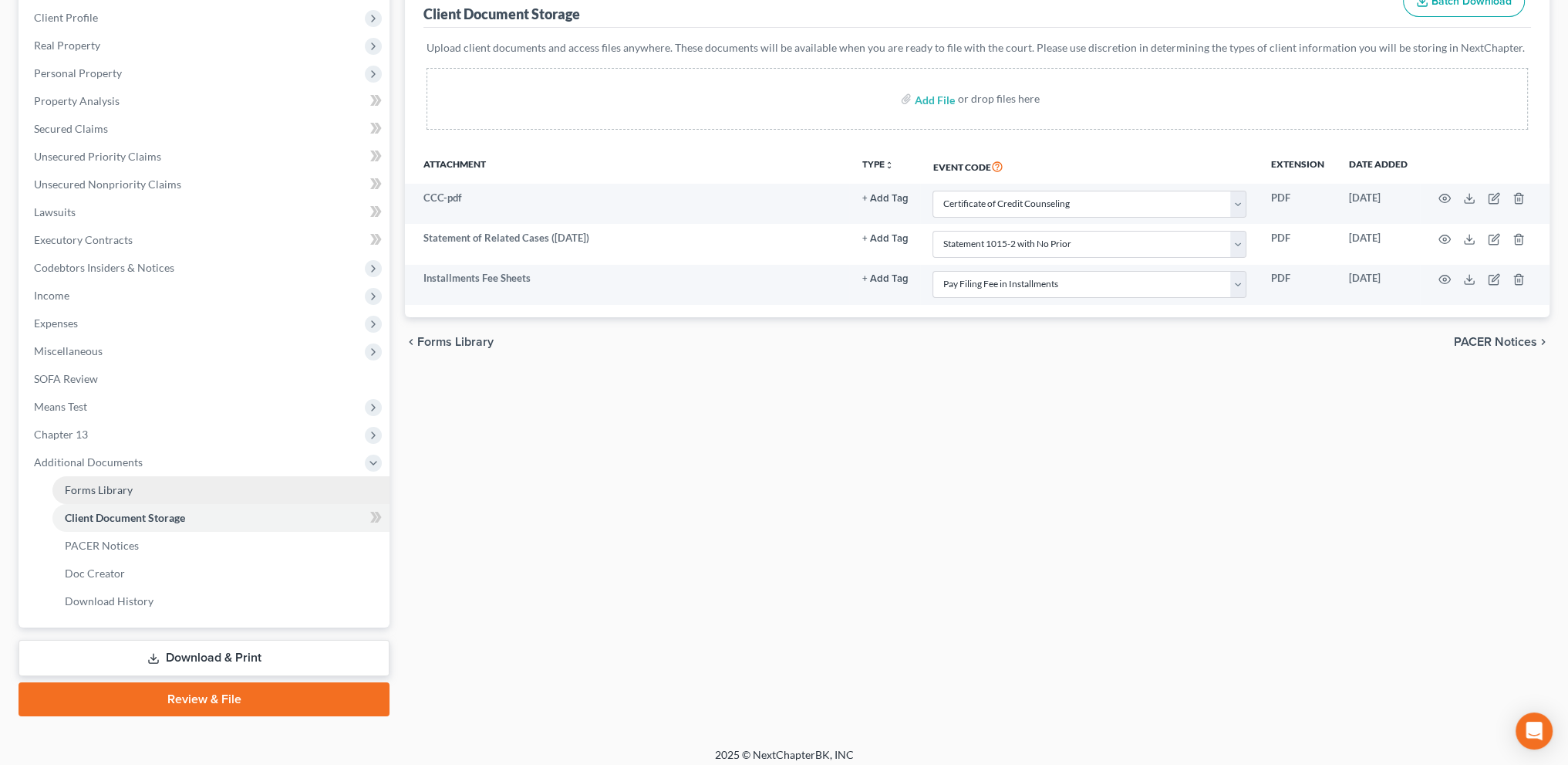
click at [79, 480] on link "Forms Library" at bounding box center [221, 491] width 337 height 28
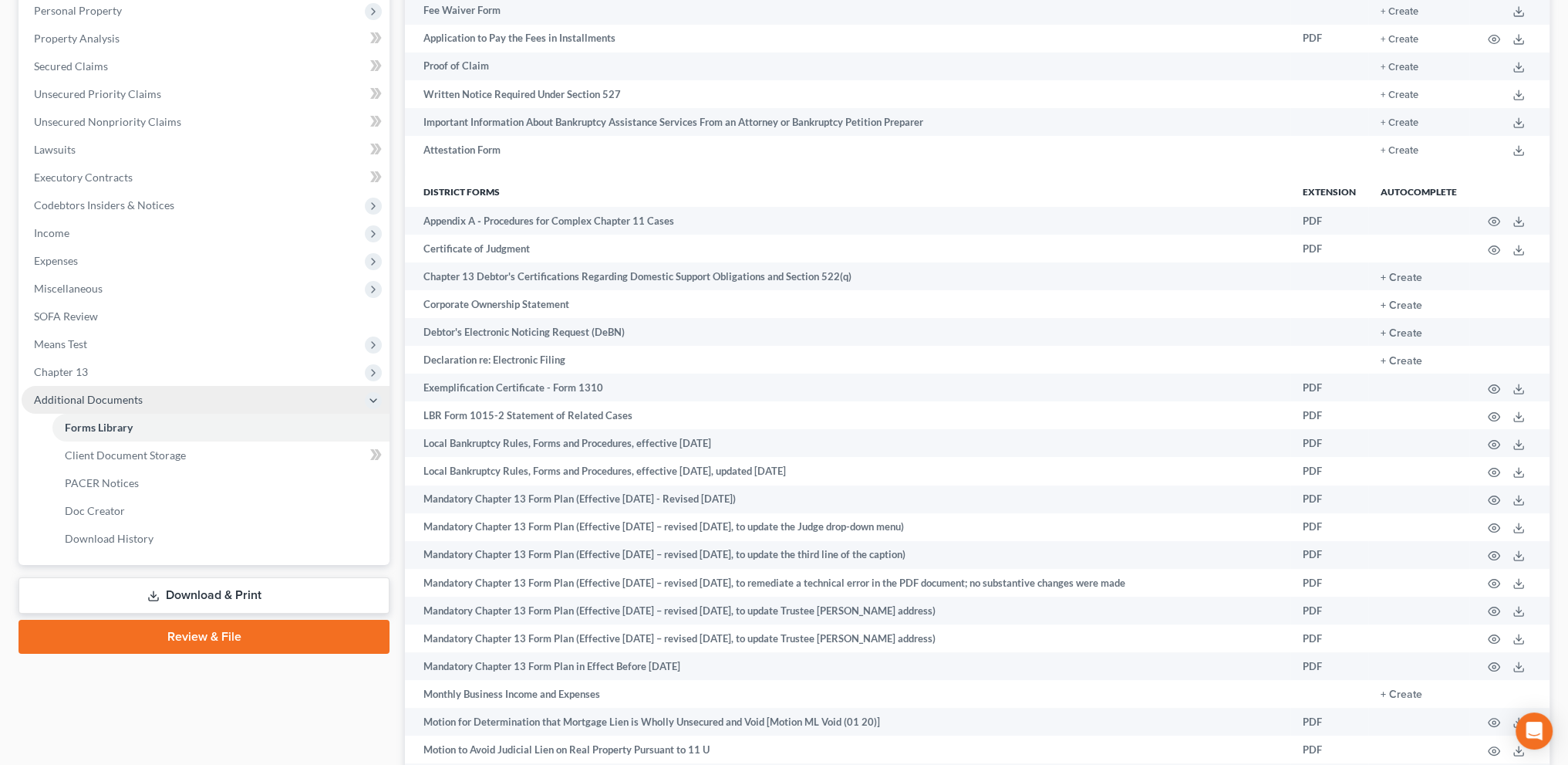
scroll to position [278, 0]
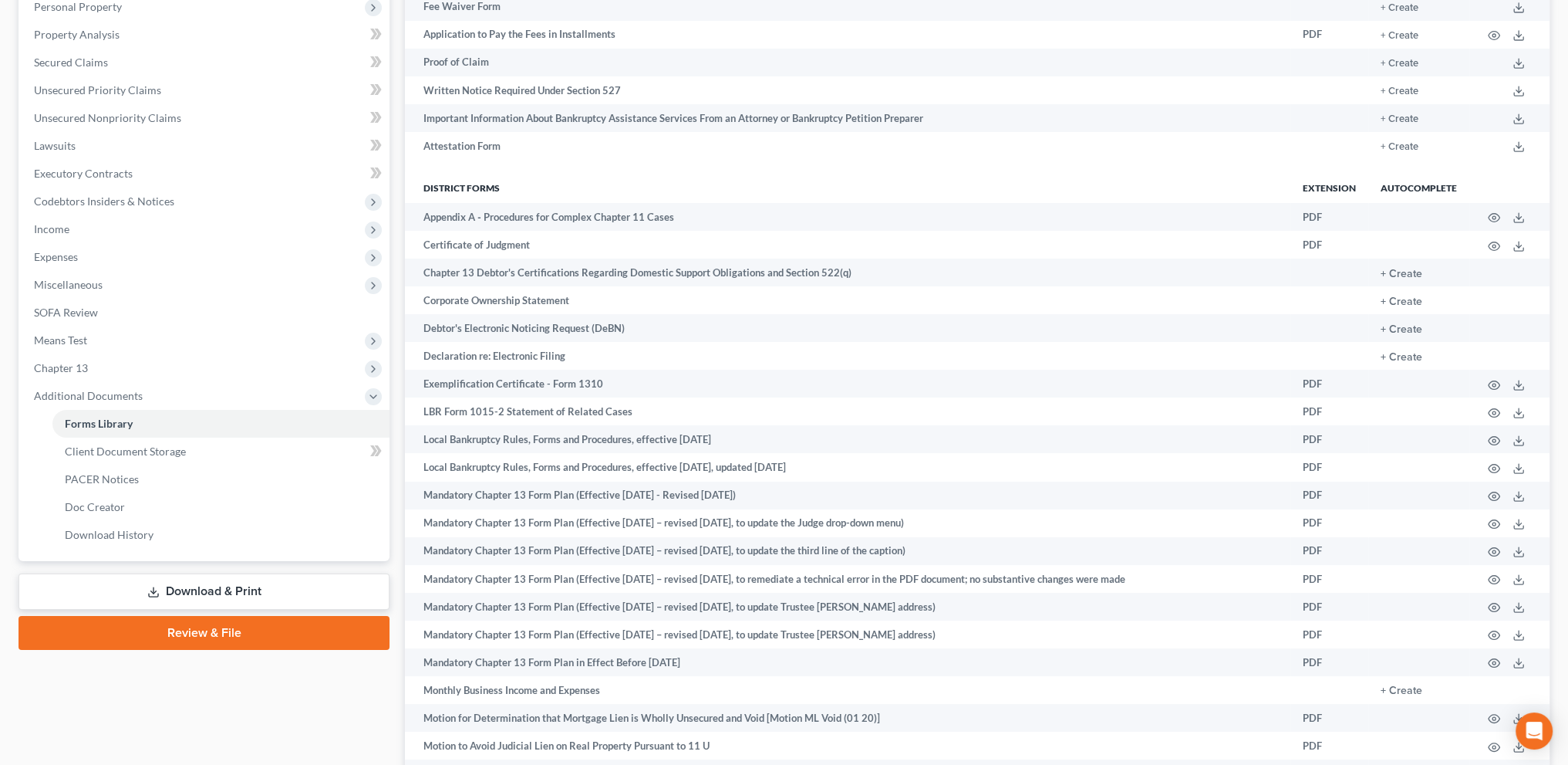
click at [213, 584] on link "Download & Print" at bounding box center [204, 592] width 371 height 37
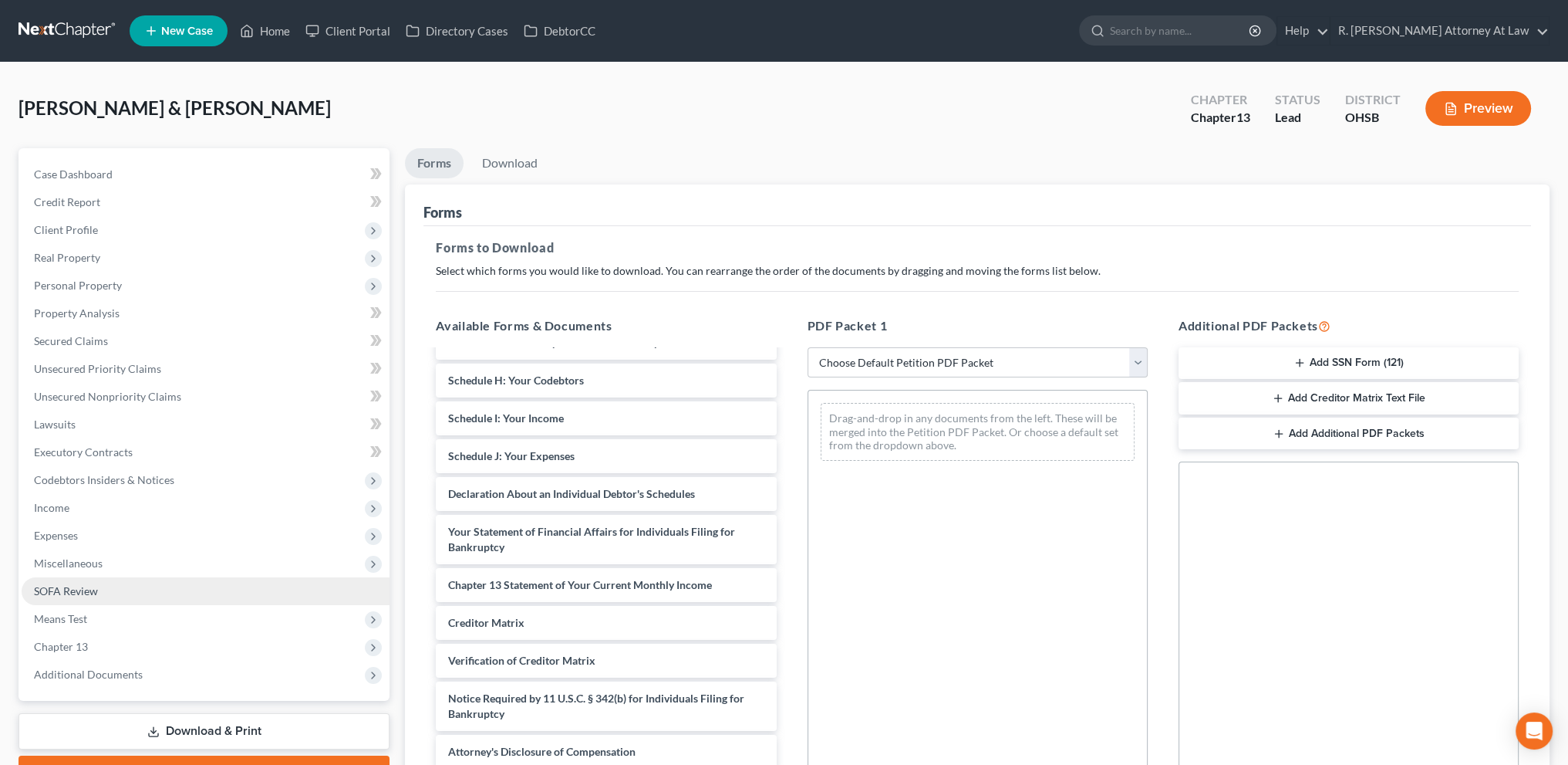
scroll to position [187, 0]
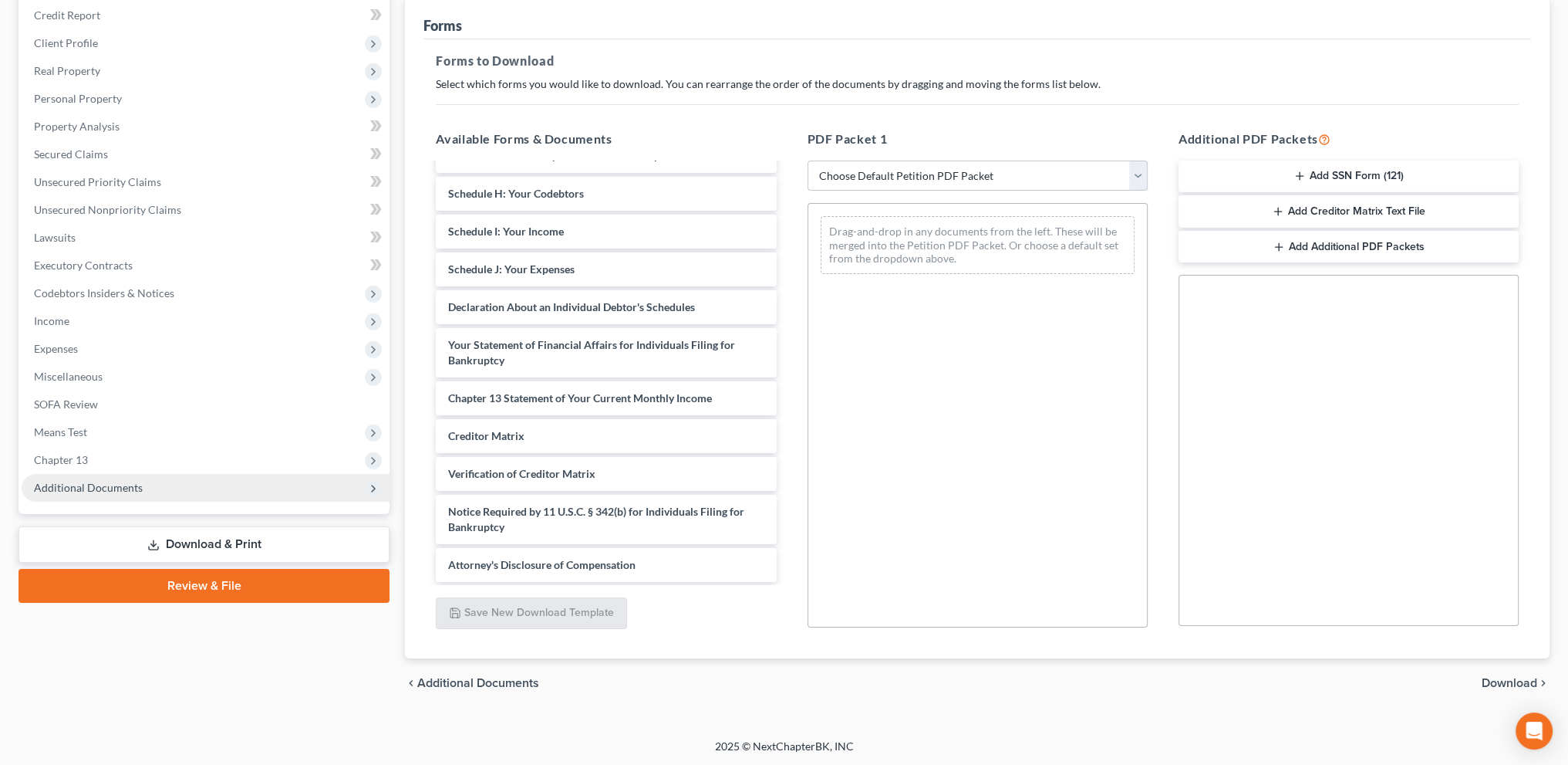
click at [105, 478] on span "Additional Documents" at bounding box center [206, 488] width 368 height 28
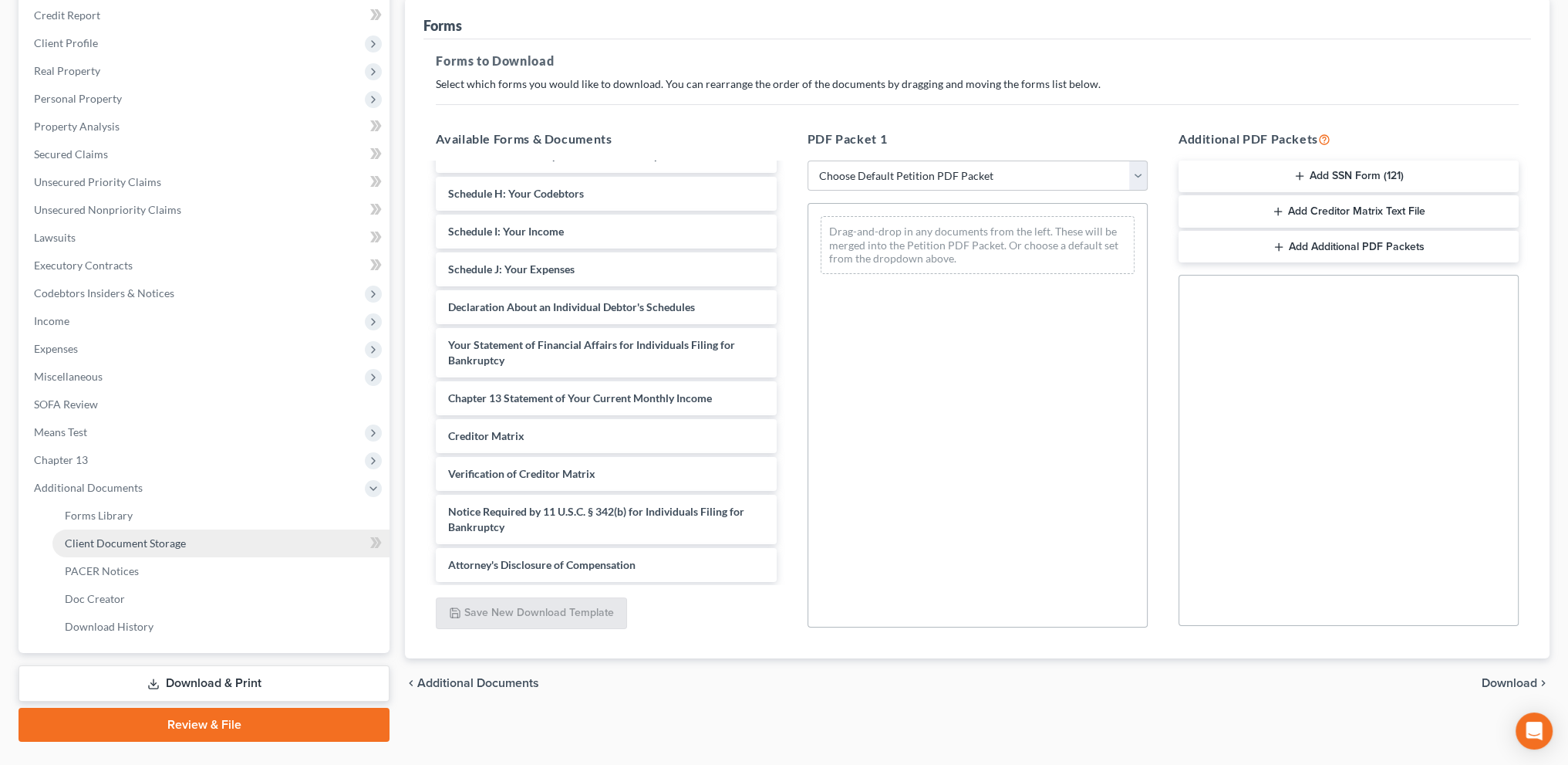
click at [110, 549] on link "Client Document Storage" at bounding box center [221, 543] width 337 height 28
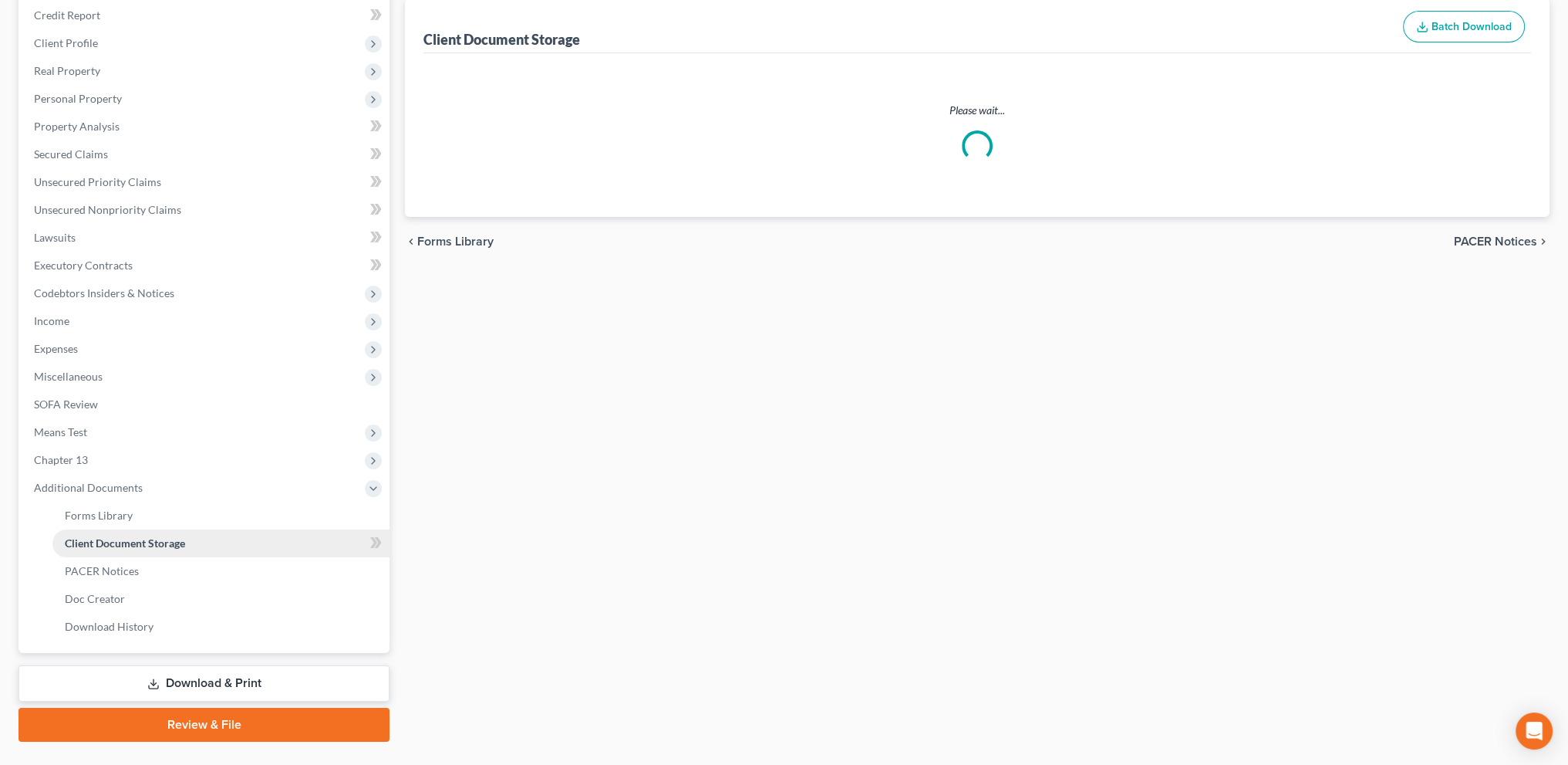
scroll to position [44, 0]
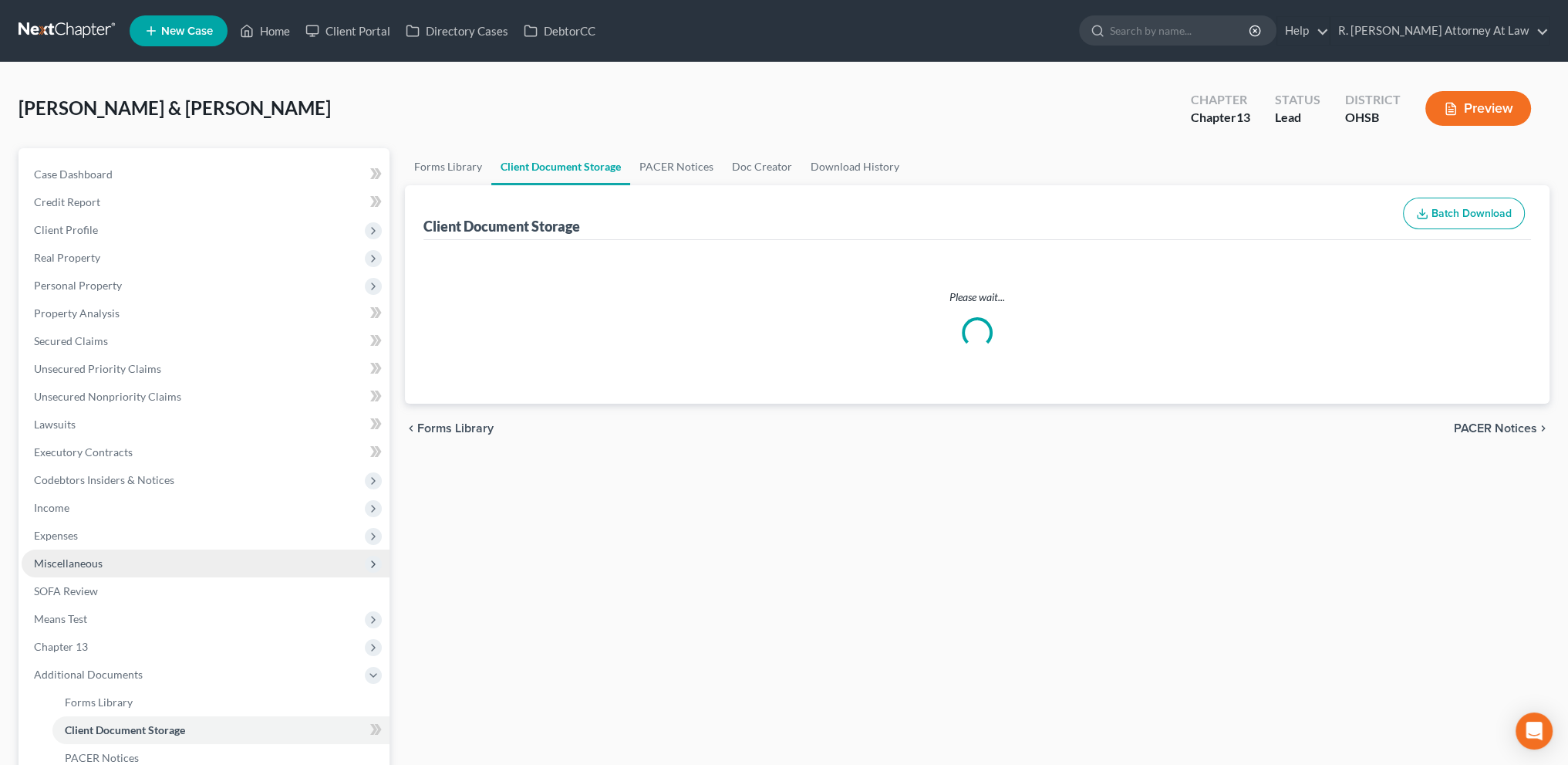
select select "7"
select select "52"
select select "37"
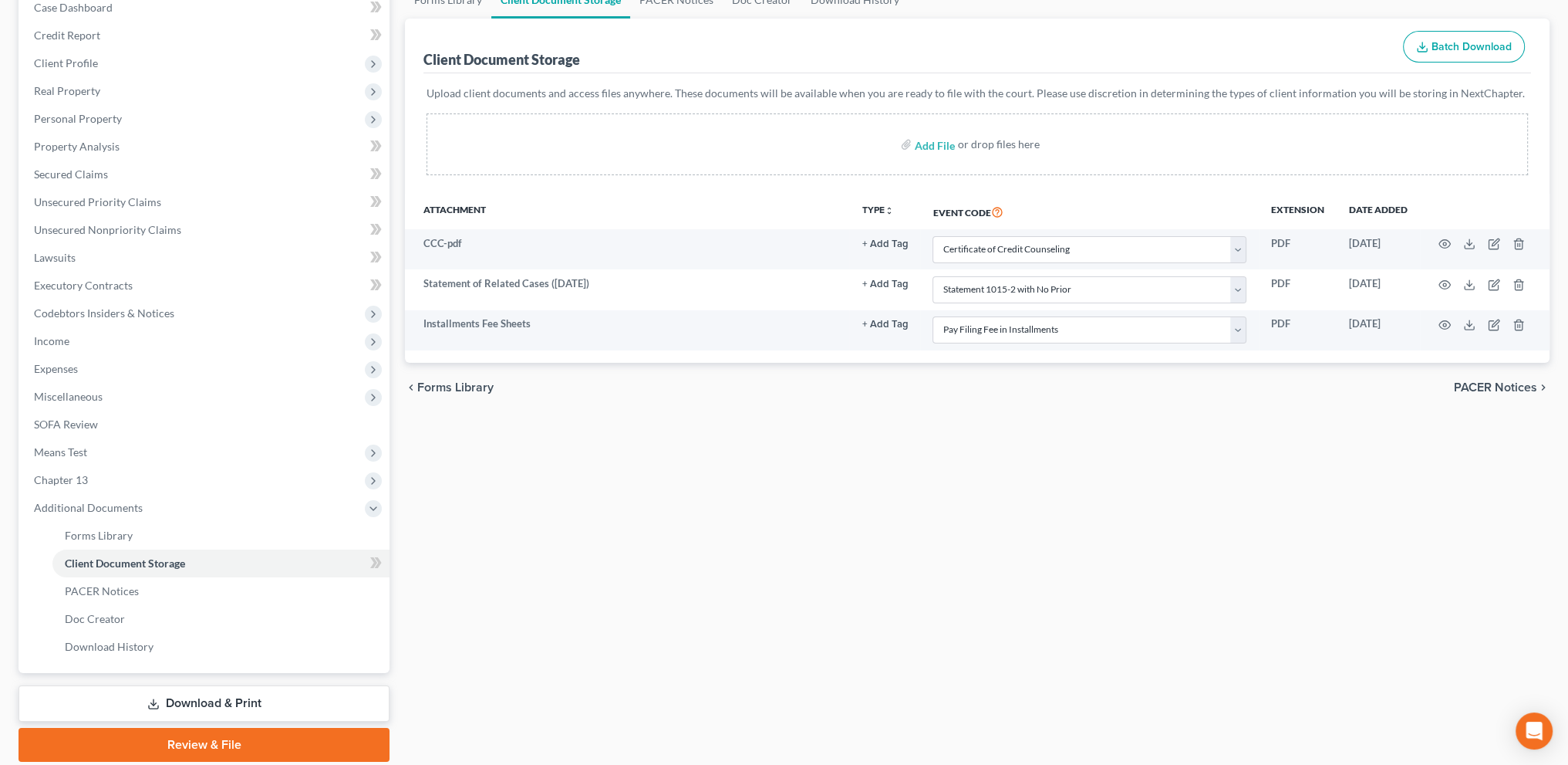
scroll to position [221, 0]
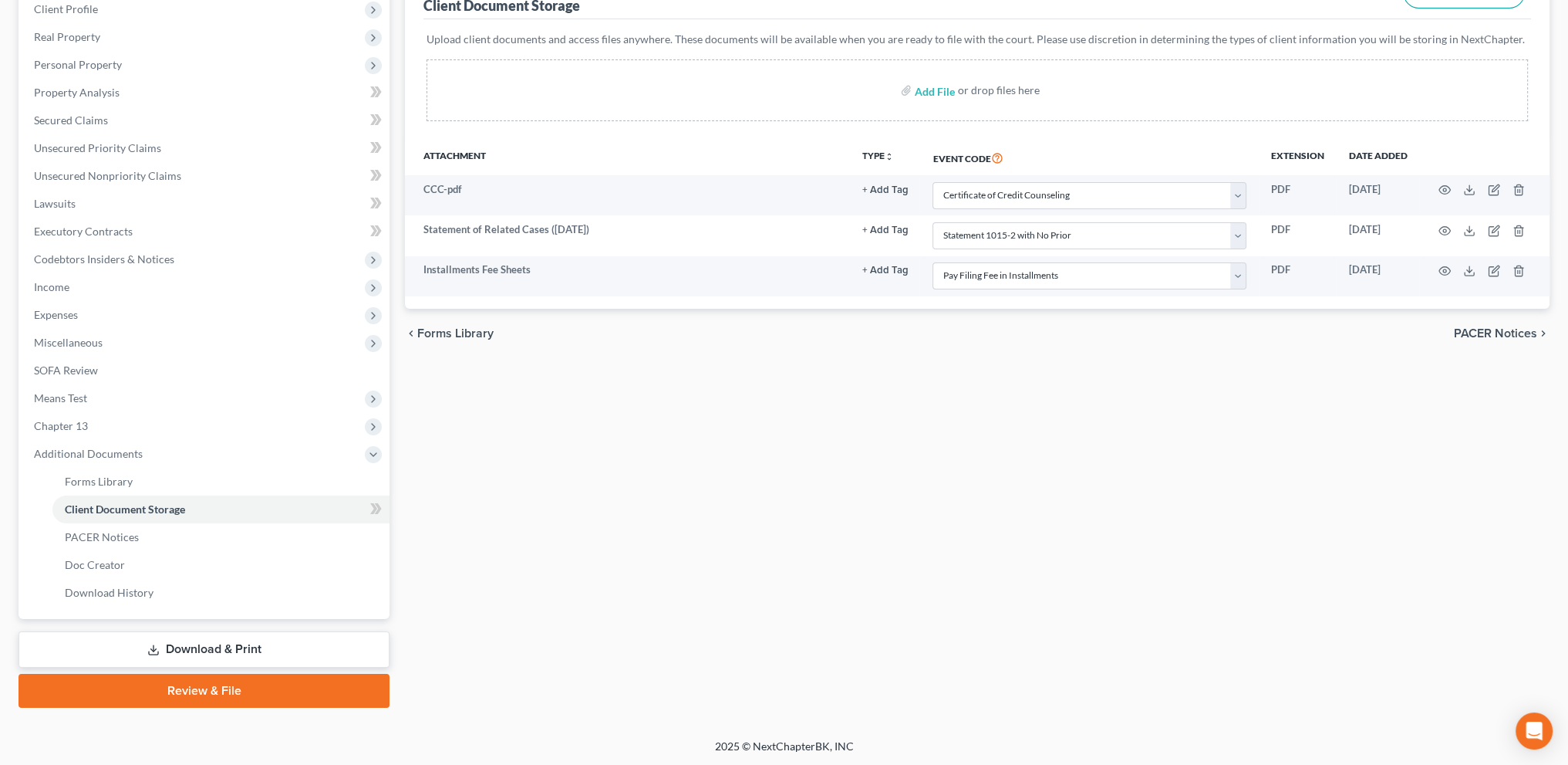
click at [207, 685] on link "Review & File" at bounding box center [204, 691] width 371 height 34
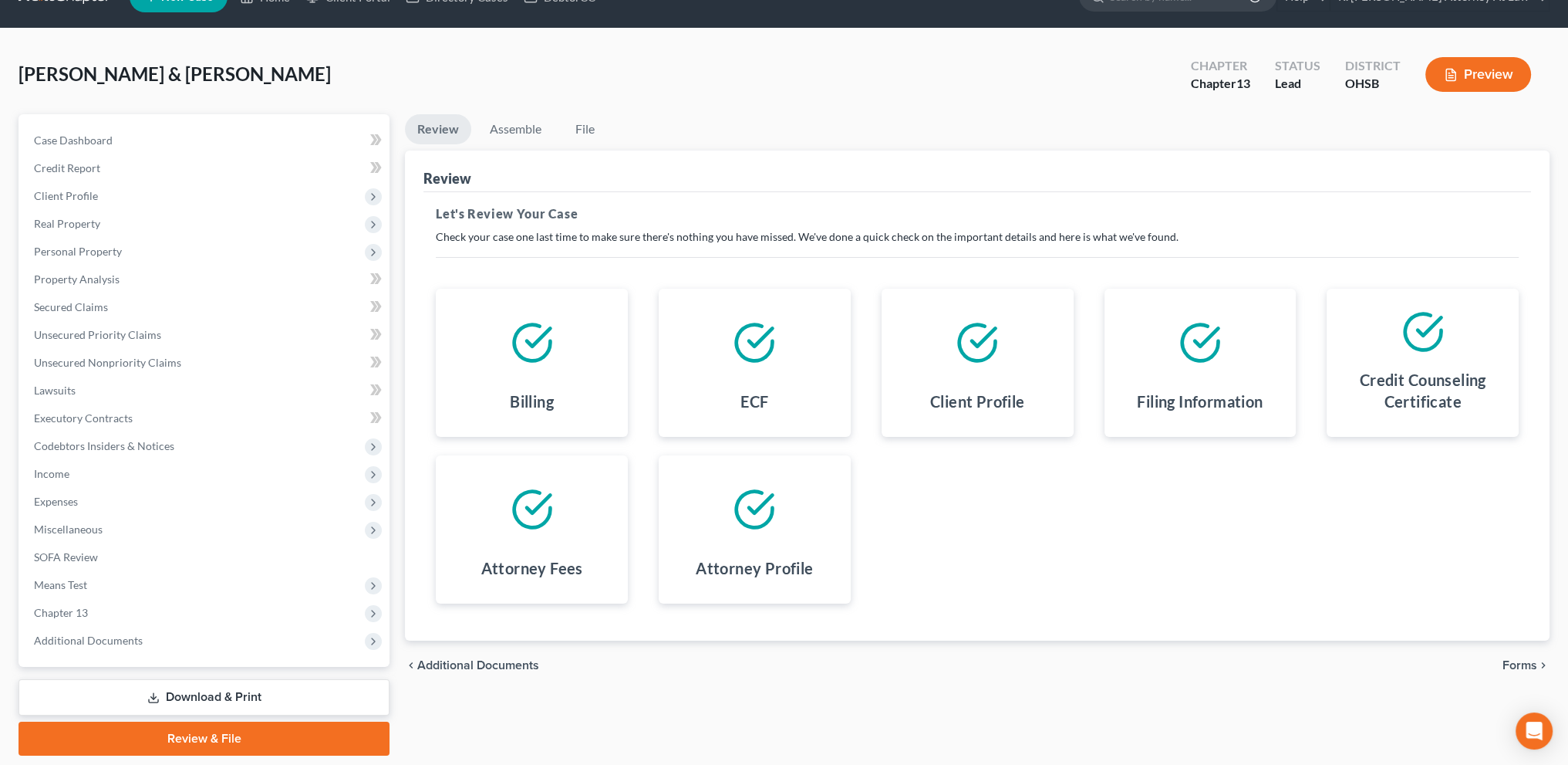
scroll to position [82, 0]
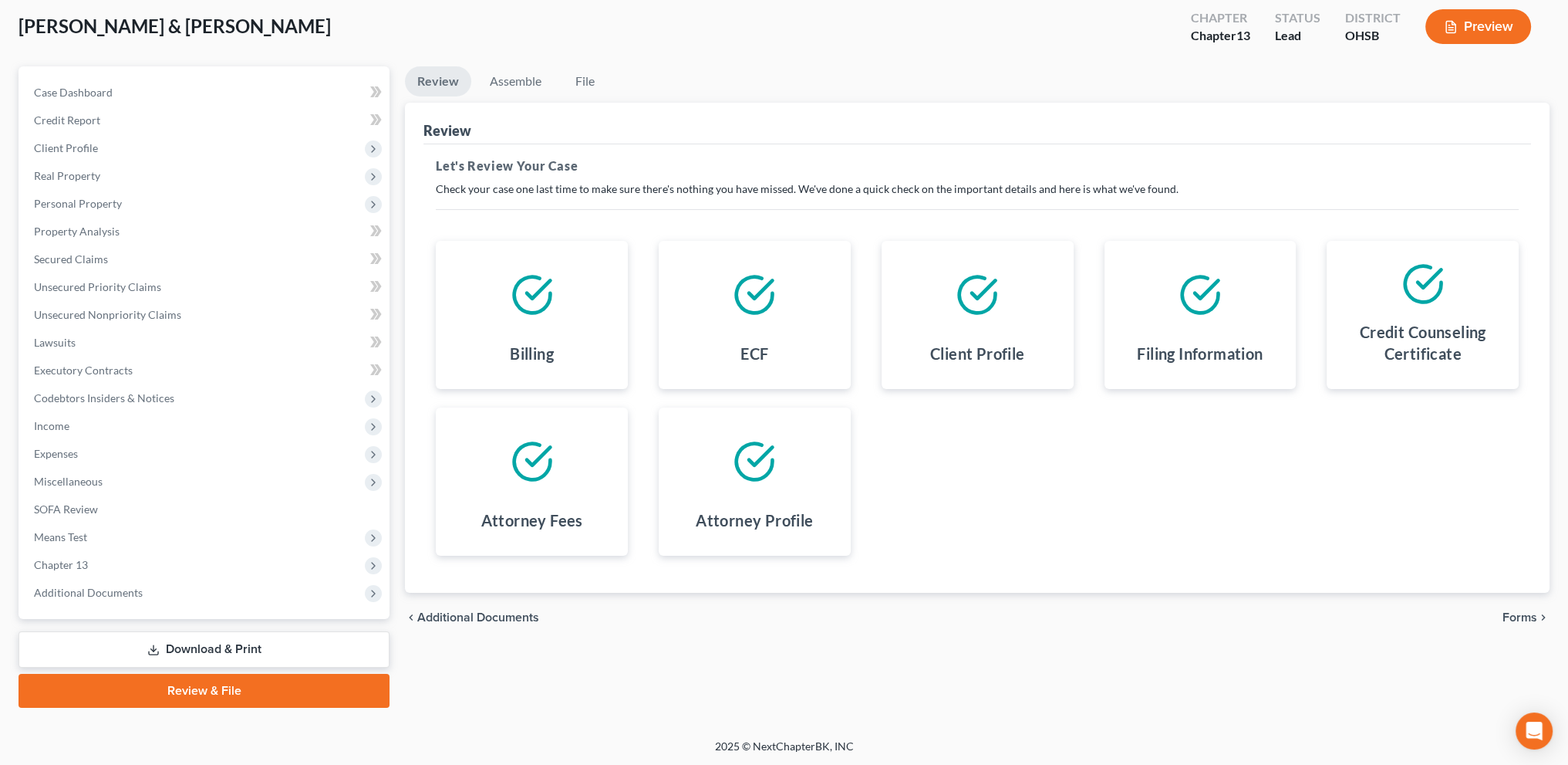
click at [1528, 613] on span "Forms" at bounding box center [1520, 617] width 35 height 12
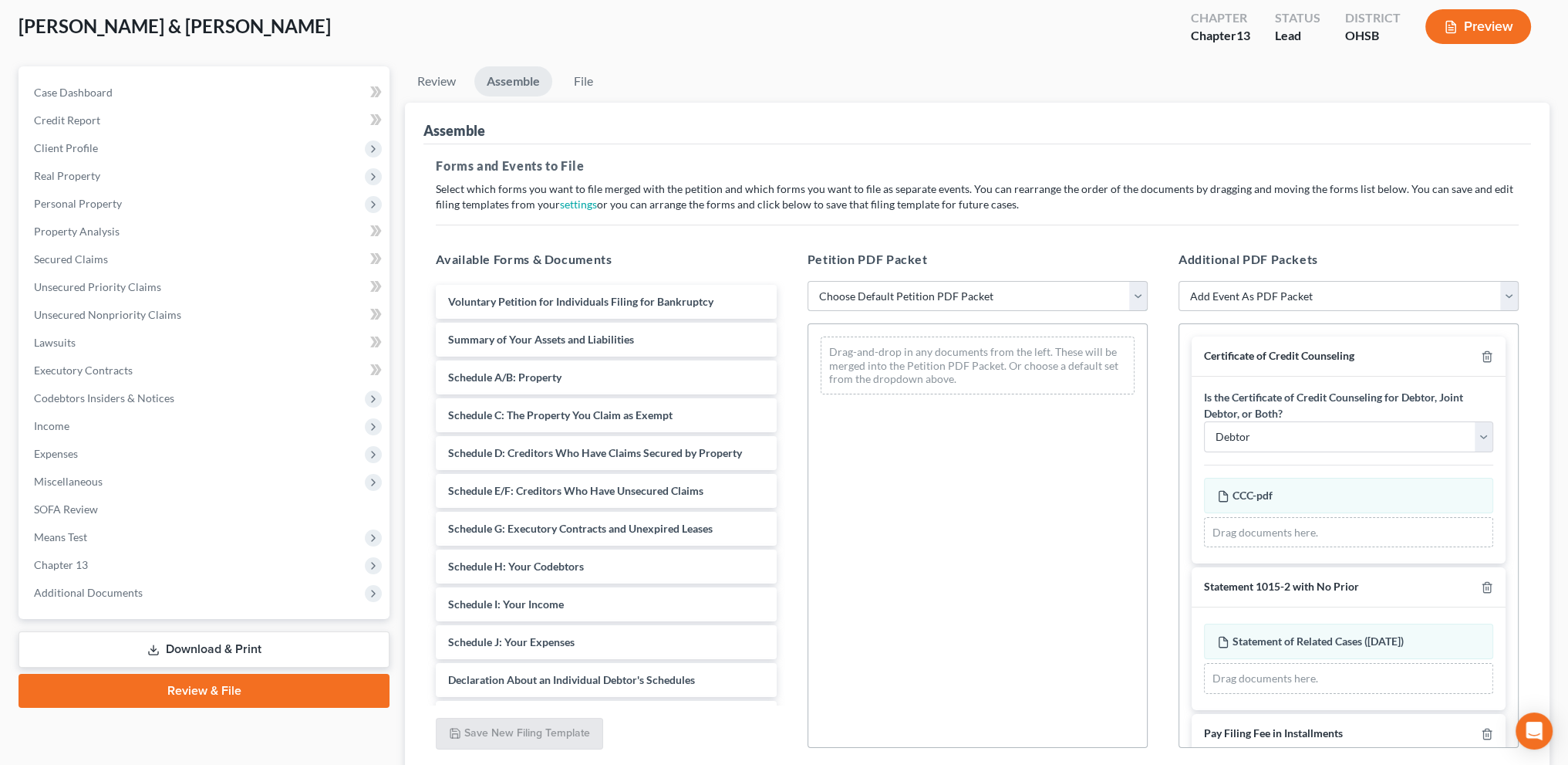
click at [1135, 295] on select "Choose Default Petition PDF Packet Complete Bankruptcy Petition (all forms and …" at bounding box center [977, 296] width 340 height 31
select select "2"
click at [807, 281] on select "Choose Default Petition PDF Packet Complete Bankruptcy Petition (all forms and …" at bounding box center [977, 296] width 340 height 31
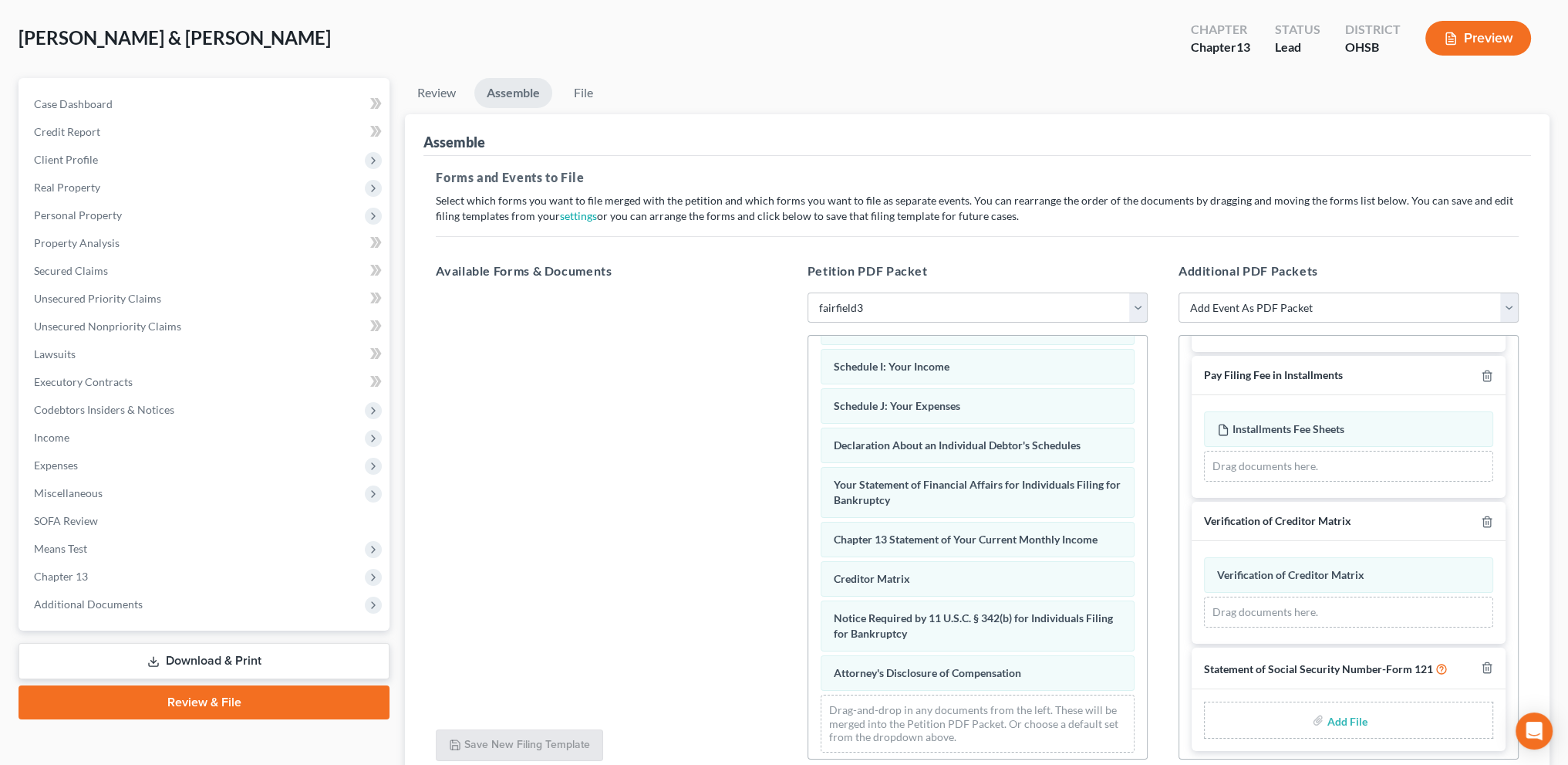
scroll to position [202, 0]
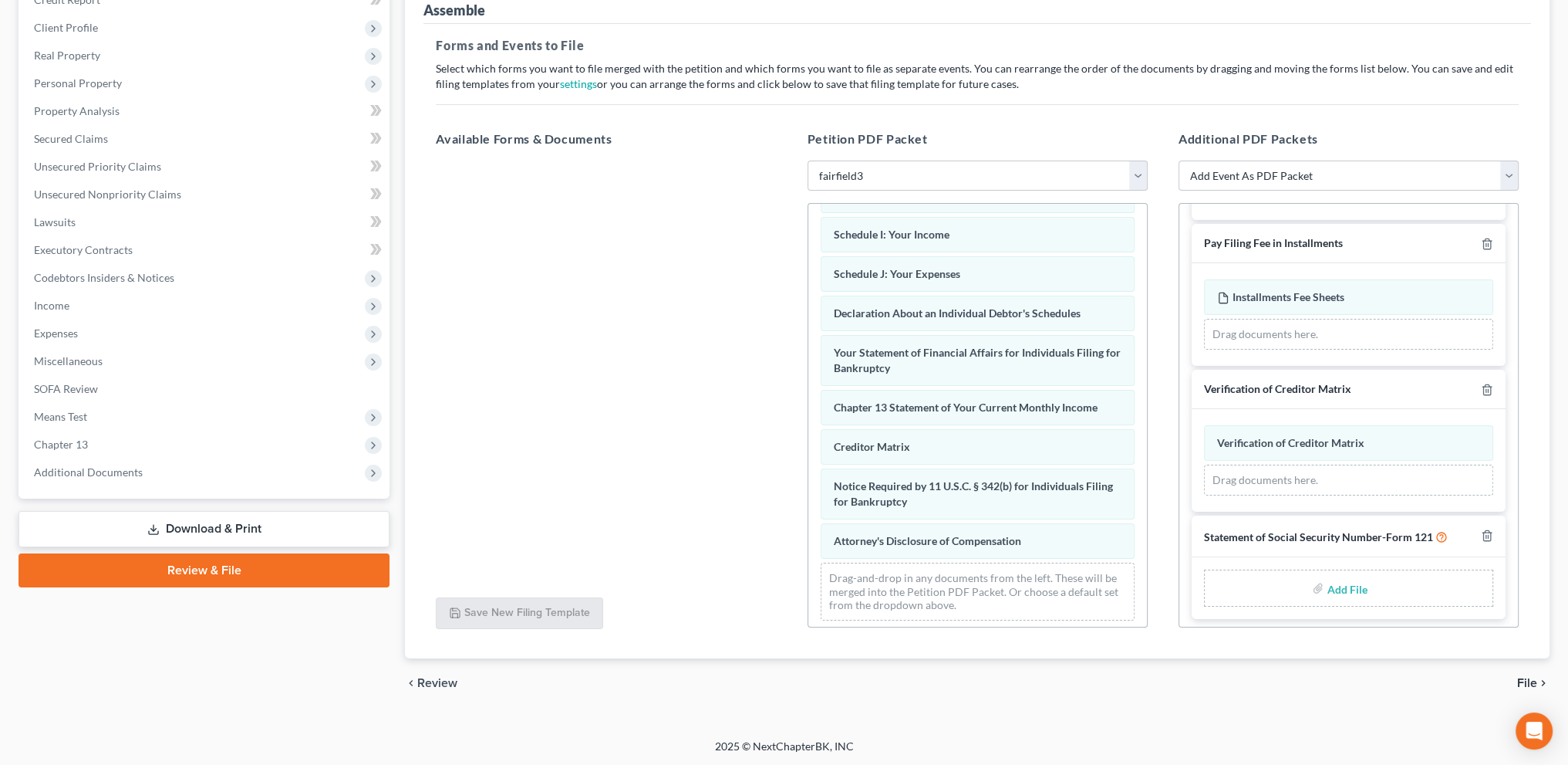
click at [1332, 585] on input "file" at bounding box center [1346, 589] width 37 height 28
type input "C:\fakepath\SSN.pdf"
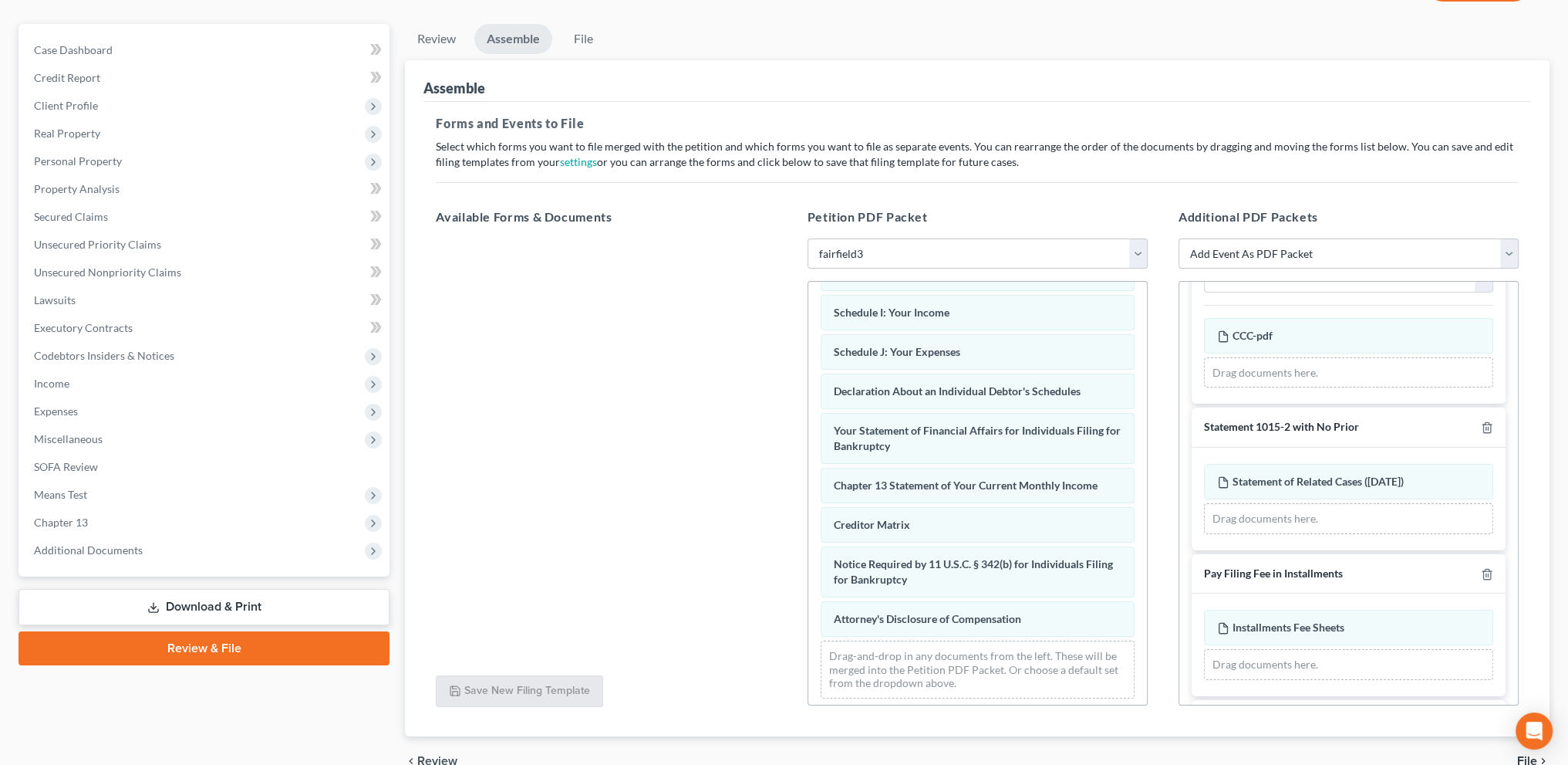
scroll to position [127, 0]
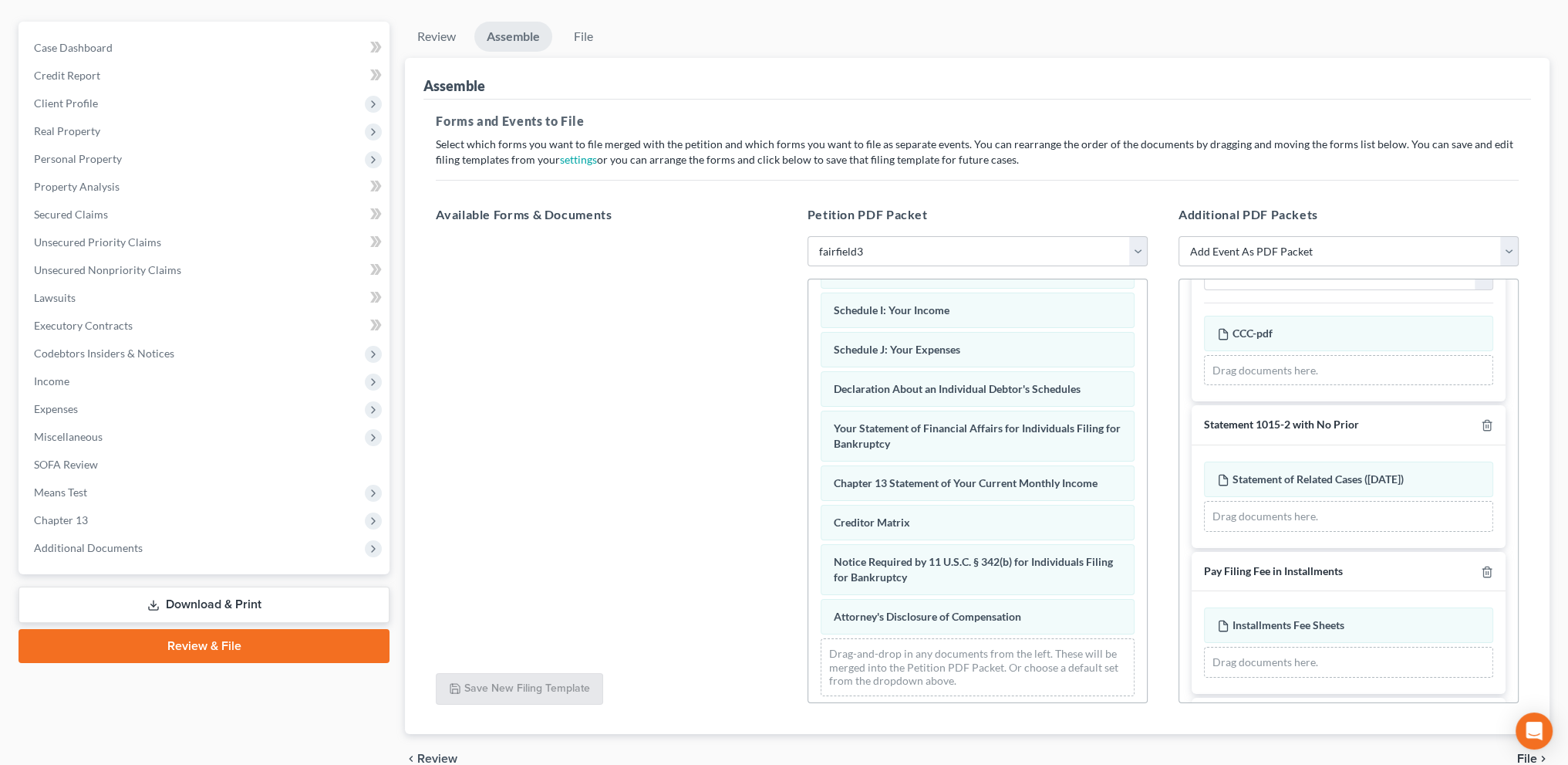
click at [1521, 753] on span "File" at bounding box center [1528, 759] width 20 height 12
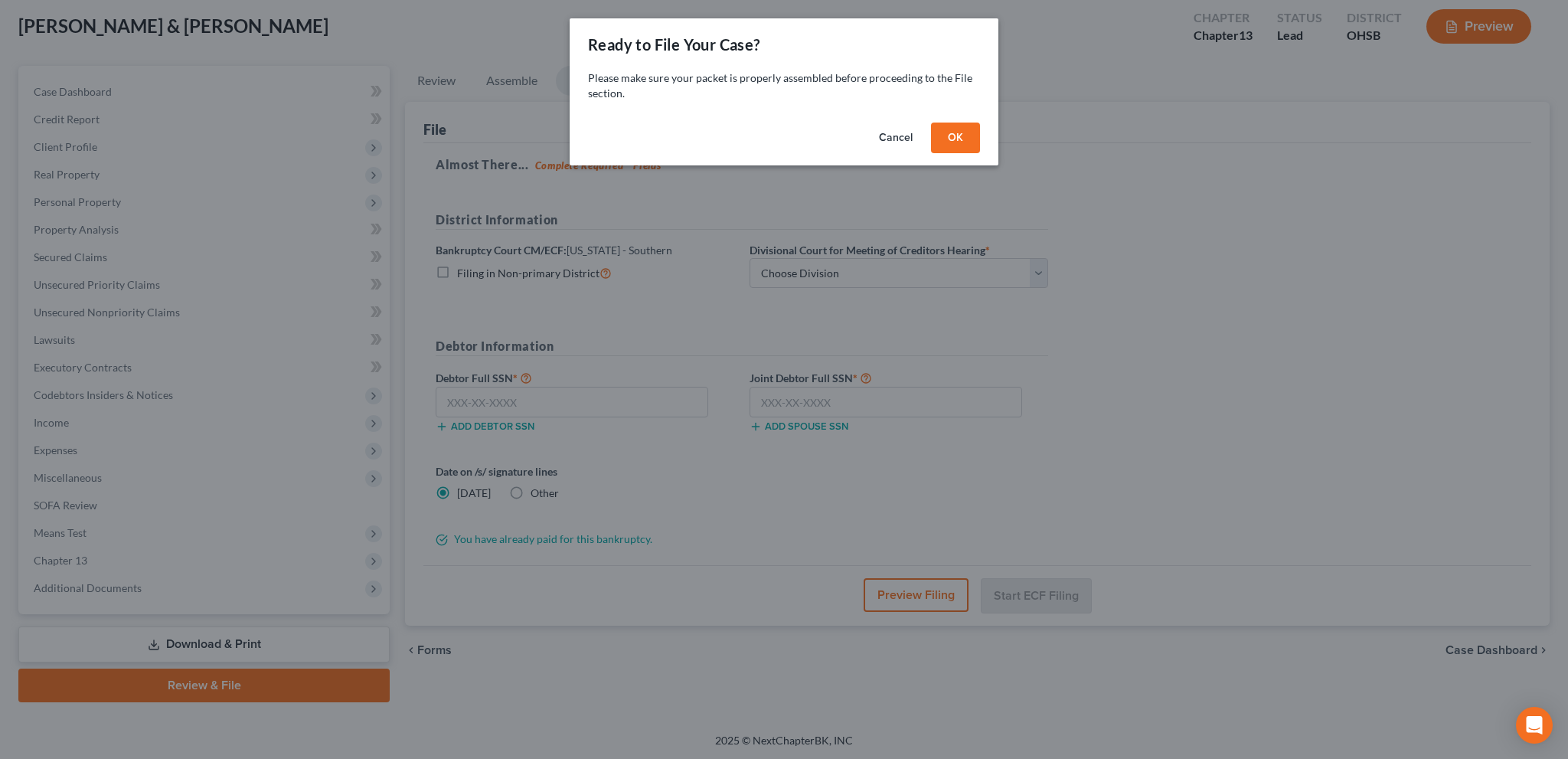
click at [946, 146] on button "OK" at bounding box center [956, 138] width 49 height 31
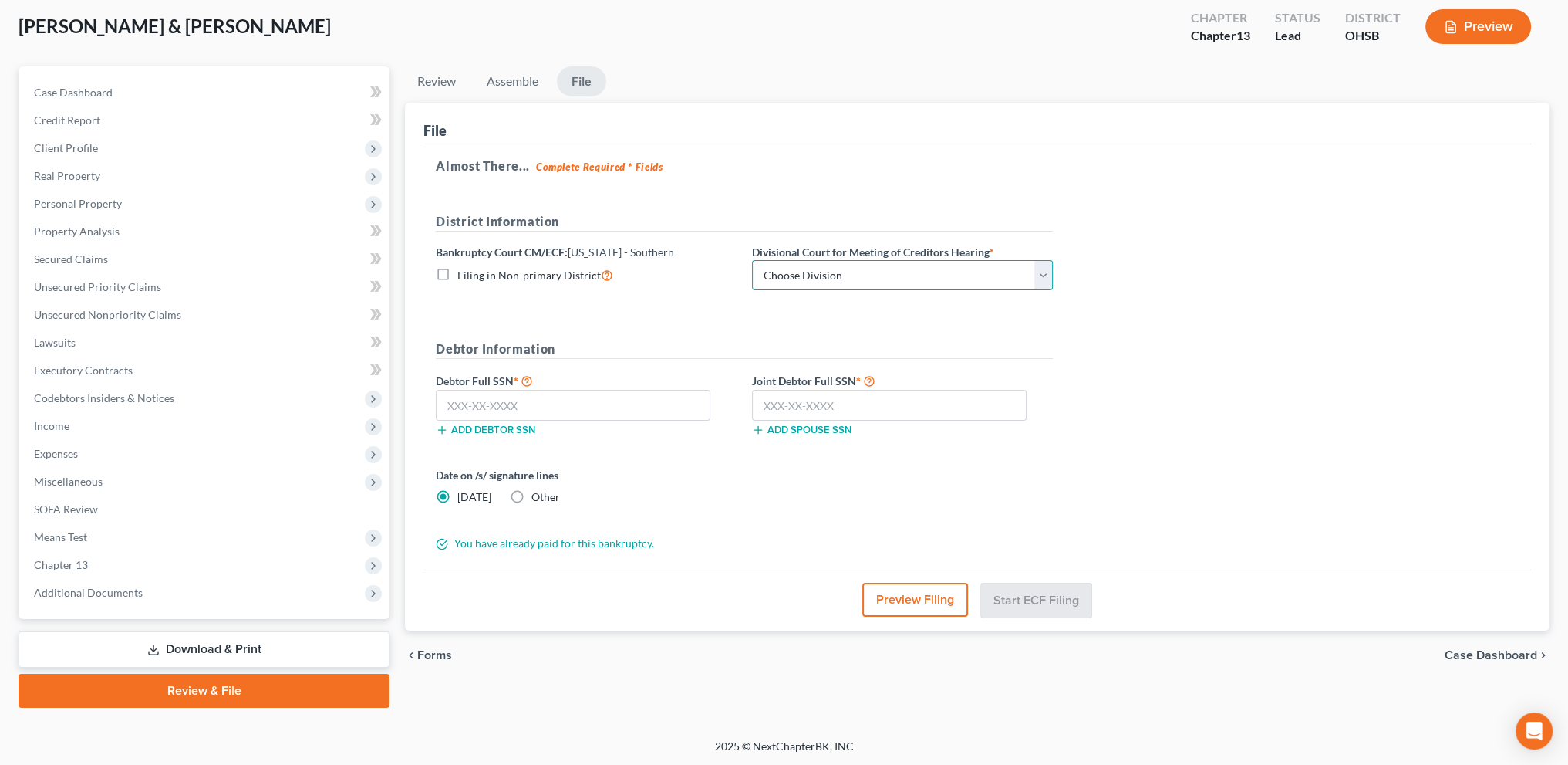
click at [847, 268] on select "Choose Division Cincinnati Columbus [GEOGRAPHIC_DATA]" at bounding box center [902, 276] width 301 height 31
select select "0"
click at [752, 260] on select "Choose Division Cincinnati Columbus [GEOGRAPHIC_DATA]" at bounding box center [902, 276] width 301 height 31
click at [479, 403] on input "text" at bounding box center [573, 405] width 274 height 31
type input "278-68-1653"
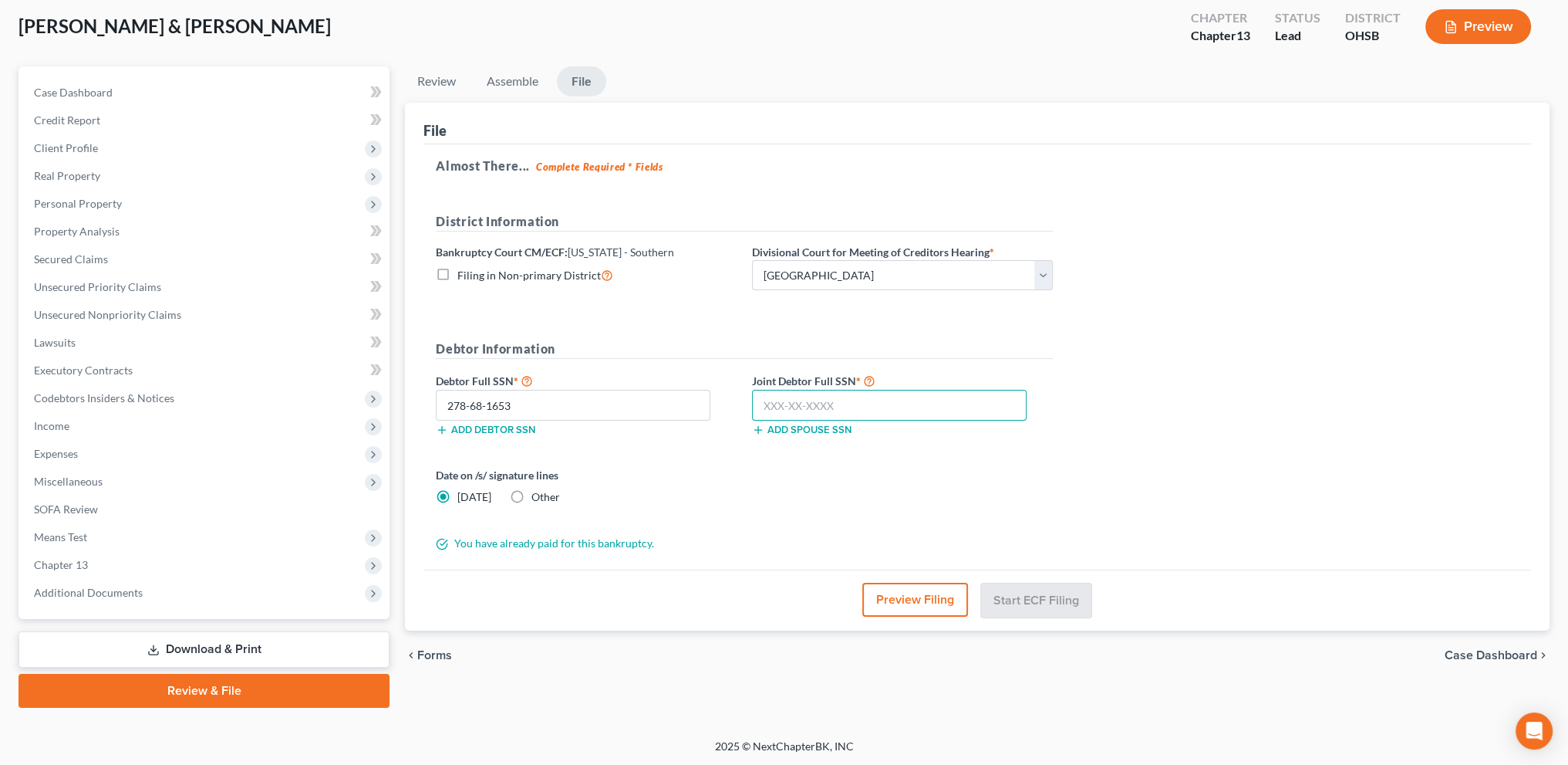
click at [772, 410] on input "text" at bounding box center [889, 405] width 274 height 31
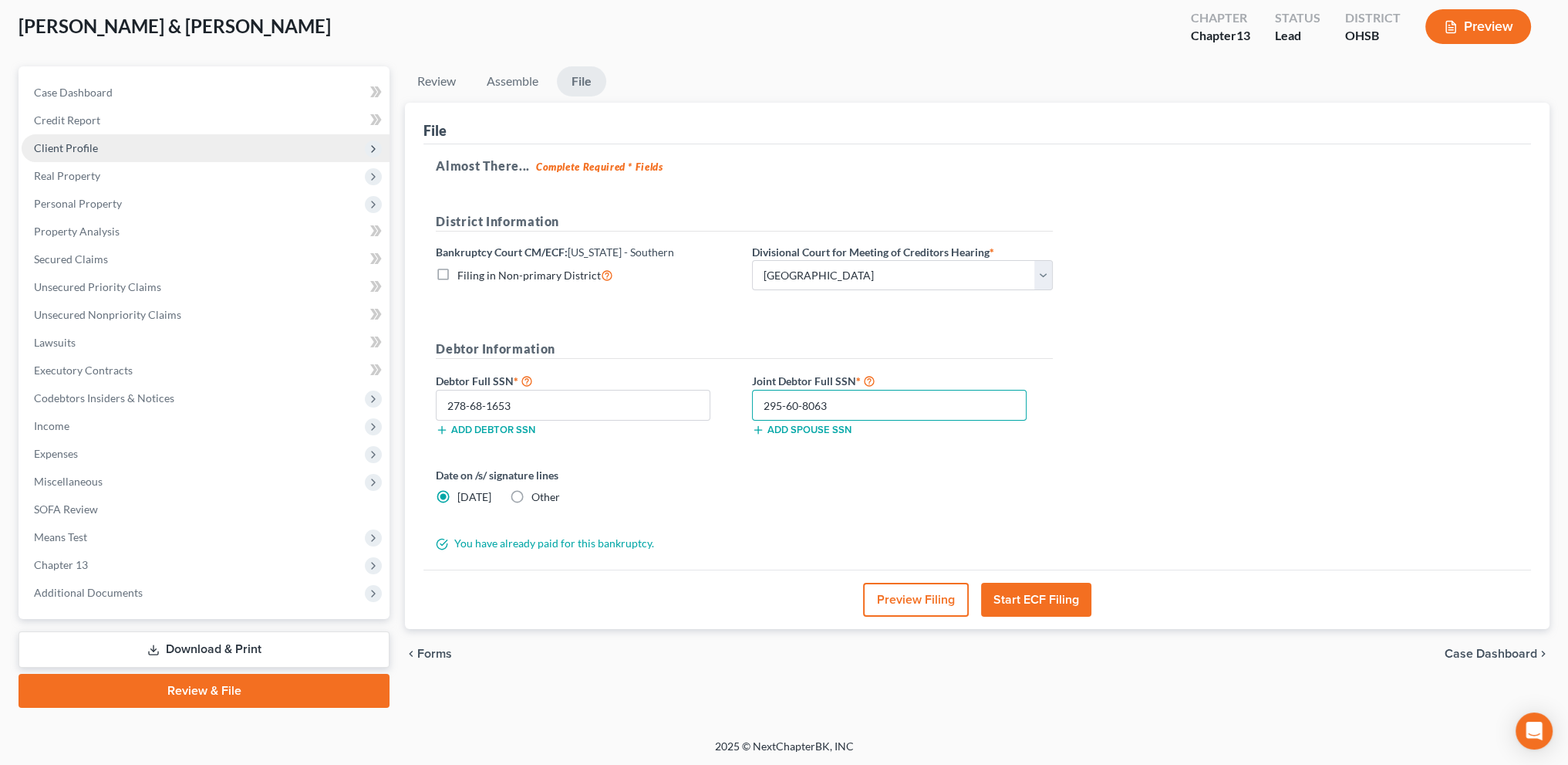
type input "295-60-8063"
click at [55, 146] on span "Client Profile" at bounding box center [66, 148] width 64 height 13
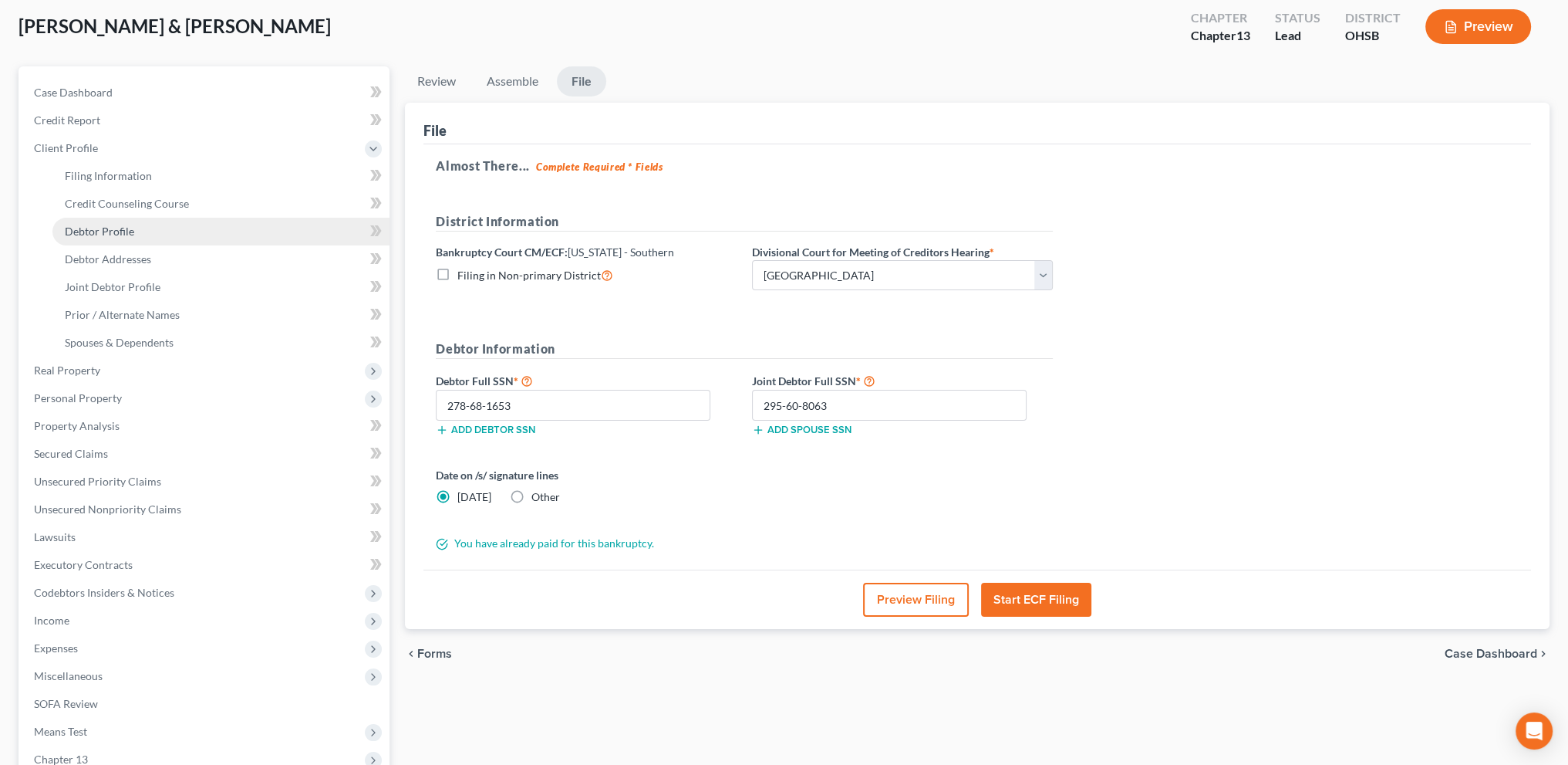
click at [78, 231] on span "Debtor Profile" at bounding box center [99, 231] width 69 height 13
select select "1"
select select "2"
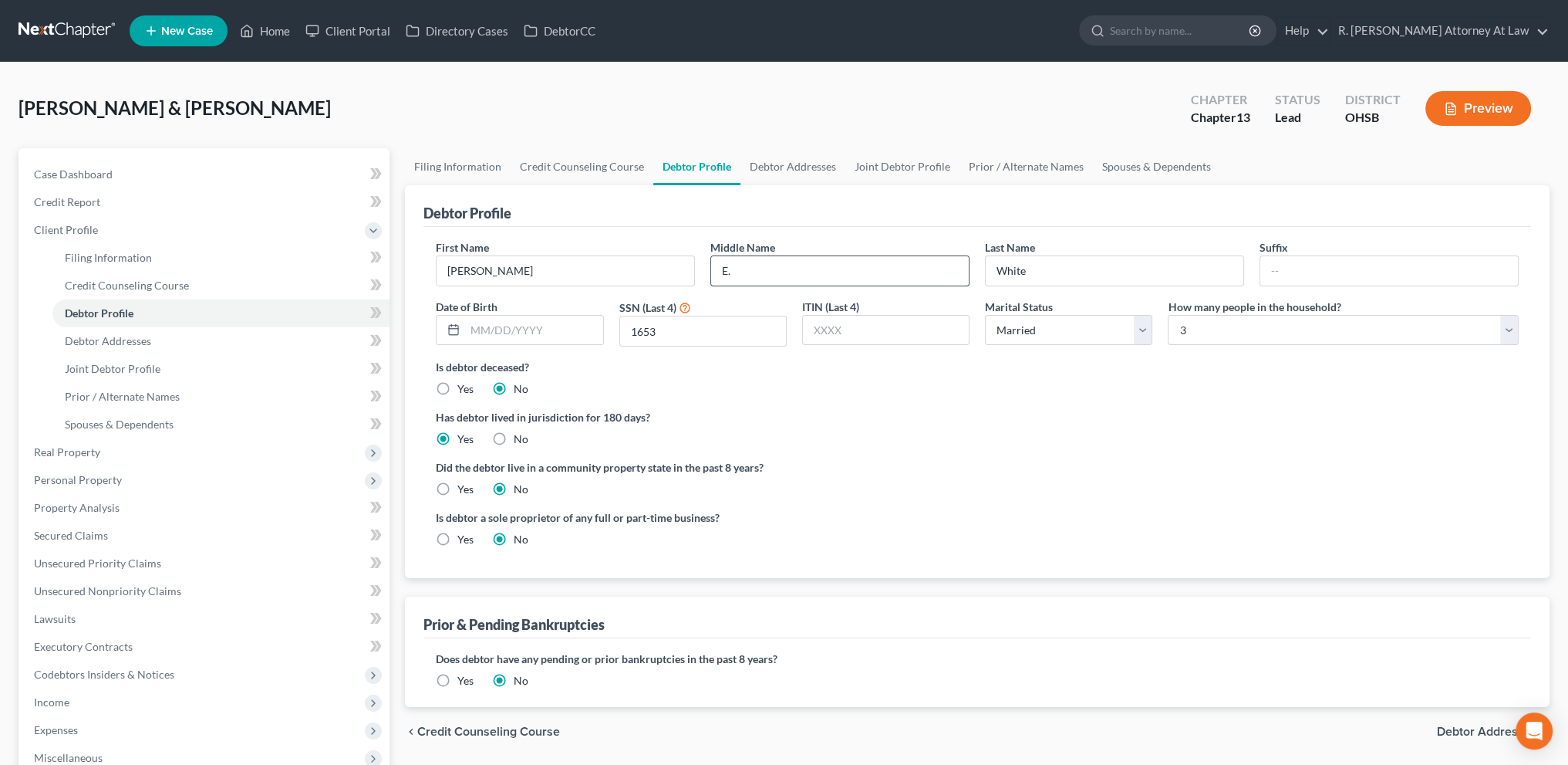
click at [734, 272] on input "E." at bounding box center [840, 271] width 258 height 30
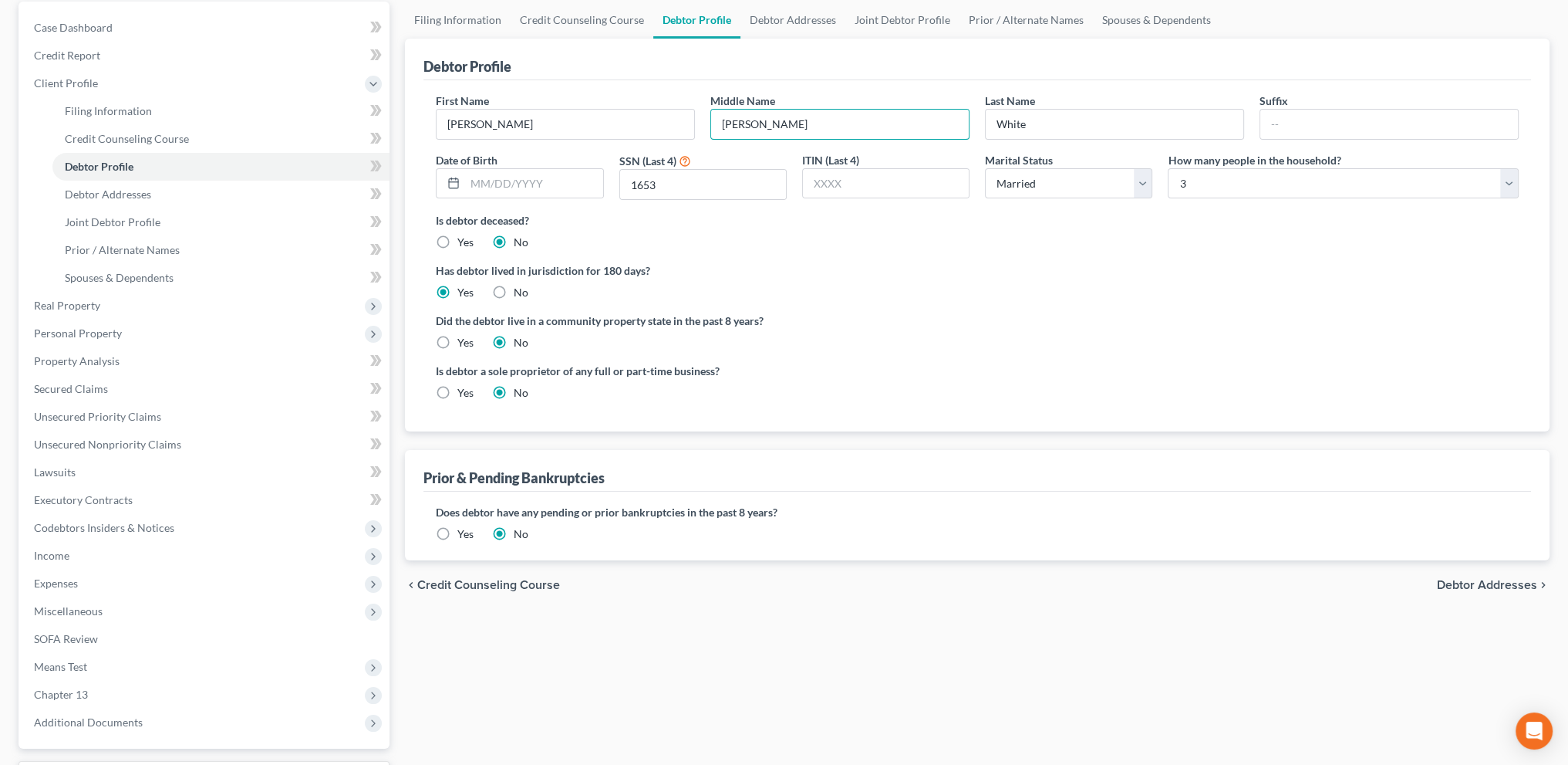
scroll to position [276, 0]
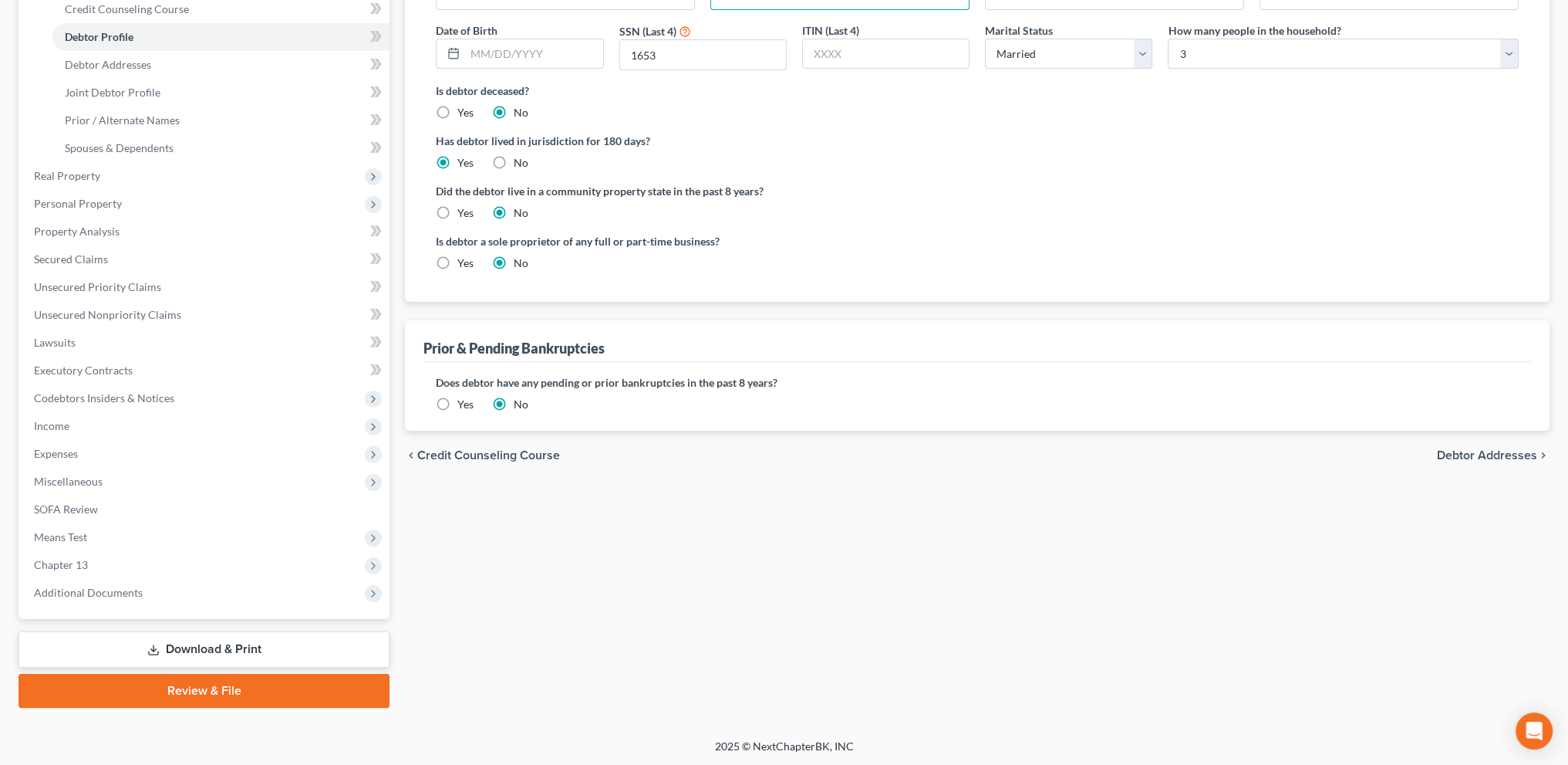
type input "[PERSON_NAME]"
click at [186, 687] on link "Review & File" at bounding box center [204, 691] width 371 height 34
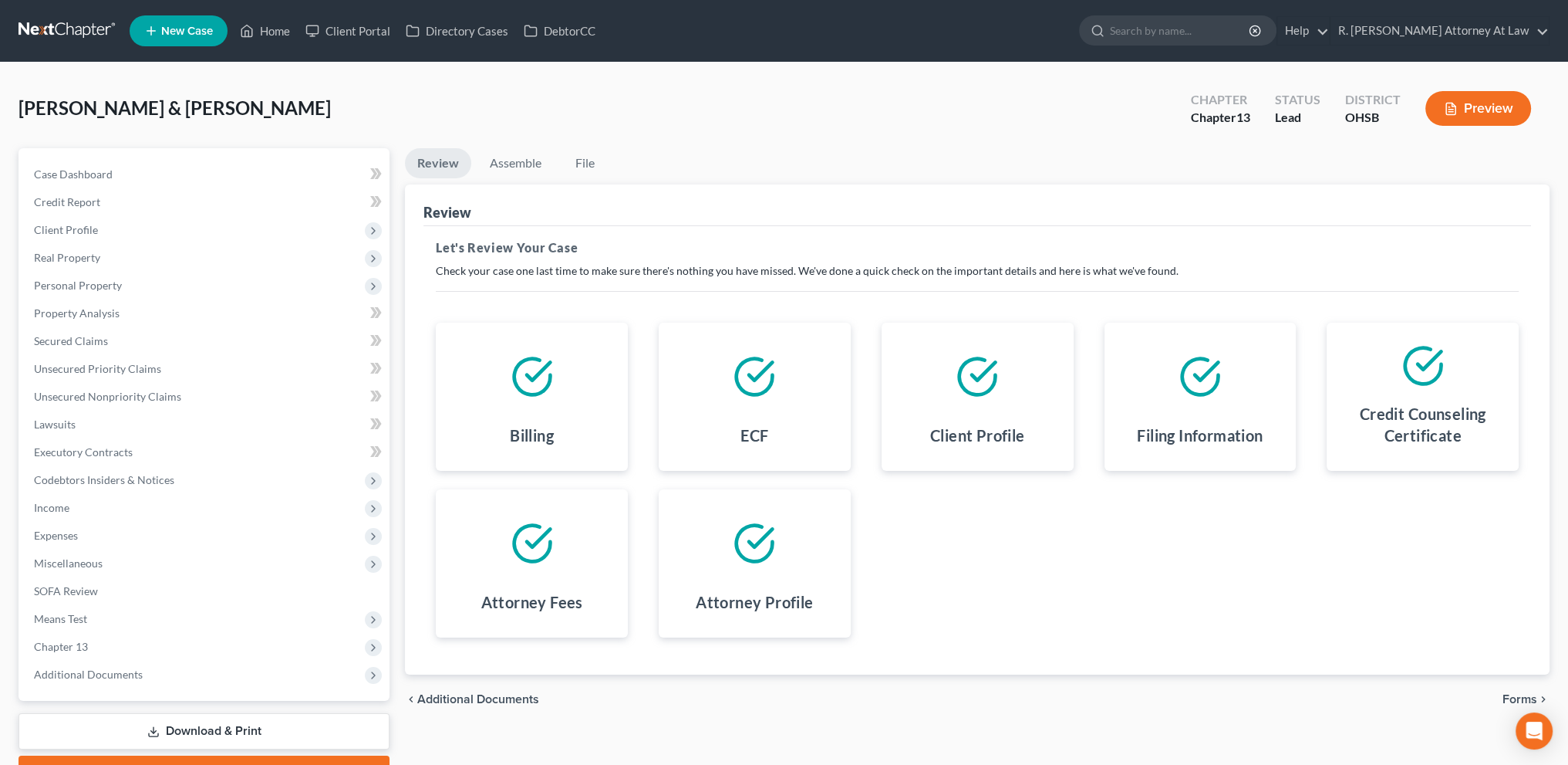
scroll to position [82, 0]
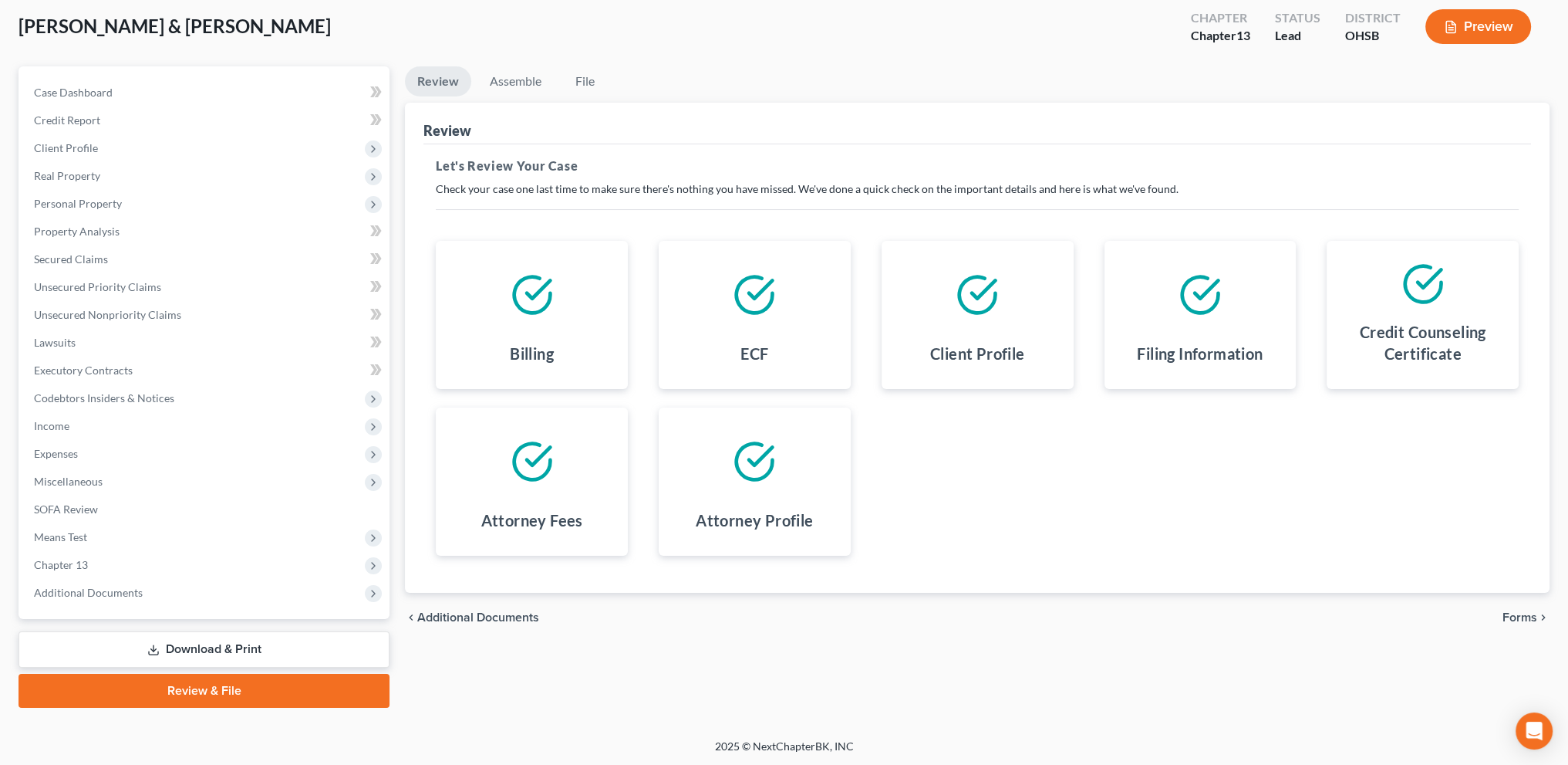
click at [1528, 620] on span "Forms" at bounding box center [1520, 617] width 35 height 12
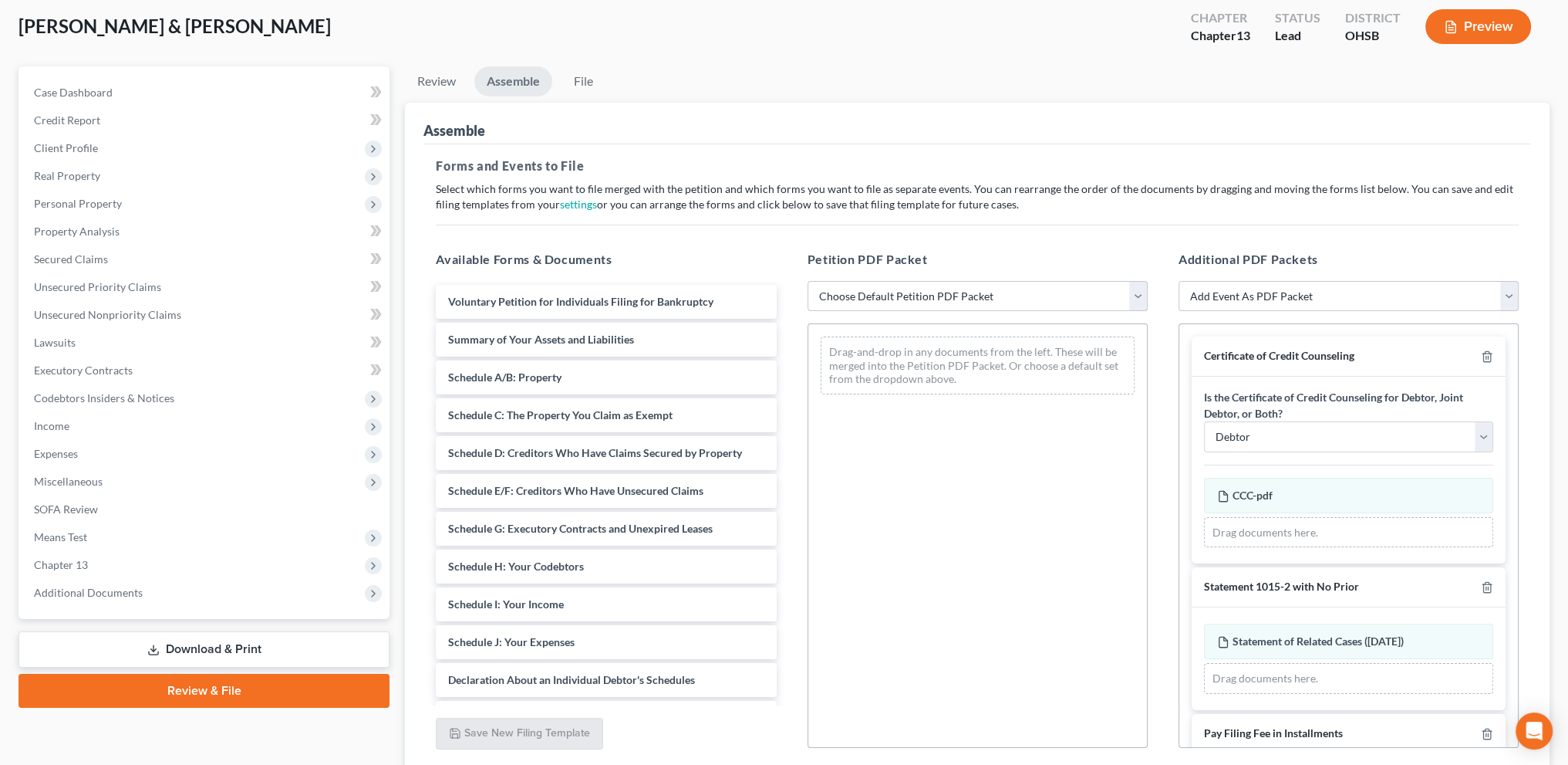
click at [1133, 295] on select "Choose Default Petition PDF Packet Complete Bankruptcy Petition (all forms and …" at bounding box center [977, 296] width 340 height 31
select select "2"
click at [807, 281] on select "Choose Default Petition PDF Packet Complete Bankruptcy Petition (all forms and …" at bounding box center [977, 296] width 340 height 31
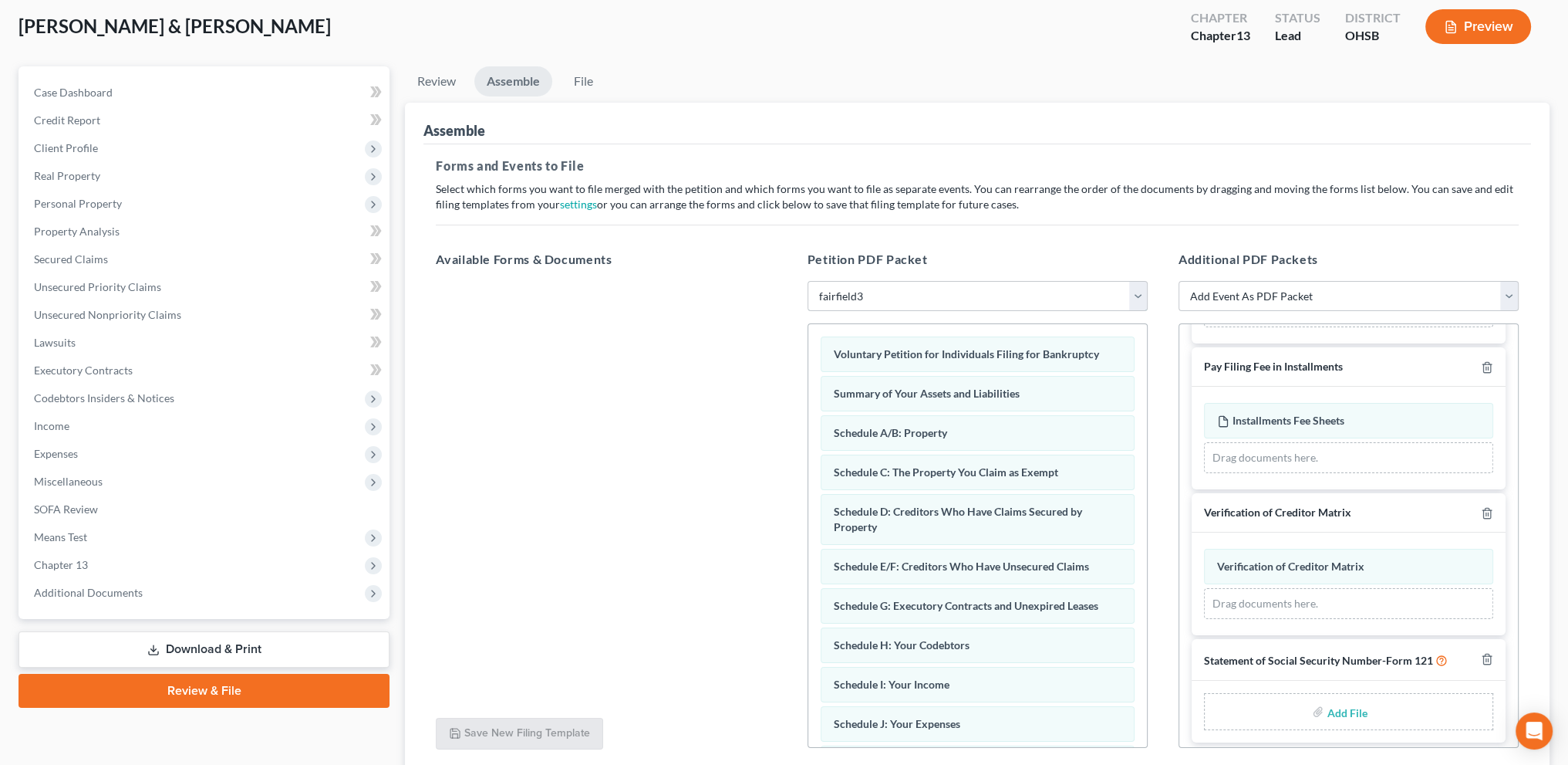
scroll to position [370, 0]
click at [1345, 697] on input "file" at bounding box center [1346, 708] width 37 height 28
type input "C:\fakepath\SSN.pdf"
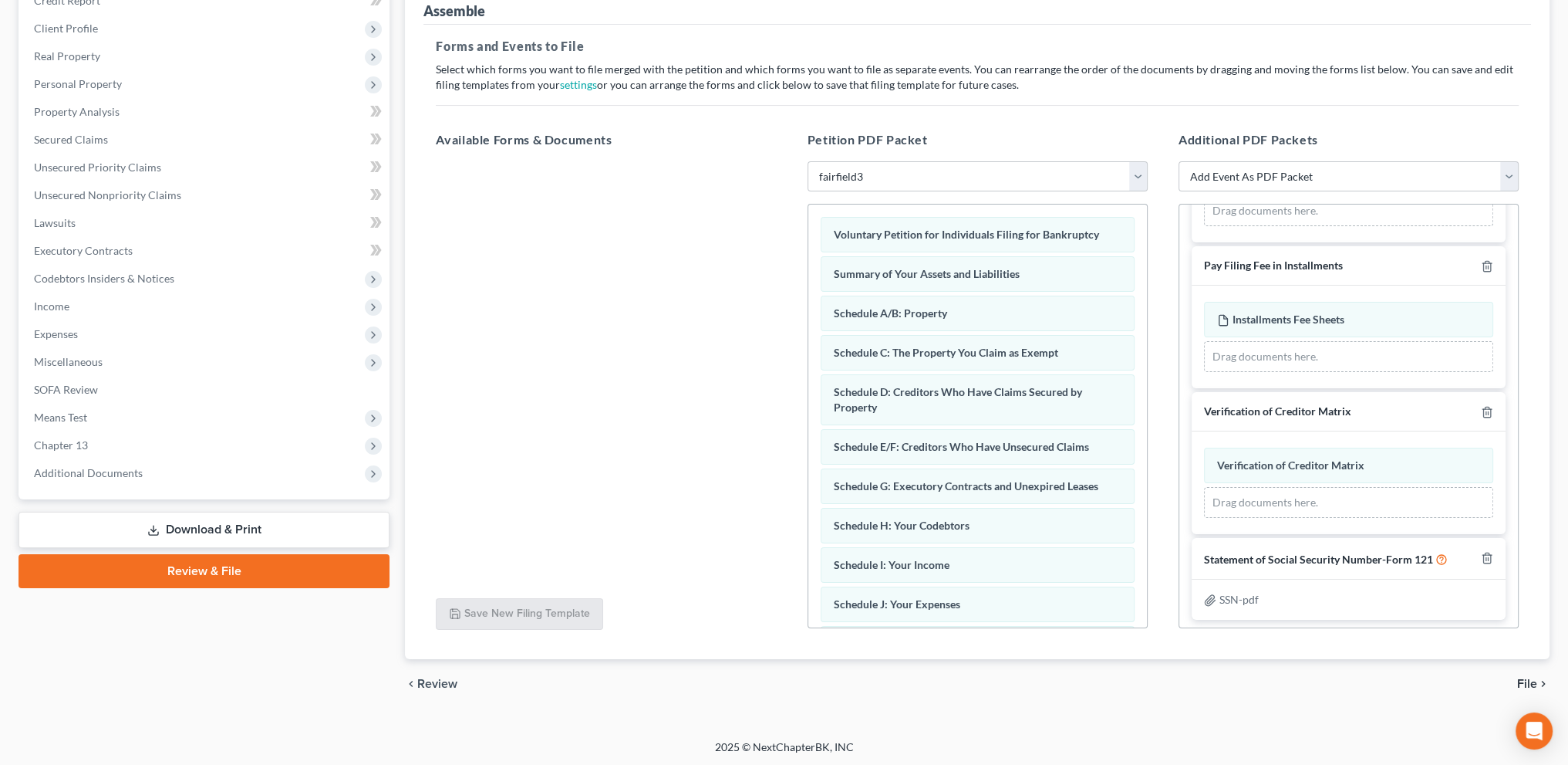
scroll to position [202, 0]
click at [1528, 681] on span "File" at bounding box center [1528, 683] width 20 height 12
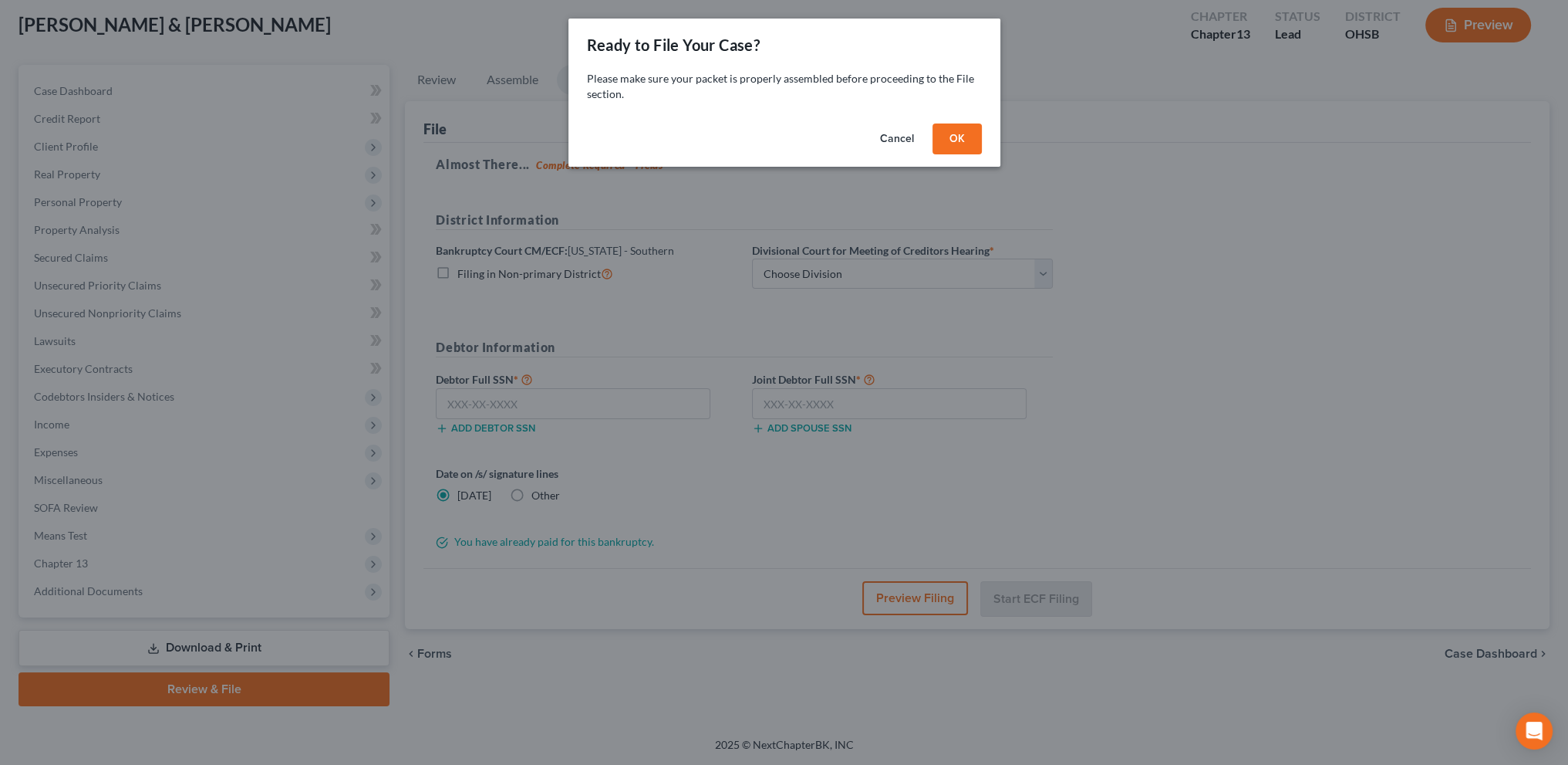
scroll to position [82, 0]
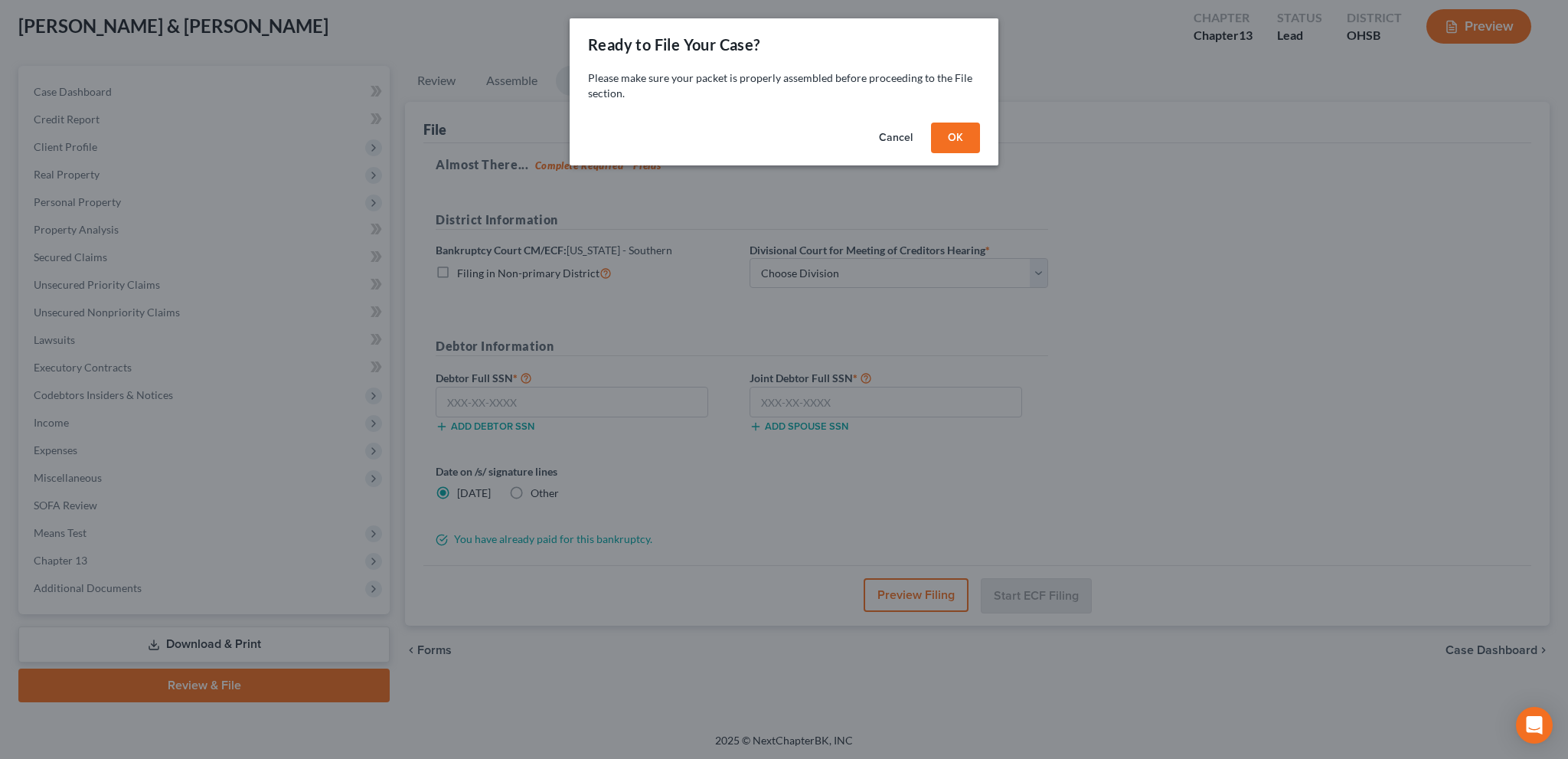
click at [949, 144] on button "OK" at bounding box center [956, 138] width 49 height 31
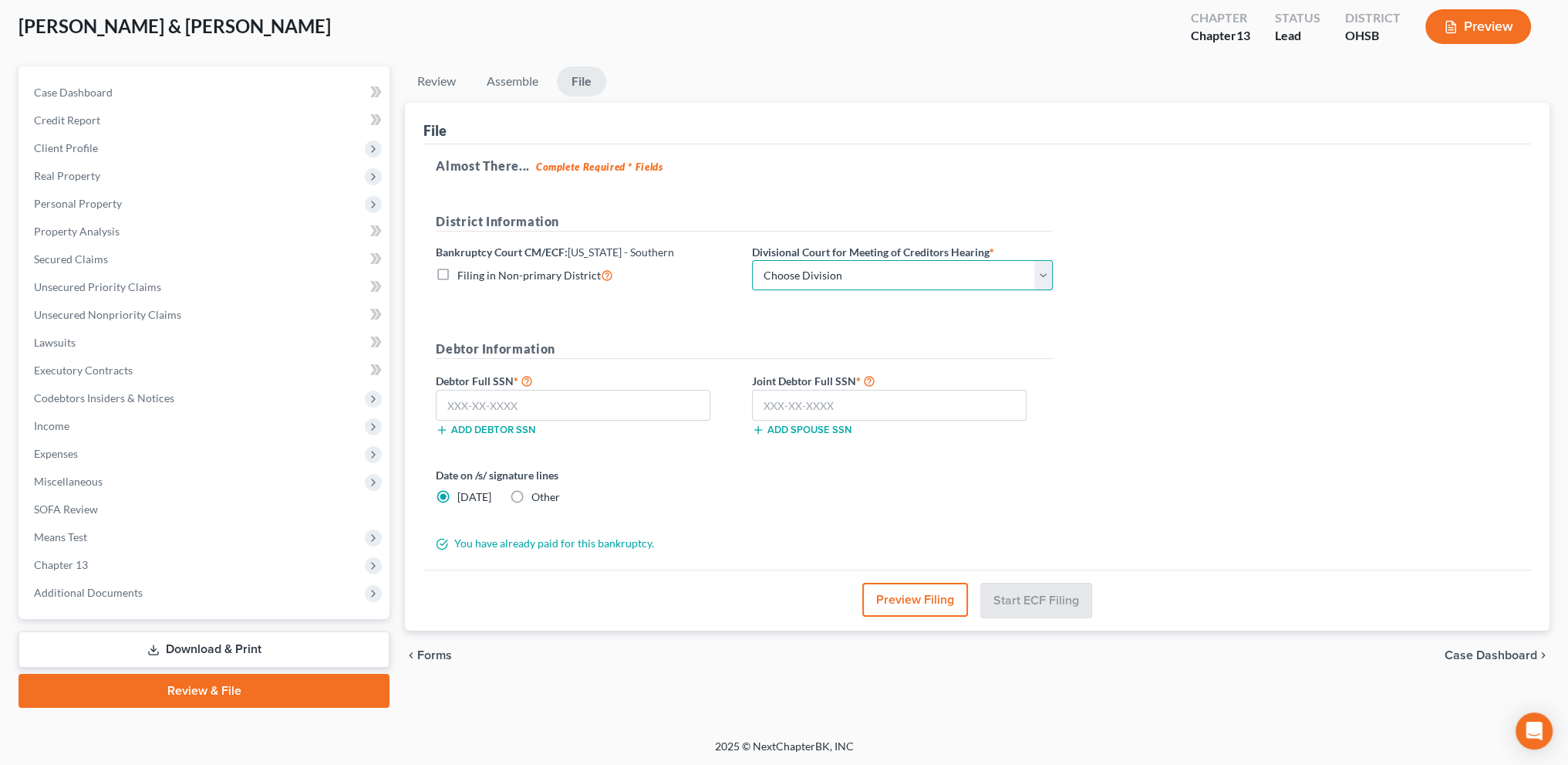
click at [872, 274] on select "Choose Division Cincinnati Columbus [GEOGRAPHIC_DATA]" at bounding box center [902, 276] width 301 height 31
select select "0"
click at [752, 260] on select "Choose Division Cincinnati Columbus [GEOGRAPHIC_DATA]" at bounding box center [902, 276] width 301 height 31
click at [479, 398] on input "text" at bounding box center [573, 405] width 274 height 31
type input "278-68-1653"
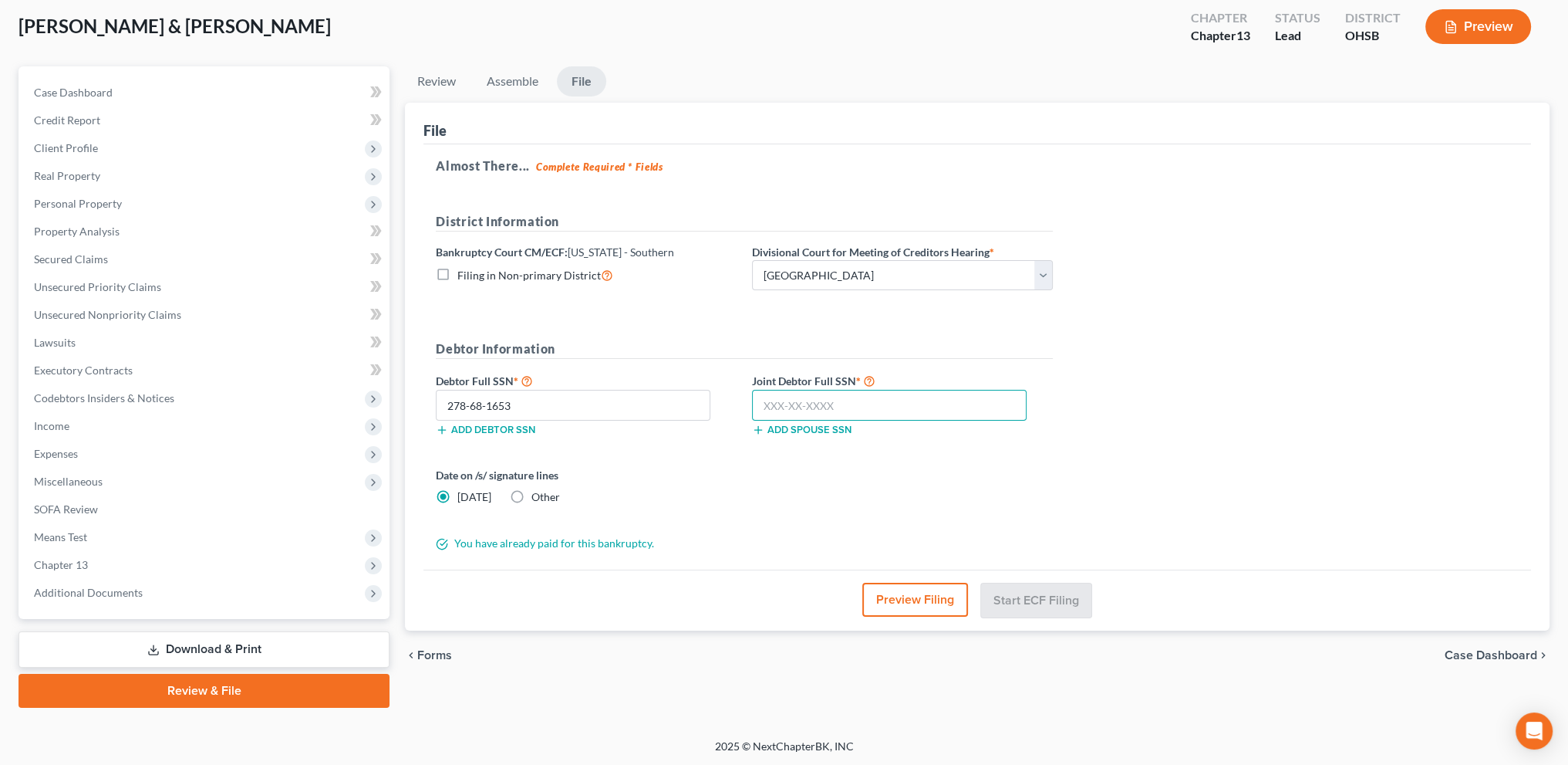
click at [769, 403] on input "text" at bounding box center [889, 405] width 274 height 31
type input "295-60-8063"
click at [531, 493] on label "Other" at bounding box center [545, 497] width 29 height 16
click at [538, 493] on input "Other" at bounding box center [542, 494] width 10 height 10
radio input "true"
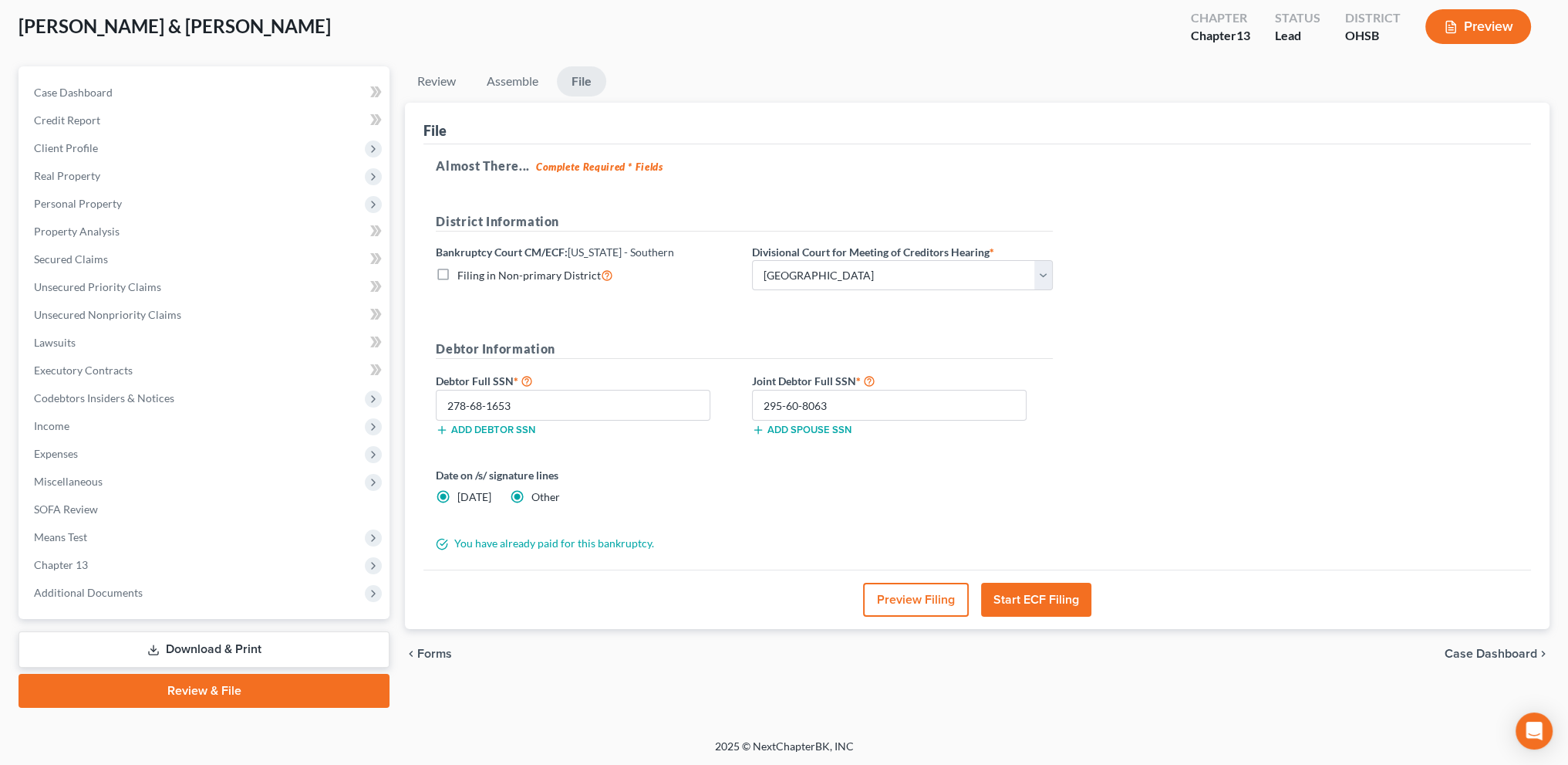
radio input "false"
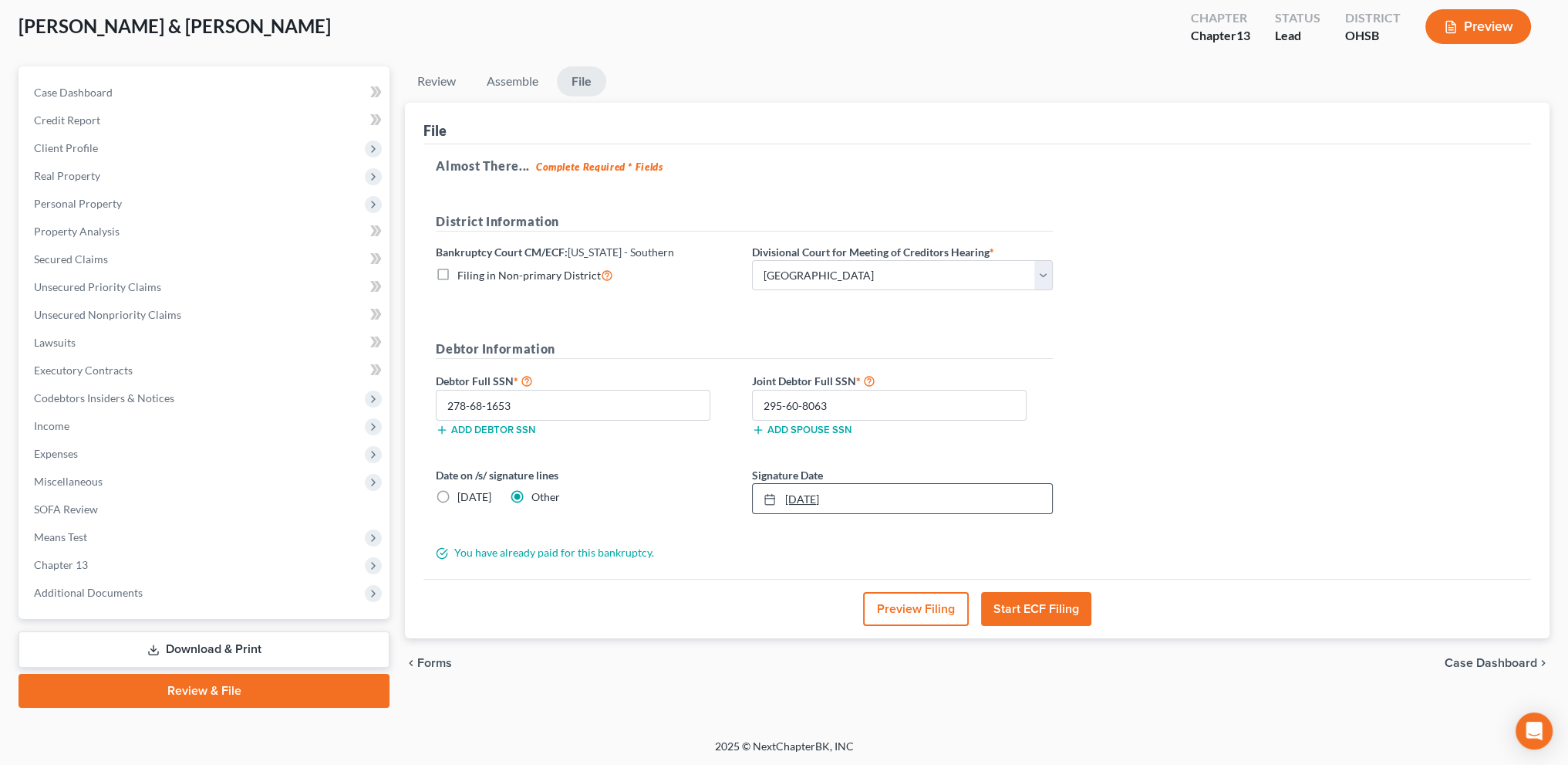
click at [800, 499] on link "[DATE]" at bounding box center [902, 498] width 299 height 30
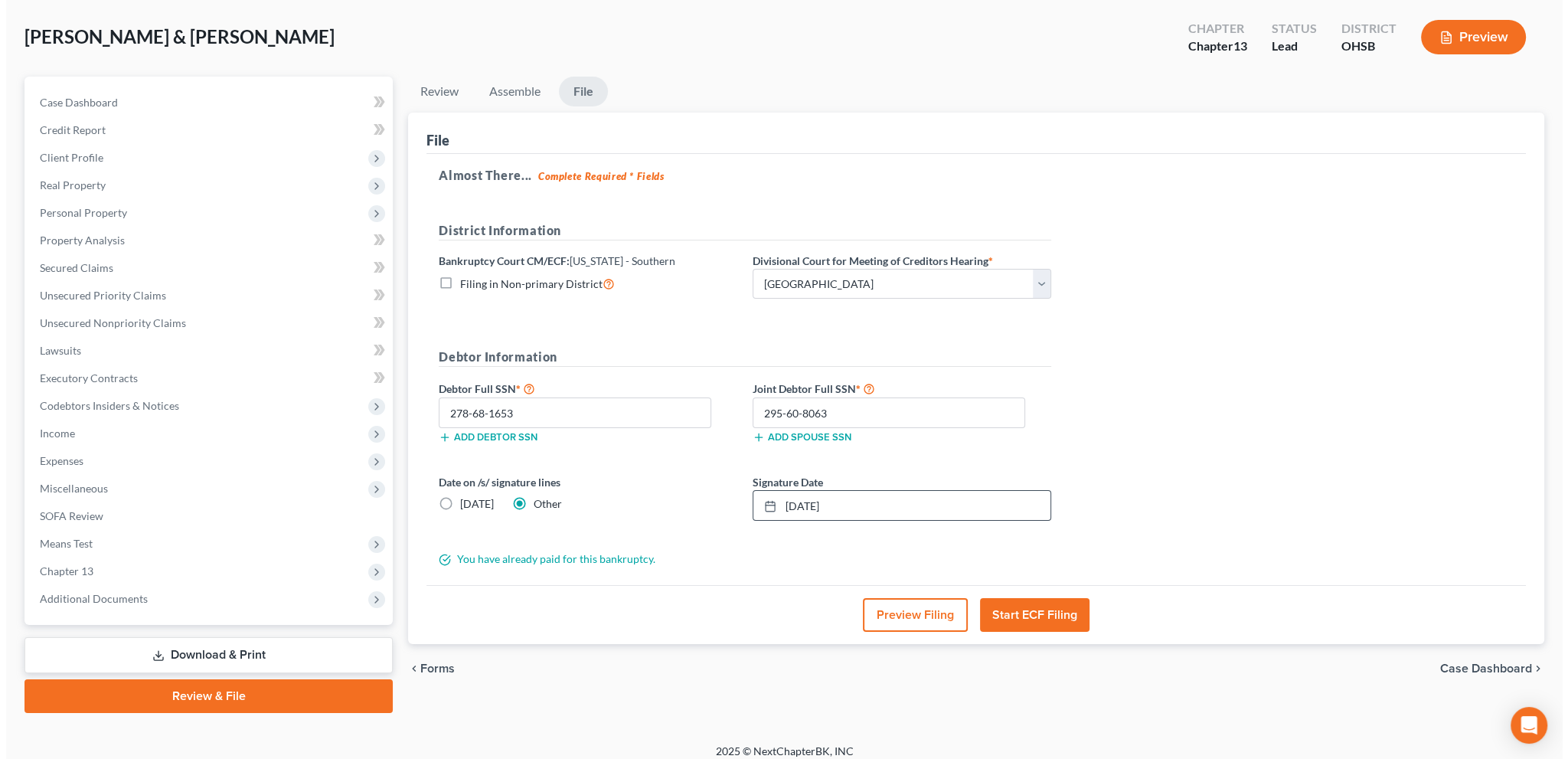
scroll to position [76, 0]
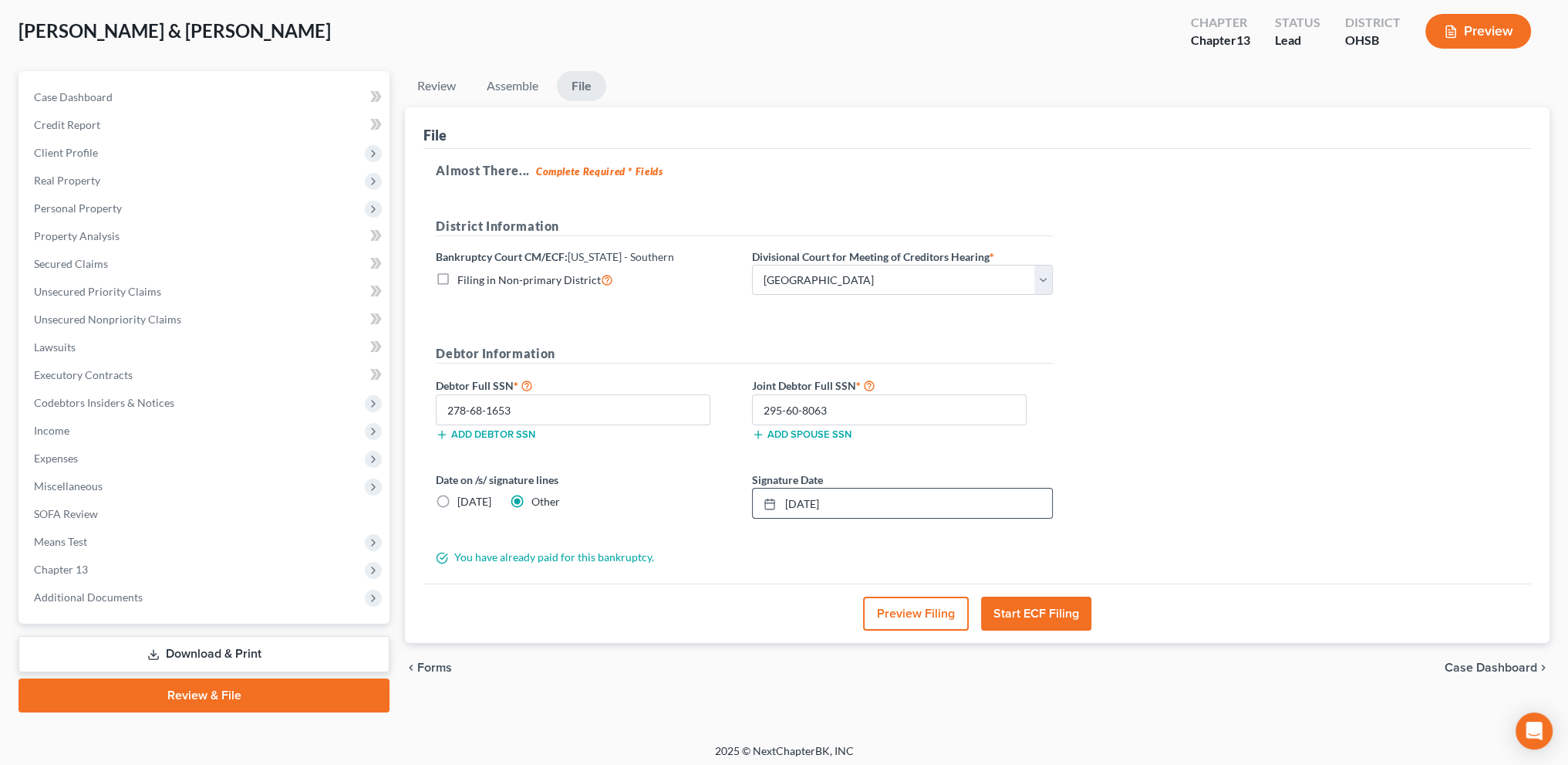
click at [1031, 613] on button "Start ECF Filing" at bounding box center [1037, 613] width 110 height 34
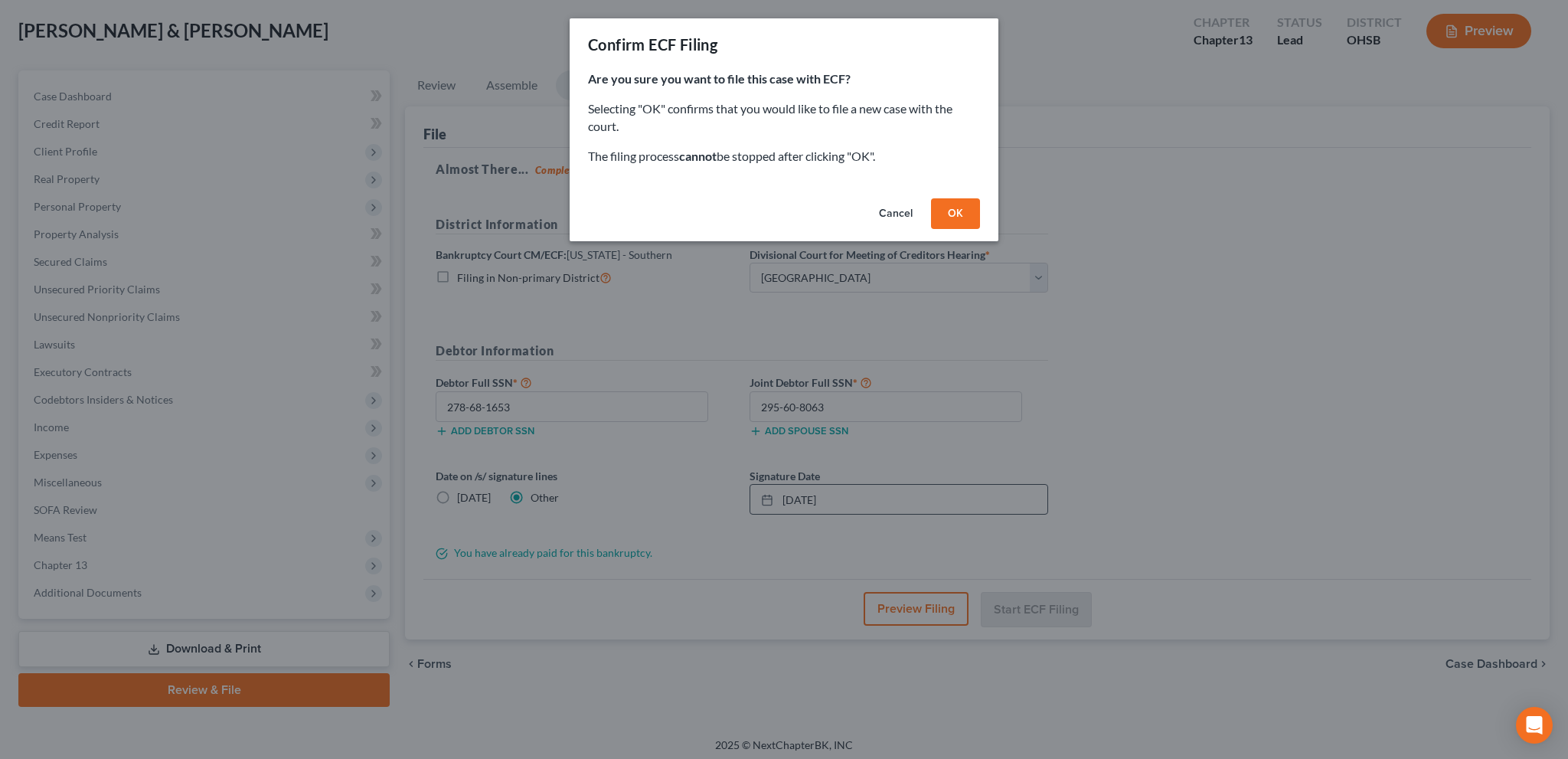
click at [950, 215] on button "OK" at bounding box center [956, 214] width 49 height 31
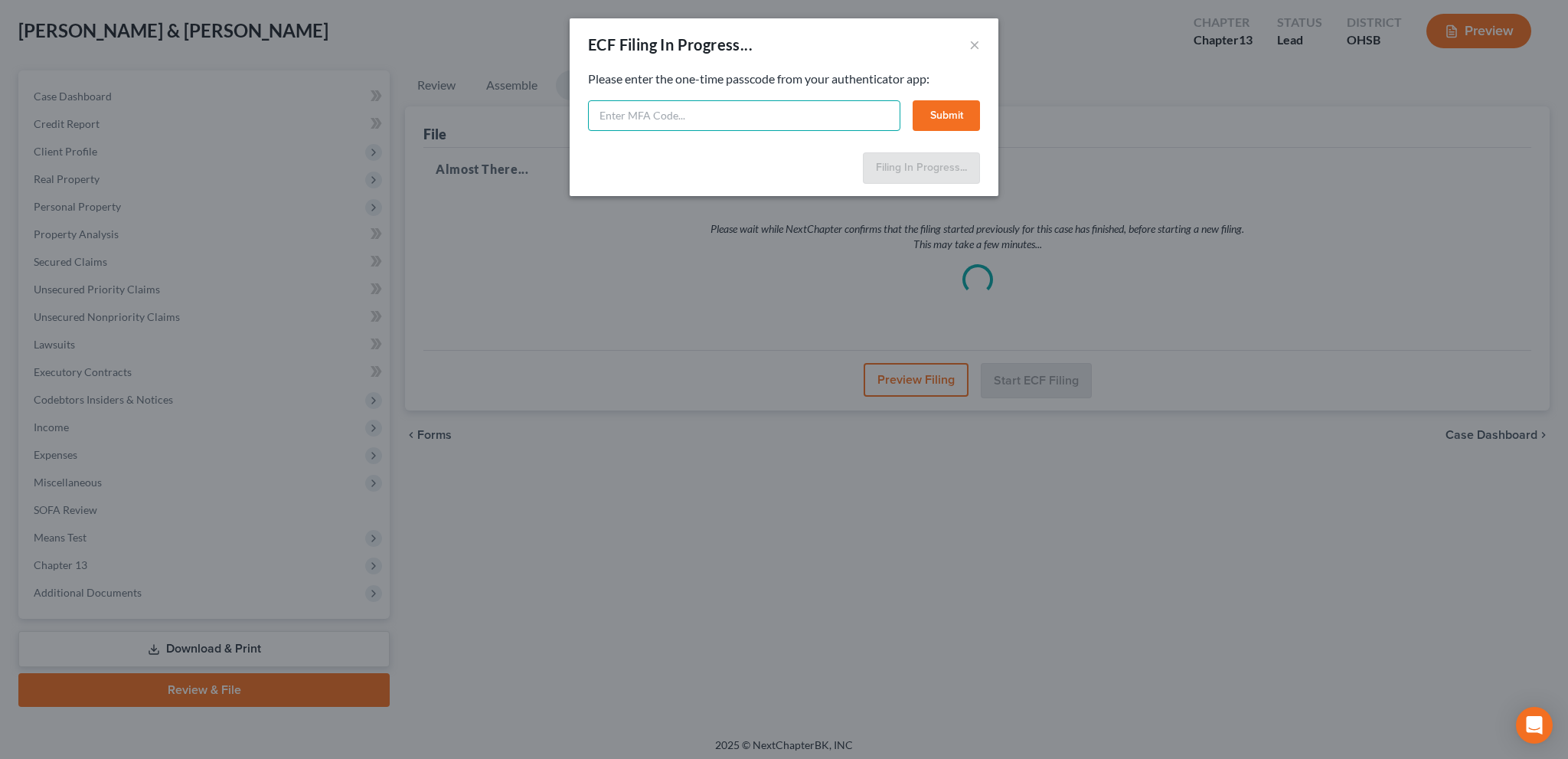
click at [603, 119] on input "text" at bounding box center [744, 116] width 312 height 31
type input "576023"
click at [941, 116] on button "Submit" at bounding box center [946, 116] width 67 height 31
